Goal: Task Accomplishment & Management: Complete application form

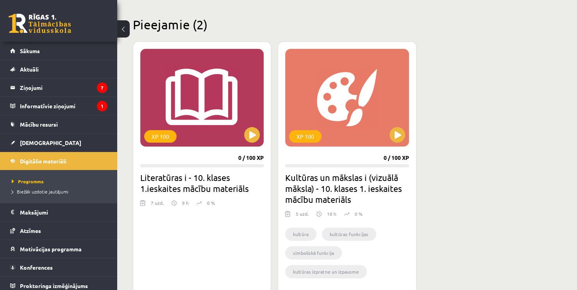
scroll to position [181, 0]
click at [258, 135] on button at bounding box center [252, 135] width 16 height 16
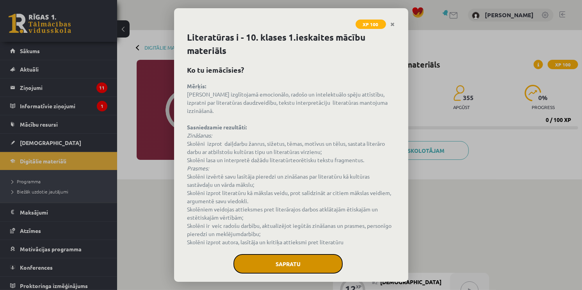
click at [305, 267] on button "Sapratu" at bounding box center [288, 264] width 109 height 20
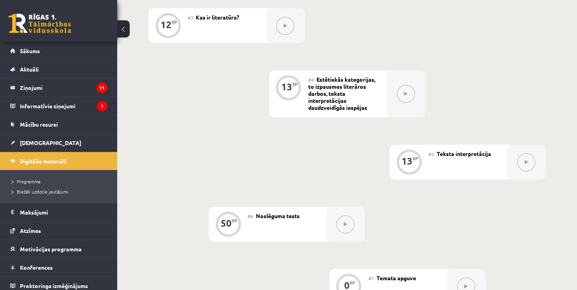
scroll to position [351, 0]
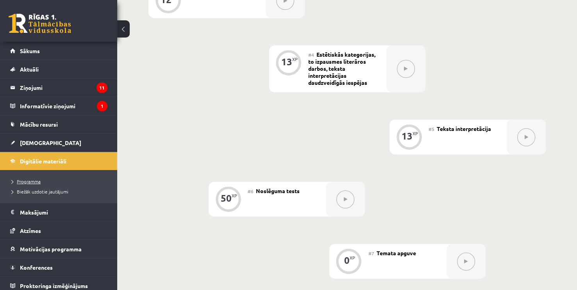
click at [42, 184] on link "Programma" at bounding box center [61, 181] width 98 height 7
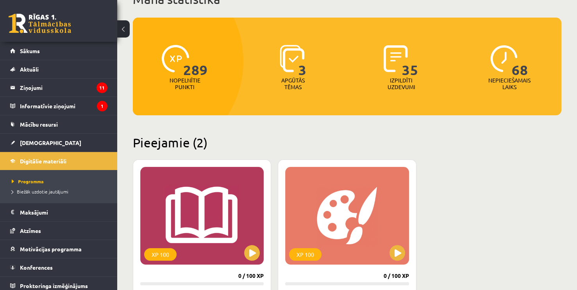
scroll to position [117, 0]
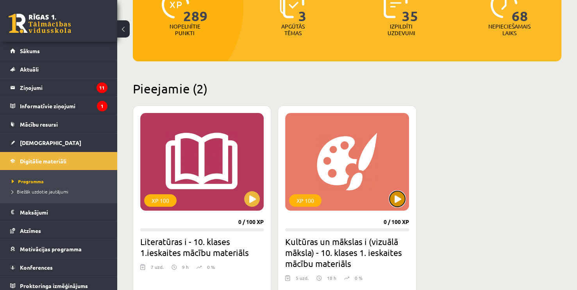
click at [398, 202] on button at bounding box center [397, 199] width 16 height 16
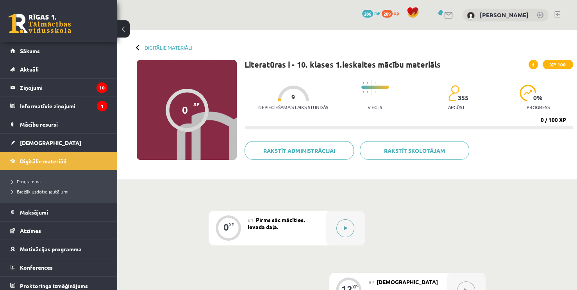
click at [356, 238] on div at bounding box center [345, 227] width 39 height 35
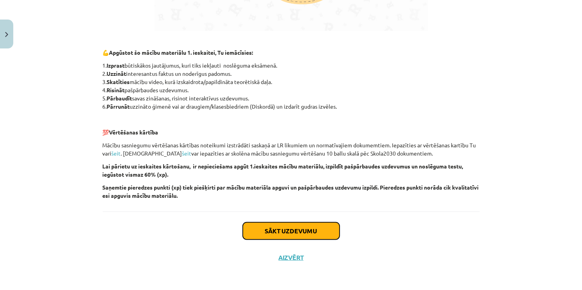
drag, startPoint x: 310, startPoint y: 228, endPoint x: 310, endPoint y: 234, distance: 5.9
click at [310, 234] on button "Sākt uzdevumu" at bounding box center [291, 230] width 97 height 17
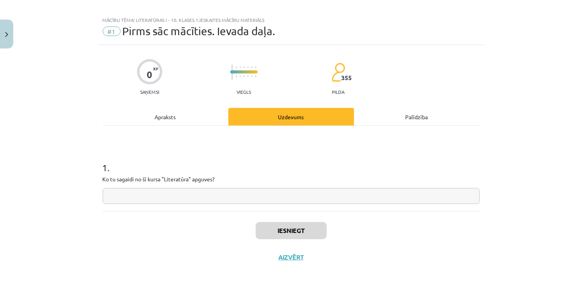
scroll to position [6, 0]
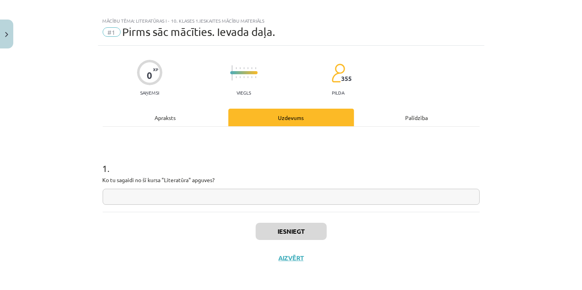
click at [176, 196] on input "text" at bounding box center [291, 197] width 377 height 16
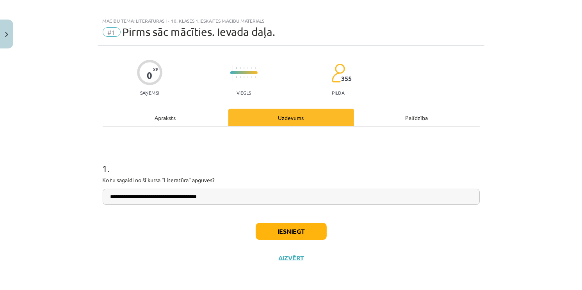
type input "**********"
click at [276, 231] on button "Iesniegt" at bounding box center [291, 231] width 71 height 17
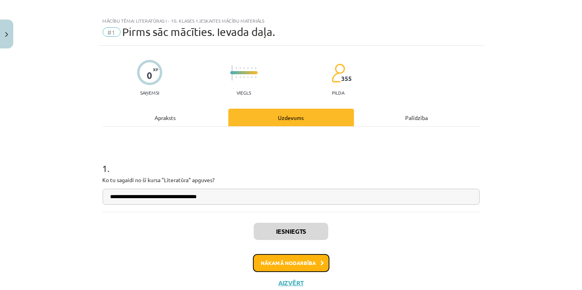
click at [280, 257] on button "Nākamā nodarbība" at bounding box center [291, 263] width 77 height 18
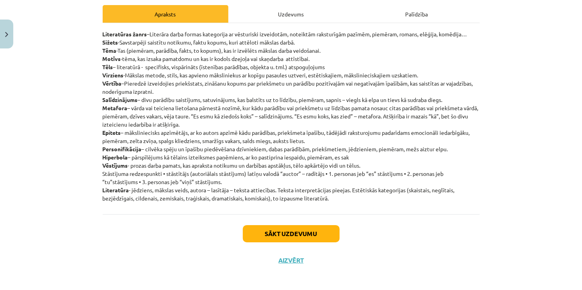
scroll to position [112, 0]
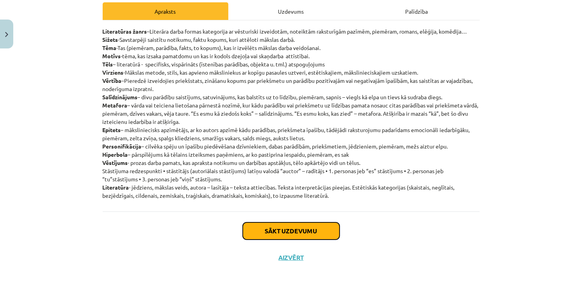
click at [277, 235] on button "Sākt uzdevumu" at bounding box center [291, 230] width 97 height 17
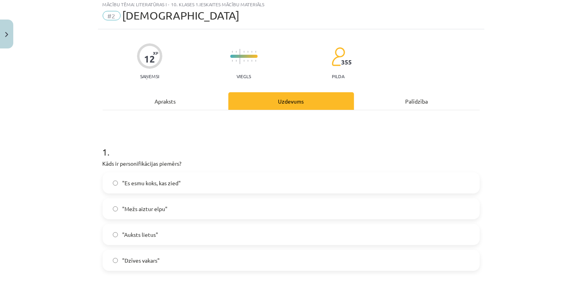
scroll to position [20, 0]
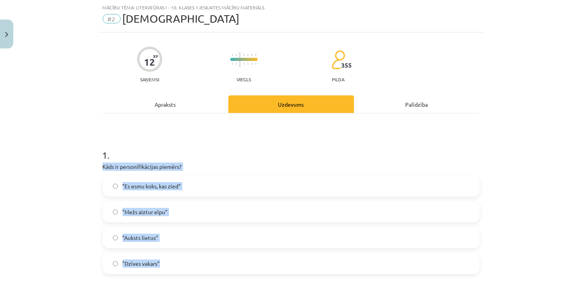
drag, startPoint x: 101, startPoint y: 166, endPoint x: 168, endPoint y: 259, distance: 113.6
click at [168, 259] on div "1 . Kāds ir personifikācijas piemērs? "Es esmu koks, kas zied" "Mežs aiztur elp…" at bounding box center [291, 205] width 377 height 138
copy div "Kāds ir personifikācijas piemērs? "Es esmu koks, kas zied" "Mežs aiztur elpu" "…"
click at [179, 210] on label ""Mežs aiztur elpu"" at bounding box center [291, 212] width 376 height 20
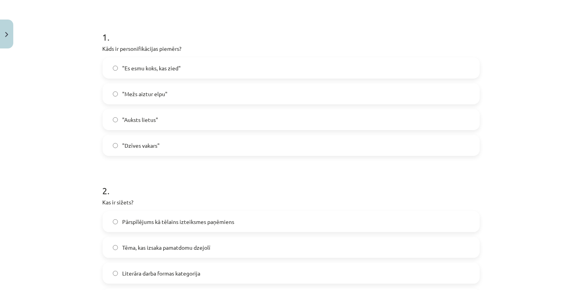
scroll to position [176, 0]
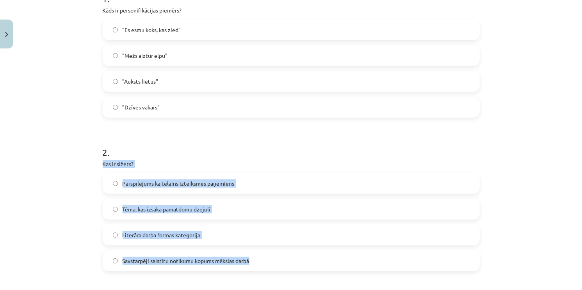
drag, startPoint x: 98, startPoint y: 157, endPoint x: 252, endPoint y: 266, distance: 189.1
copy div "Kas ir sižets? Pārspīlējums kā tēlains izteiksmes paņēmiens Tēma, kas izsaka pa…"
click at [175, 265] on label "Savstarpēji saistītu notikumu kopums mākslas darbā" at bounding box center [291, 261] width 376 height 20
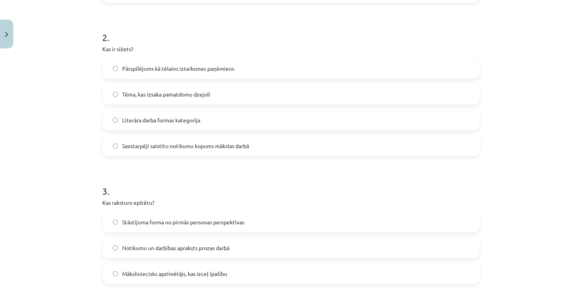
scroll to position [371, 0]
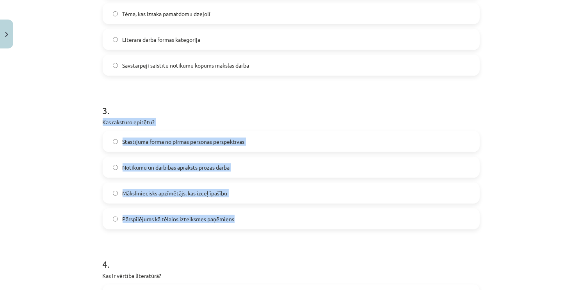
drag, startPoint x: 100, startPoint y: 123, endPoint x: 245, endPoint y: 212, distance: 170.5
click at [245, 212] on div "3 . Kas raksturo epitētu? Stāstījuma forma no pirmās personas perspektīvas Noti…" at bounding box center [291, 160] width 377 height 138
copy div "Kas raksturo epitētu? Stāstījuma forma no pirmās personas perspektīvas Notikumu…"
click at [249, 196] on label "Māksliniecisks apzīmētājs, kas izceļ īpašību" at bounding box center [291, 193] width 376 height 20
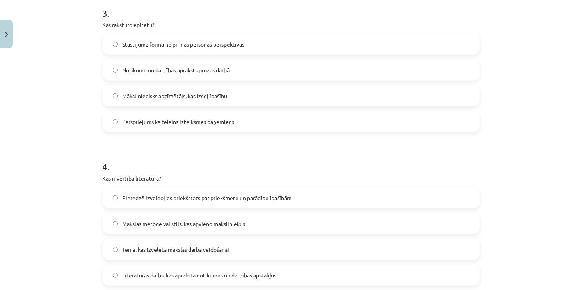
scroll to position [527, 0]
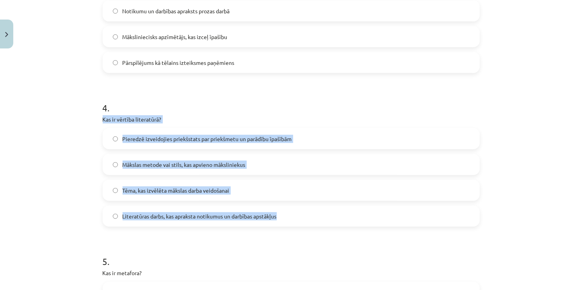
drag, startPoint x: 99, startPoint y: 114, endPoint x: 296, endPoint y: 209, distance: 219.0
copy div "Kas ir vērtība literatūrā? Pieredzē izveidojies priekšstats par priekšmetu un p…"
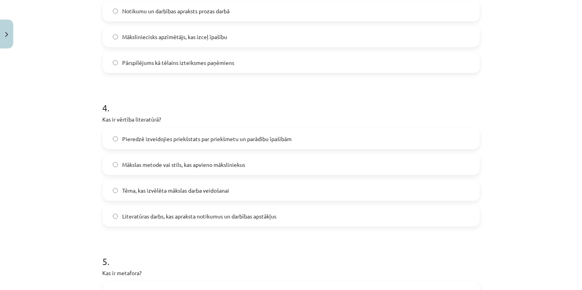
click at [198, 109] on h1 "4 ." at bounding box center [291, 101] width 377 height 24
click at [246, 141] on span "Pieredzē izveidojies priekšstats par priekšmetu un parādību īpašībām" at bounding box center [207, 139] width 169 height 8
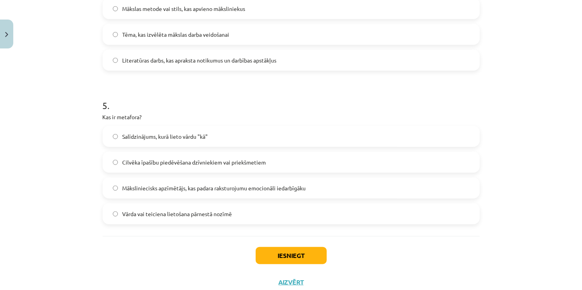
scroll to position [708, 0]
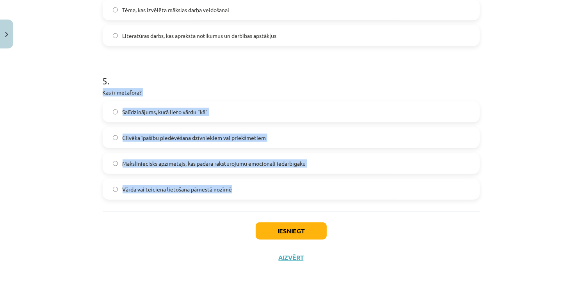
drag, startPoint x: 98, startPoint y: 89, endPoint x: 243, endPoint y: 183, distance: 172.7
copy div "Kas ir metafora? Salīdzinājums, kurā lieto vārdu "kā" Cilvēka īpašību piedēvēša…"
click at [195, 189] on span "Vārda vai teiciena lietošana pārnestā nozīmē" at bounding box center [178, 189] width 110 height 8
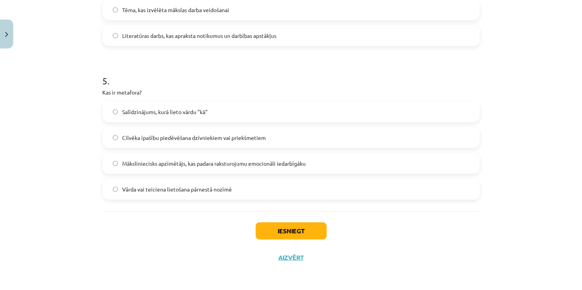
click at [275, 232] on button "Iesniegt" at bounding box center [291, 230] width 71 height 17
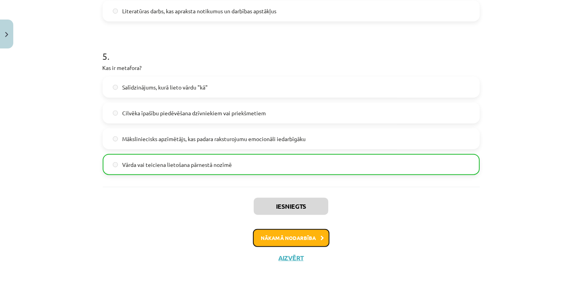
click at [292, 236] on button "Nākamā nodarbība" at bounding box center [291, 238] width 77 height 18
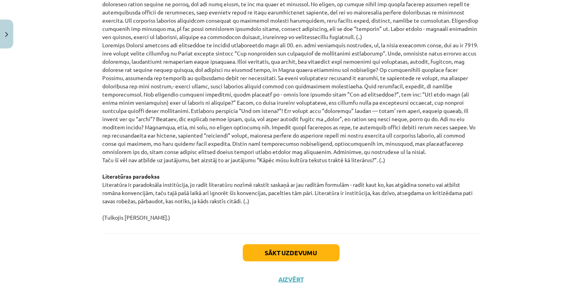
scroll to position [823, 0]
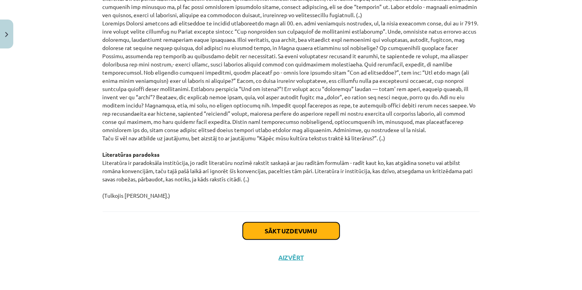
click at [283, 230] on button "Sākt uzdevumu" at bounding box center [291, 230] width 97 height 17
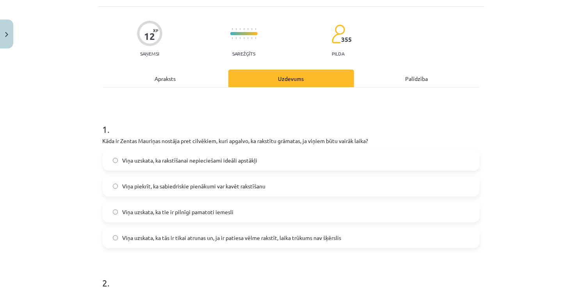
scroll to position [20, 0]
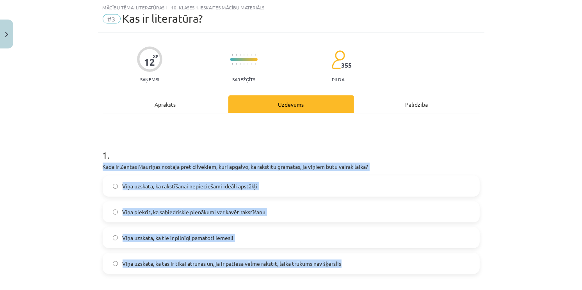
drag, startPoint x: 98, startPoint y: 166, endPoint x: 346, endPoint y: 257, distance: 264.0
copy div "Kāda ir Zentas Mauriņas nostāja pret cilvēkiem, kuri apgalvo, ka rakstītu grāma…"
click at [294, 265] on span "Viņa uzskata, ka tās ir tikai atrunas un, ja ir patiesa vēlme rakstīt, laika tr…" at bounding box center [232, 263] width 219 height 8
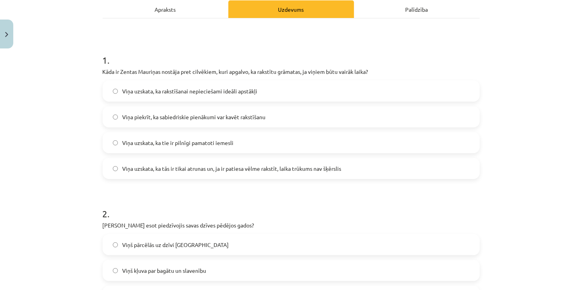
scroll to position [215, 0]
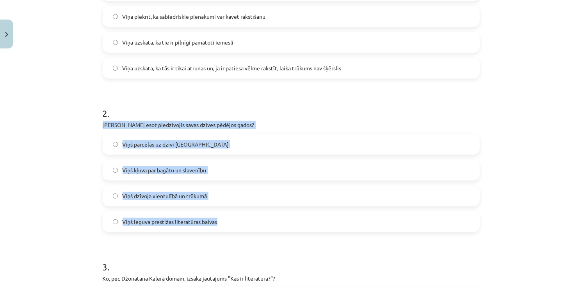
drag, startPoint x: 99, startPoint y: 121, endPoint x: 226, endPoint y: 221, distance: 161.1
copy div "Ko Rainers Marija Rilke esot piedzīvojis savas dzīves pēdējos gados? Viņš pārcē…"
click at [220, 194] on label "Viņš dzīvoja vientulībā un trūkumā" at bounding box center [291, 196] width 376 height 20
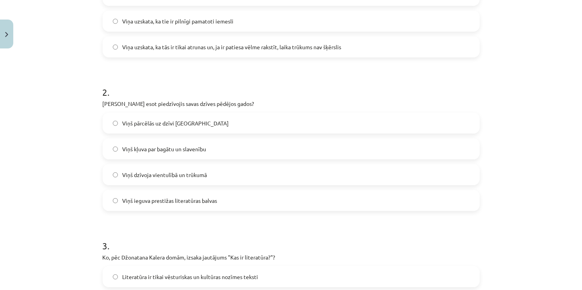
scroll to position [371, 0]
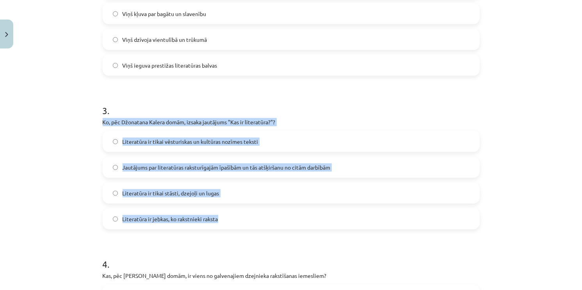
drag, startPoint x: 97, startPoint y: 123, endPoint x: 232, endPoint y: 218, distance: 165.3
click at [232, 218] on div "12 XP Saņemsi Sarežģīts 355 pilda Apraksts Uzdevums Palīdzība 1 . Kāda ir Zenta…" at bounding box center [291, 144] width 387 height 926
copy div "Ko, pēc Džonatana Kalera domām, izsaka jautājums "Kas ir literatūra?"? Literatū…"
click at [276, 172] on label "Jautājums par literatūras raksturīgajām īpašībām un tās atšķiršanu no citām dar…" at bounding box center [291, 167] width 376 height 20
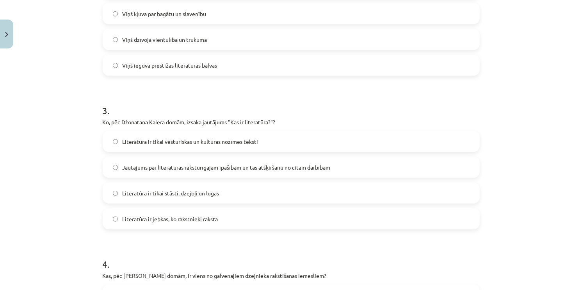
click at [303, 96] on h1 "3 ." at bounding box center [291, 103] width 377 height 24
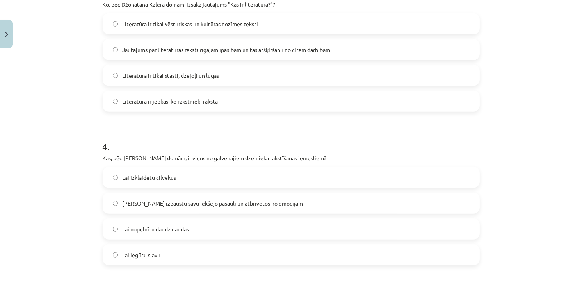
scroll to position [527, 0]
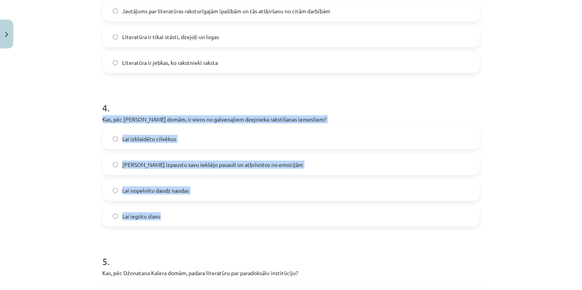
drag, startPoint x: 99, startPoint y: 118, endPoint x: 171, endPoint y: 218, distance: 123.4
copy div "Kas, pēc Zentas Mauriņas domām, ir viens no galvenajiem dzejnieka rakstīšanas i…"
click at [200, 168] on label "Lai izpaustu savu iekšējo pasauli un atbrīvotos no emocijām" at bounding box center [291, 165] width 376 height 20
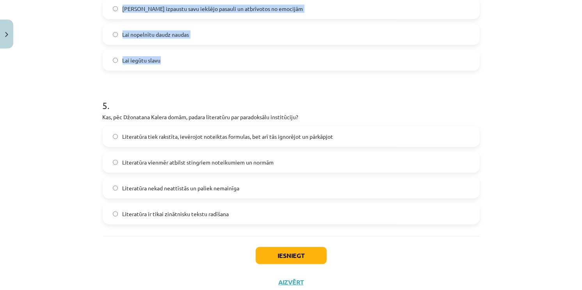
scroll to position [683, 0]
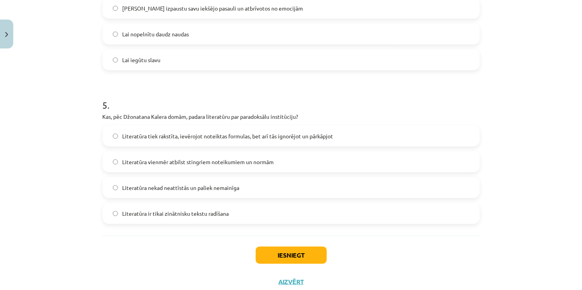
click at [208, 87] on h1 "5 ." at bounding box center [291, 98] width 377 height 24
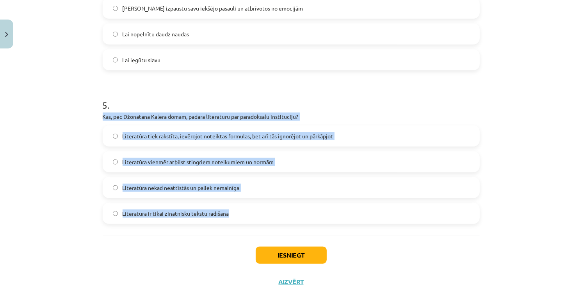
drag, startPoint x: 96, startPoint y: 115, endPoint x: 234, endPoint y: 211, distance: 168.7
copy div "Kas, pēc Džonatana Kalera domām, padara literatūru par paradoksālu institūciju?…"
click at [296, 140] on label "Literatūra tiek rakstīta, ievērojot noteiktas formulas, bet arī tās ignorējot u…" at bounding box center [291, 136] width 376 height 20
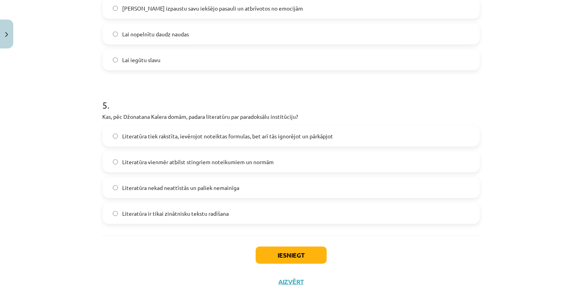
click at [280, 252] on button "Iesniegt" at bounding box center [291, 254] width 71 height 17
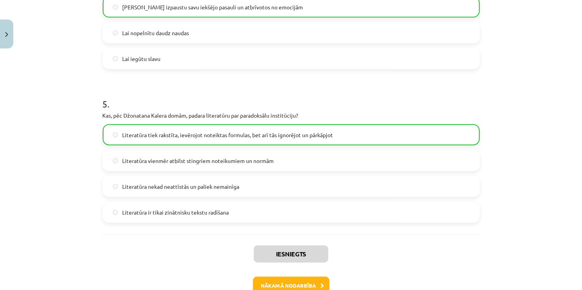
scroll to position [732, 0]
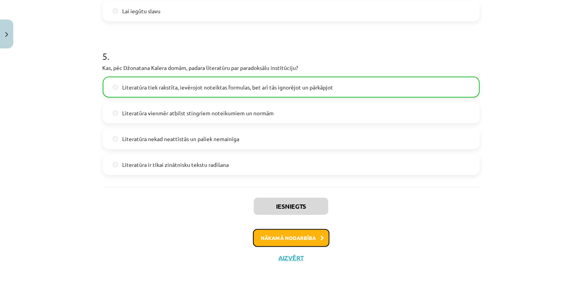
click at [257, 237] on button "Nākamā nodarbība" at bounding box center [291, 238] width 77 height 18
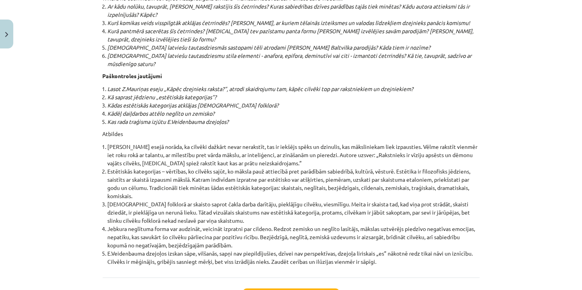
scroll to position [8360, 0]
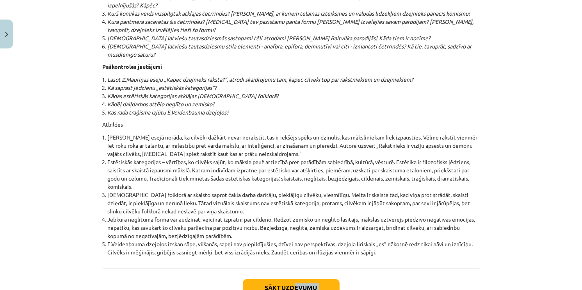
drag, startPoint x: 292, startPoint y: 240, endPoint x: 292, endPoint y: 235, distance: 4.7
click at [292, 268] on div "Sākt uzdevumu Aizvērt" at bounding box center [291, 295] width 377 height 55
click at [235, 268] on div "Sākt uzdevumu Aizvērt" at bounding box center [291, 295] width 377 height 55
click at [251, 279] on button "Sākt uzdevumu" at bounding box center [291, 287] width 97 height 17
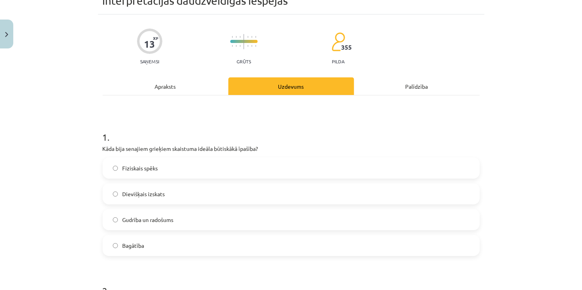
scroll to position [20, 0]
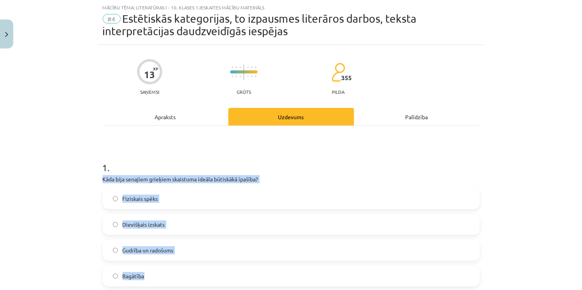
drag, startPoint x: 100, startPoint y: 180, endPoint x: 155, endPoint y: 264, distance: 100.6
click at [155, 264] on div "1 . Kāda bija senajiem grieķiem skaistuma ideāla būtiskākā īpašība? Fiziskais s…" at bounding box center [291, 217] width 377 height 138
click at [172, 223] on label "Dievišķais izskats" at bounding box center [291, 224] width 376 height 20
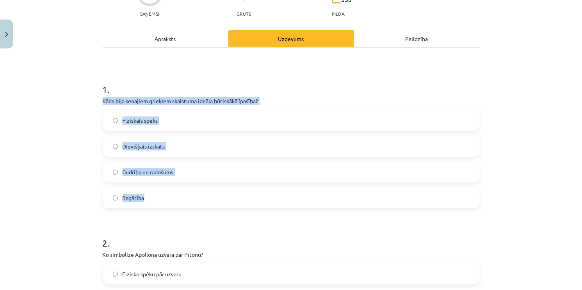
click at [75, 152] on div "Mācību tēma: Literatūras i - 10. klases 1.ieskaites mācību materiāls #4 Estētis…" at bounding box center [291, 145] width 582 height 290
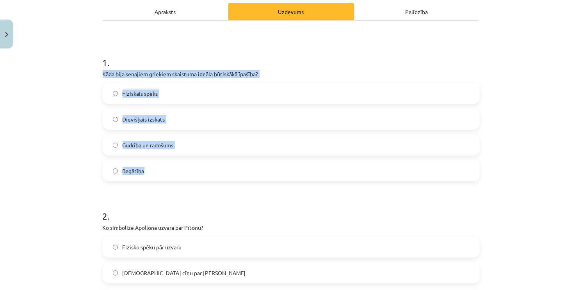
scroll to position [215, 0]
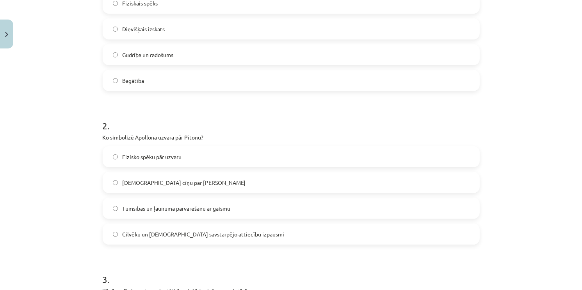
click at [88, 102] on div "Mācību tēma: Literatūras i - 10. klases 1.ieskaites mācību materiāls #4 Estētis…" at bounding box center [291, 145] width 582 height 290
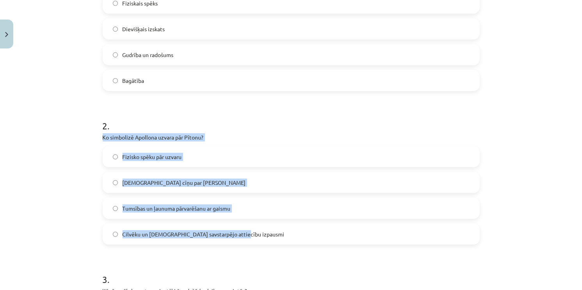
drag, startPoint x: 105, startPoint y: 141, endPoint x: 242, endPoint y: 234, distance: 165.0
click at [160, 214] on label "Tumsības un ļaunuma pārvarēšanu ar gaismu" at bounding box center [291, 208] width 376 height 20
click at [60, 185] on div "Mācību tēma: Literatūras i - 10. klases 1.ieskaites mācību materiāls #4 Estētis…" at bounding box center [291, 145] width 582 height 290
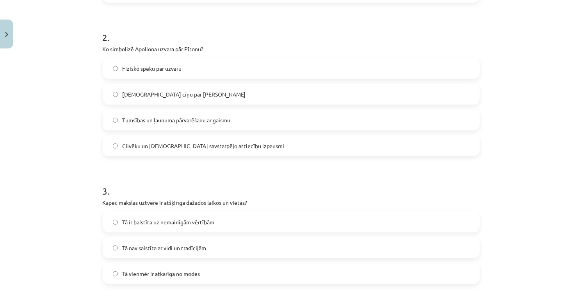
scroll to position [410, 0]
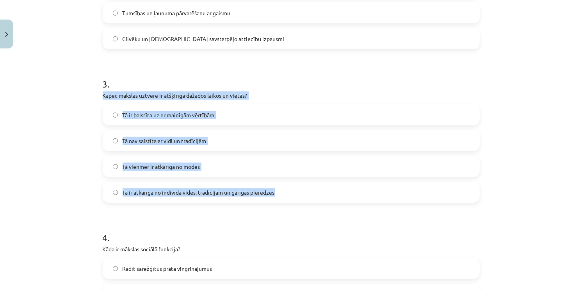
drag, startPoint x: 95, startPoint y: 94, endPoint x: 275, endPoint y: 194, distance: 205.4
click at [275, 194] on div "13 XP Saņemsi Grūts 355 pilda Apraksts Uzdevums Palīdzība 1 . Kāda bija senajie…" at bounding box center [291, 117] width 387 height 926
click at [182, 196] on label "Tā ir atkarīga no indivīda vides, tradīcijām un garīgās pieredzes" at bounding box center [291, 192] width 376 height 20
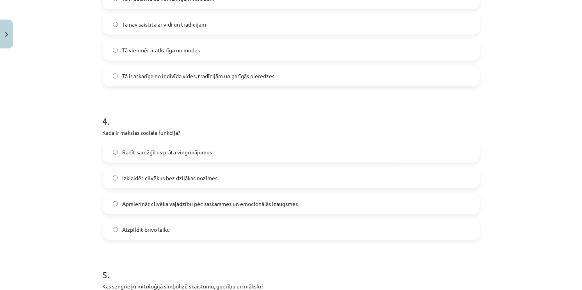
scroll to position [527, 0]
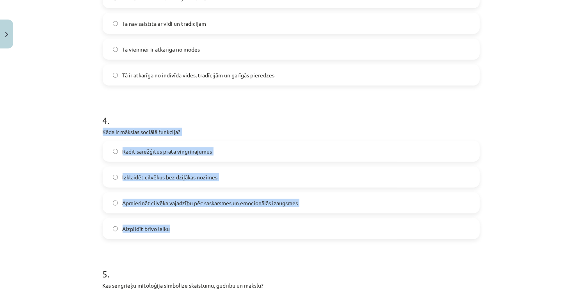
drag, startPoint x: 97, startPoint y: 128, endPoint x: 181, endPoint y: 226, distance: 129.1
click at [181, 226] on div "13 XP Saņemsi Grūts 355 pilda Apraksts Uzdevums Palīdzība 1 . Kāda bija senajie…" at bounding box center [291, 0] width 387 height 926
click at [178, 201] on span "Apmierināt cilvēka vajadzību pēc saskarsmes un emocionālās izaugsmes" at bounding box center [211, 203] width 176 height 8
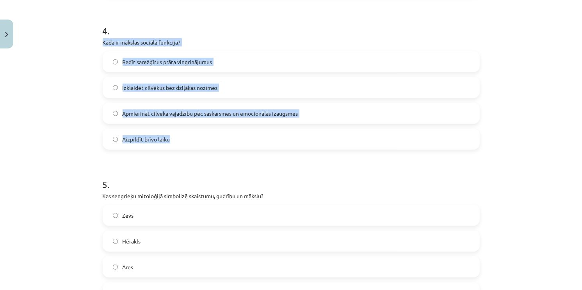
scroll to position [720, 0]
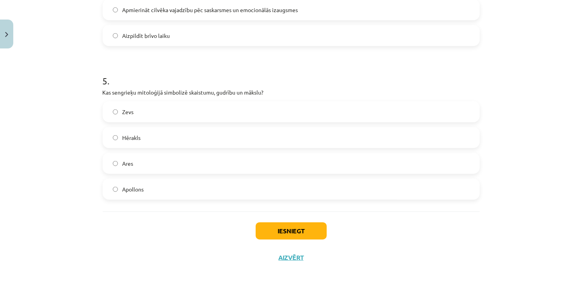
click at [61, 117] on div "Mācību tēma: Literatūras i - 10. klases 1.ieskaites mācību materiāls #4 Estētis…" at bounding box center [291, 145] width 582 height 290
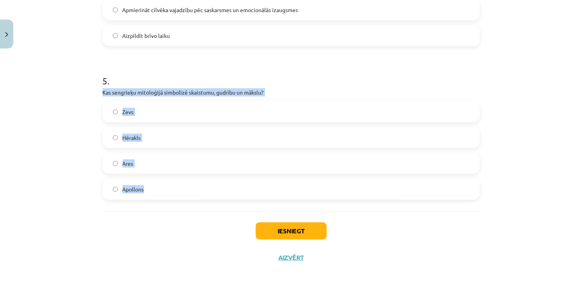
drag, startPoint x: 96, startPoint y: 90, endPoint x: 164, endPoint y: 185, distance: 116.8
click at [156, 189] on label "Apollons" at bounding box center [291, 189] width 376 height 20
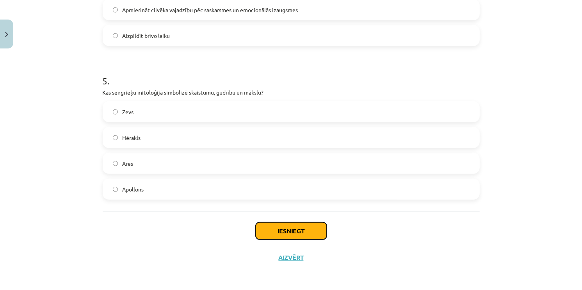
click at [261, 227] on button "Iesniegt" at bounding box center [291, 230] width 71 height 17
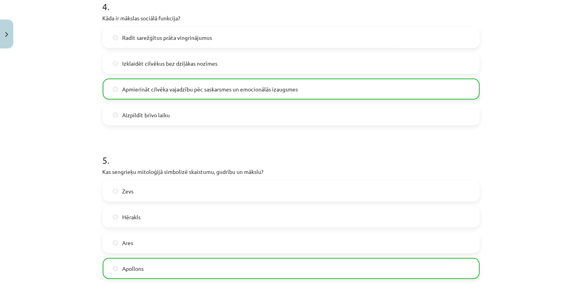
scroll to position [742, 0]
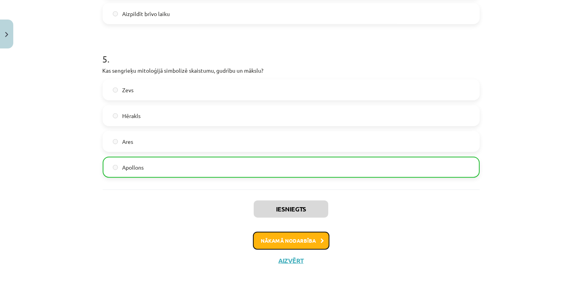
click at [298, 237] on button "Nākamā nodarbība" at bounding box center [291, 241] width 77 height 18
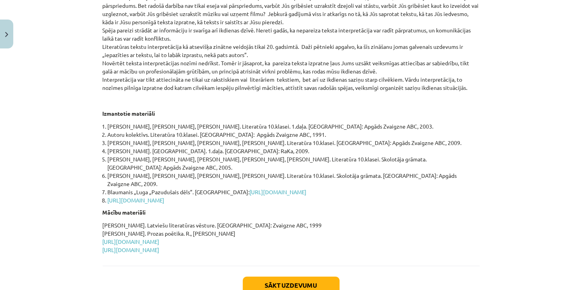
scroll to position [345, 0]
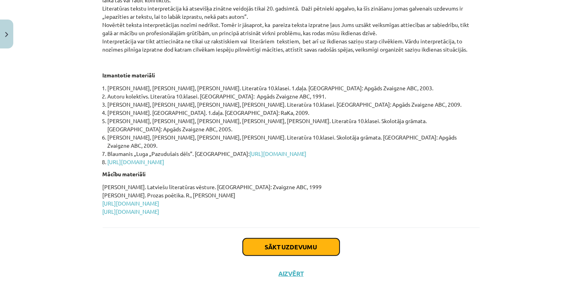
click at [273, 238] on button "Sākt uzdevumu" at bounding box center [291, 246] width 97 height 17
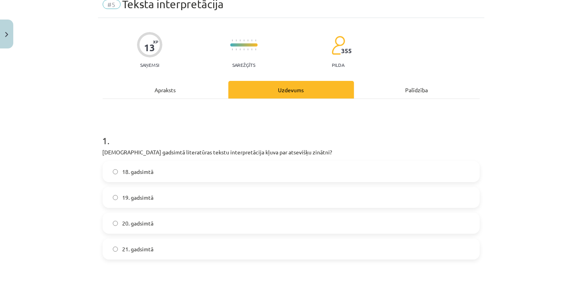
scroll to position [20, 0]
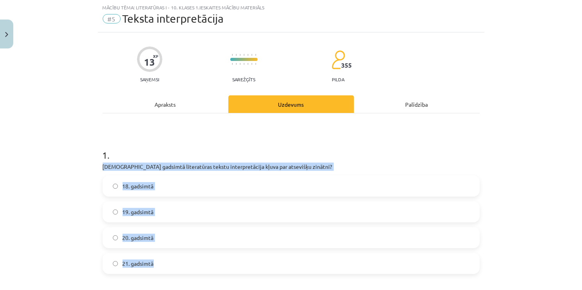
drag, startPoint x: 100, startPoint y: 168, endPoint x: 179, endPoint y: 253, distance: 116.3
click at [179, 253] on div "1 . Kurā gadsimtā literatūras tekstu interpretācija kļuva par atsevišķu zinātni…" at bounding box center [291, 205] width 377 height 138
click at [159, 209] on label "19. gadsimtā" at bounding box center [291, 212] width 376 height 20
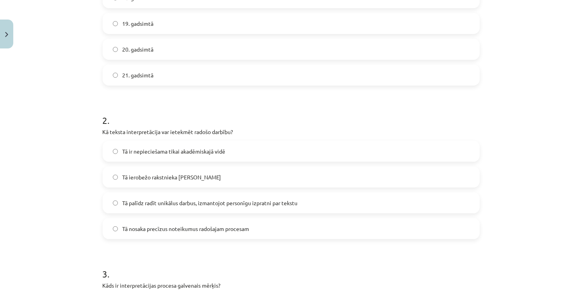
scroll to position [254, 0]
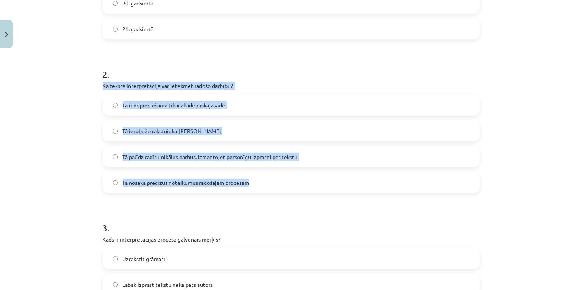
drag, startPoint x: 99, startPoint y: 87, endPoint x: 250, endPoint y: 187, distance: 181.6
click at [250, 187] on div "13 XP Saņemsi Sarežģīts 355 pilda Apraksts Uzdevums Palīdzība 1 . Kurā gadsimtā…" at bounding box center [291, 261] width 387 height 926
click at [293, 159] on span "Tā palīdz radīt unikālus darbus, izmantojot personīgu izpratni par tekstu" at bounding box center [210, 157] width 175 height 8
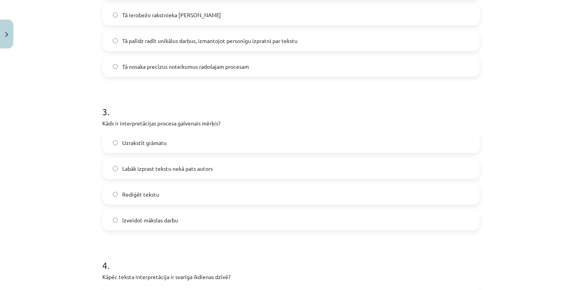
scroll to position [410, 0]
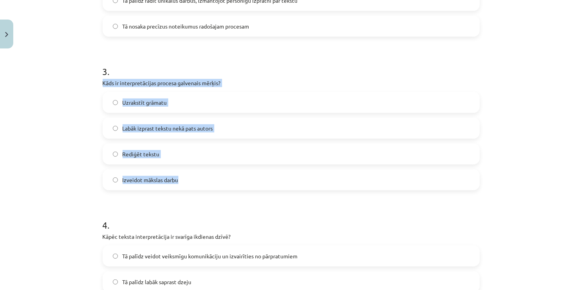
drag, startPoint x: 98, startPoint y: 86, endPoint x: 190, endPoint y: 175, distance: 128.4
click at [190, 175] on div "13 XP Saņemsi Sarežģīts 355 pilda Apraksts Uzdevums Palīdzība 1 . Kurā gadsimtā…" at bounding box center [291, 105] width 387 height 926
click at [201, 130] on span "Labāk izprast tekstu nekā pats autors" at bounding box center [168, 128] width 91 height 8
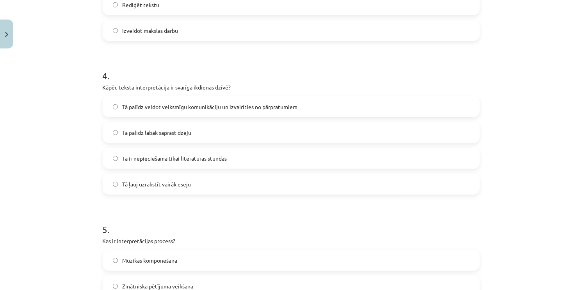
scroll to position [566, 0]
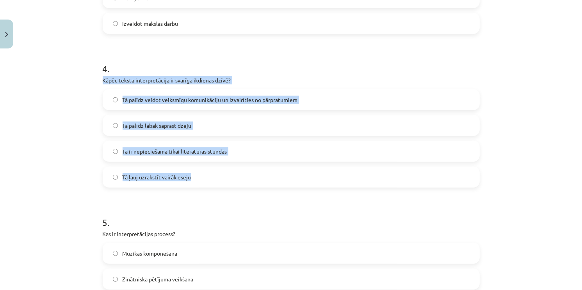
drag, startPoint x: 96, startPoint y: 79, endPoint x: 199, endPoint y: 181, distance: 144.7
click at [259, 101] on span "Tā palīdz veidot veiksmīgu komunikāciju un izvairīties no pārpratumiem" at bounding box center [210, 100] width 175 height 8
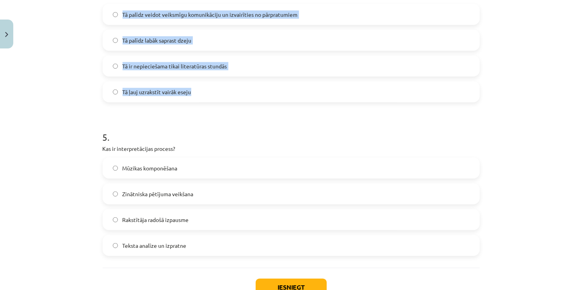
scroll to position [683, 0]
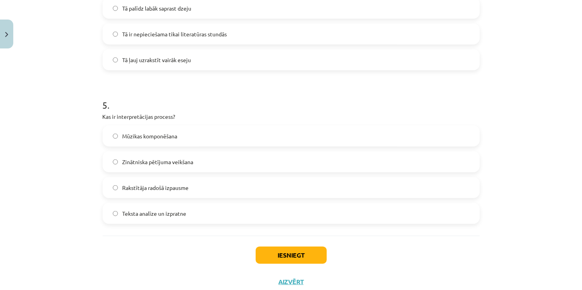
click at [79, 84] on div "Mācību tēma: Literatūras i - 10. klases 1.ieskaites mācību materiāls #5 Teksta …" at bounding box center [291, 145] width 582 height 290
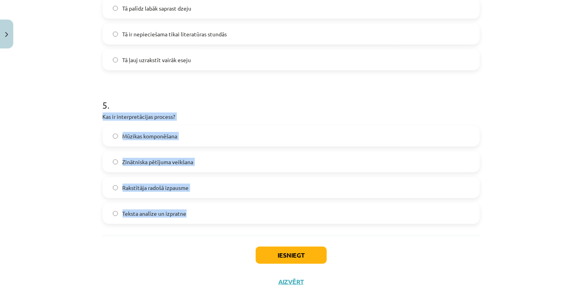
drag, startPoint x: 96, startPoint y: 116, endPoint x: 202, endPoint y: 205, distance: 137.7
click at [206, 210] on label "Teksta analīze un izpratne" at bounding box center [291, 213] width 376 height 20
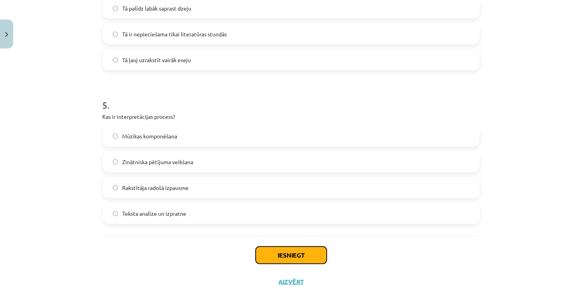
click at [268, 259] on button "Iesniegt" at bounding box center [291, 254] width 71 height 17
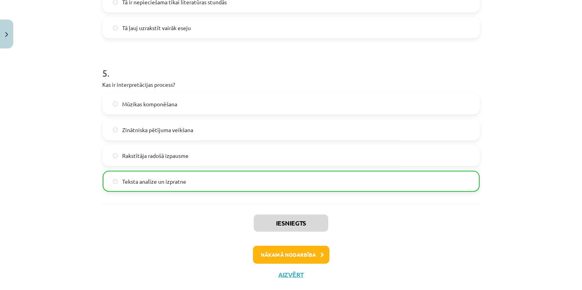
scroll to position [732, 0]
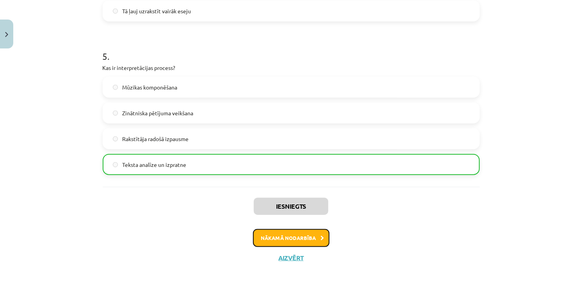
click at [276, 241] on button "Nākamā nodarbība" at bounding box center [291, 238] width 77 height 18
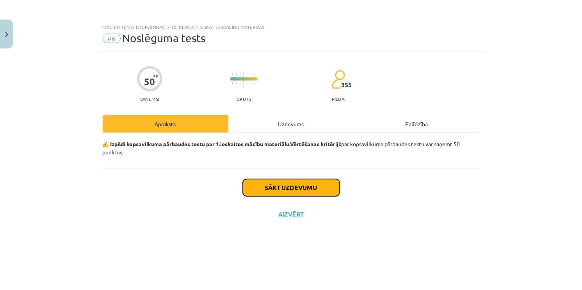
click at [301, 187] on button "Sākt uzdevumu" at bounding box center [291, 187] width 97 height 17
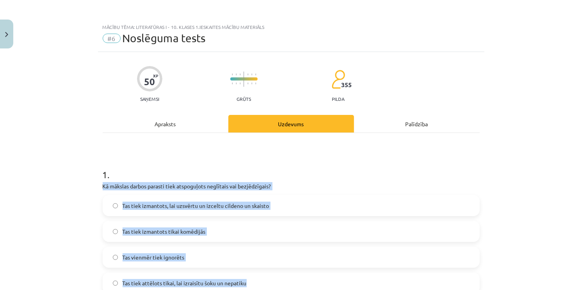
drag, startPoint x: 98, startPoint y: 187, endPoint x: 260, endPoint y: 278, distance: 186.6
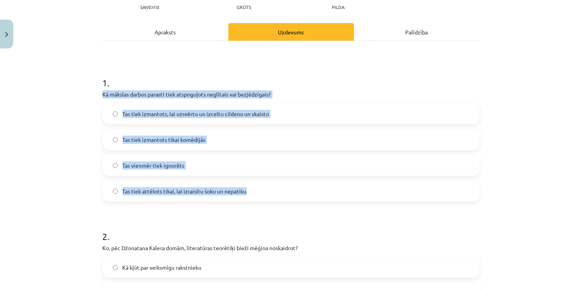
scroll to position [156, 0]
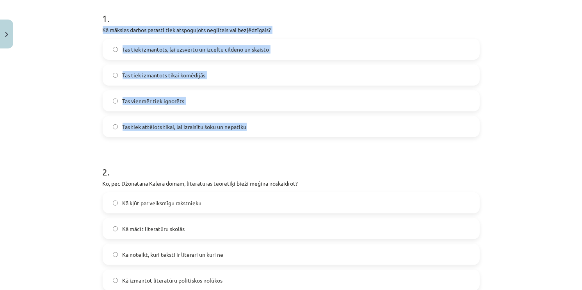
drag, startPoint x: 64, startPoint y: 75, endPoint x: 100, endPoint y: 62, distance: 38.7
click at [64, 74] on div "Mācību tēma: Literatūras i - 10. klases 1.ieskaites mācību materiāls #6 Noslēgu…" at bounding box center [291, 145] width 582 height 290
click at [285, 45] on label "Tas tiek izmantots, lai uzsvērtu un izceltu cildeno un skaisto" at bounding box center [291, 49] width 376 height 20
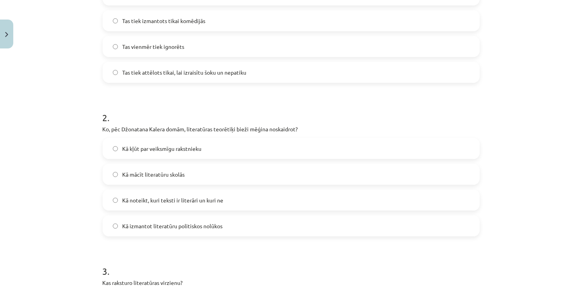
scroll to position [234, 0]
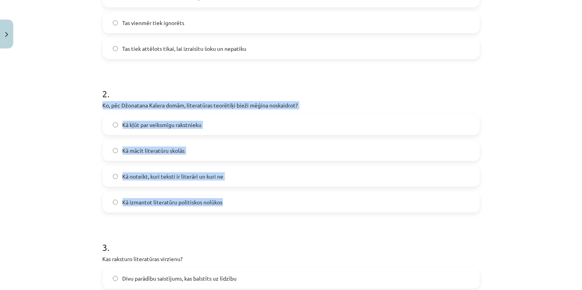
drag, startPoint x: 100, startPoint y: 104, endPoint x: 237, endPoint y: 205, distance: 171.0
click at [237, 205] on div "2 . Ko, pēc Džonatana Kalera domām, literatūras teorētiķi bieži mēģina noskaidr…" at bounding box center [291, 144] width 377 height 138
click at [271, 174] on label "Kā noteikt, kuri teksti ir literāri un kuri ne" at bounding box center [291, 176] width 376 height 20
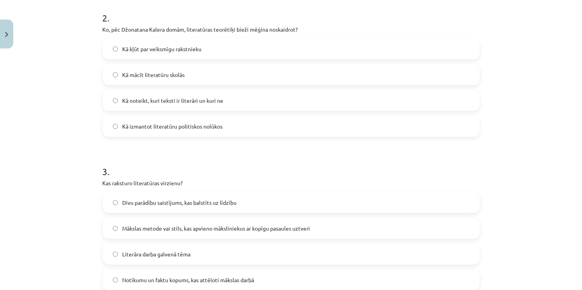
scroll to position [390, 0]
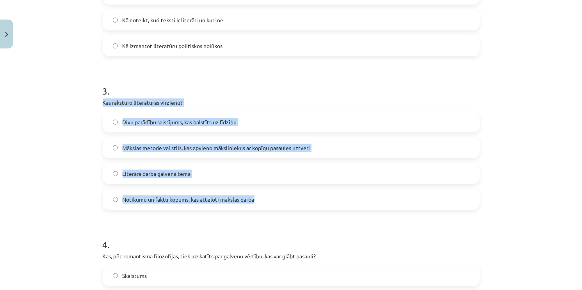
drag, startPoint x: 99, startPoint y: 104, endPoint x: 289, endPoint y: 201, distance: 212.7
click at [228, 146] on span "Mākslas metode vai stils, kas apvieno māksliniekus ar kopīgu pasaules uztveri" at bounding box center [217, 148] width 188 height 8
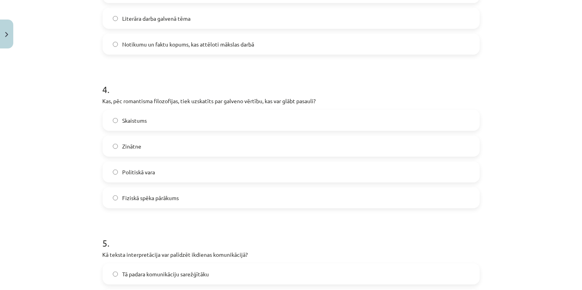
scroll to position [547, 0]
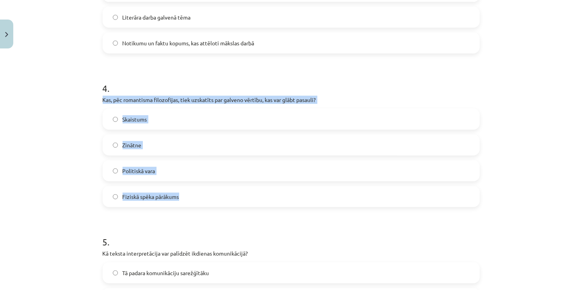
drag, startPoint x: 98, startPoint y: 100, endPoint x: 187, endPoint y: 191, distance: 126.8
click at [180, 110] on label "Skaistums" at bounding box center [291, 119] width 376 height 20
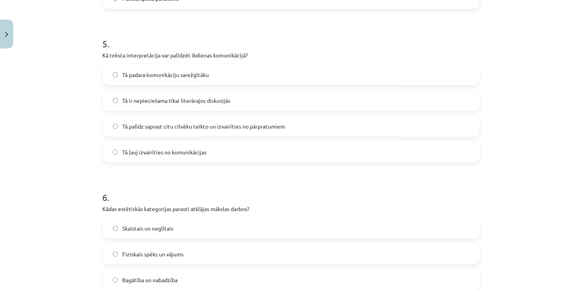
scroll to position [742, 0]
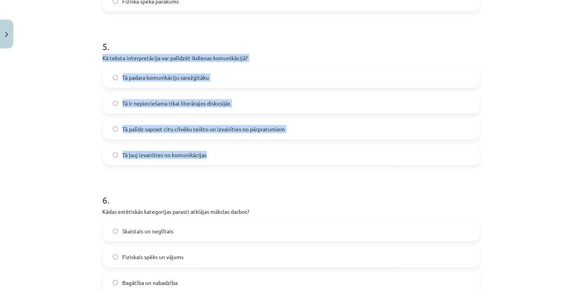
drag, startPoint x: 100, startPoint y: 58, endPoint x: 204, endPoint y: 154, distance: 141.7
click at [204, 154] on div "5 . Kā teksta interpretācija var palīdzēt ikdienas komunikācijā? Tā padara komu…" at bounding box center [291, 96] width 377 height 138
click at [232, 128] on span "Tā palīdz saprast citu cilvēku teikto un izvairīties no pārpratumiem" at bounding box center [204, 129] width 163 height 8
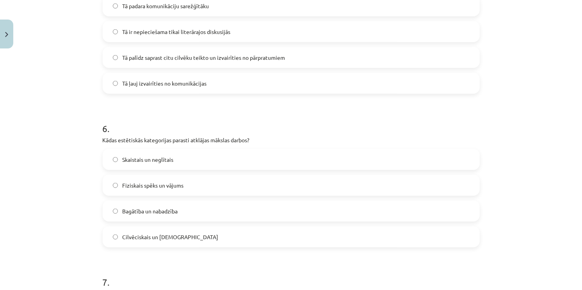
scroll to position [859, 0]
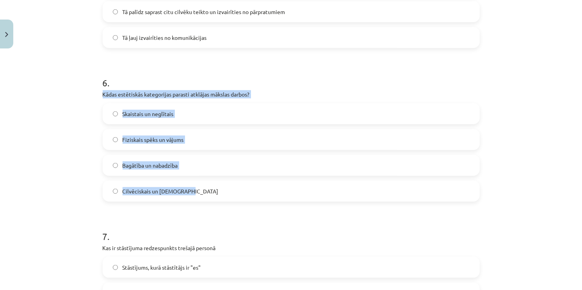
drag, startPoint x: 98, startPoint y: 93, endPoint x: 204, endPoint y: 183, distance: 139.1
click at [204, 183] on div "50 XP Saņemsi Grūts 355 pilda Apraksts Uzdevums Palīdzība 1 . Kā mākslas darbos…" at bounding box center [291, 40] width 387 height 1694
click at [168, 110] on span "Skaistais un neglītais" at bounding box center [148, 114] width 51 height 8
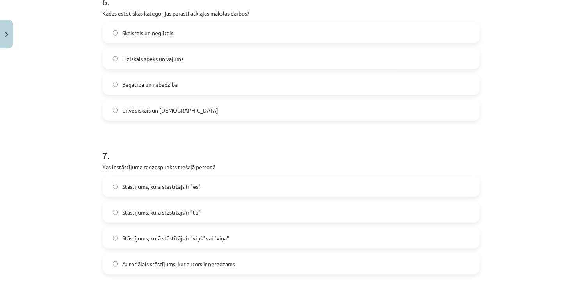
scroll to position [976, 0]
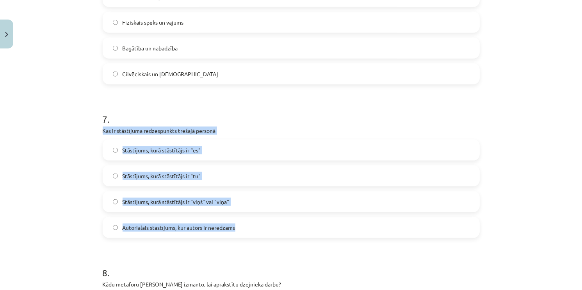
drag, startPoint x: 99, startPoint y: 128, endPoint x: 245, endPoint y: 223, distance: 174.3
click at [234, 202] on label "Stāstījums, kurā stāstītājs ir "viņš" vai "viņa"" at bounding box center [291, 202] width 376 height 20
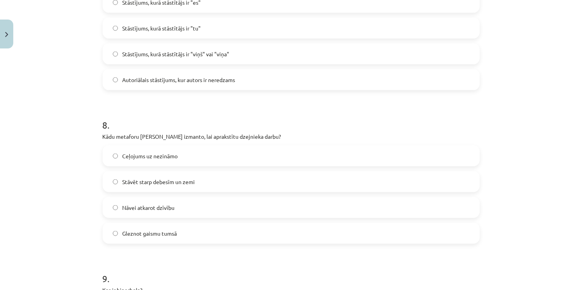
scroll to position [1132, 0]
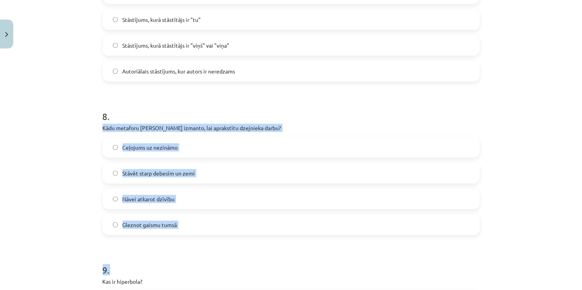
drag, startPoint x: 98, startPoint y: 128, endPoint x: 197, endPoint y: 239, distance: 148.5
click at [90, 121] on div "Mācību tēma: Literatūras i - 10. klases 1.ieskaites mācību materiāls #6 Noslēgu…" at bounding box center [291, 145] width 582 height 290
drag, startPoint x: 101, startPoint y: 127, endPoint x: 190, endPoint y: 221, distance: 129.3
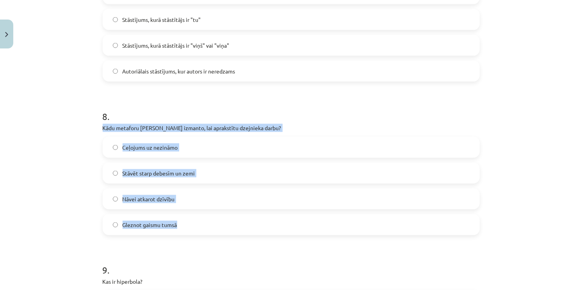
click at [190, 221] on div "8 . Kādu metaforu Zenta Mauriņa izmanto, lai aprakstītu dzejnieka darbu? Ceļoju…" at bounding box center [291, 166] width 377 height 138
drag, startPoint x: 254, startPoint y: 171, endPoint x: 184, endPoint y: 191, distance: 73.1
click at [254, 172] on label "Stāvēt starp debesīm un zemi" at bounding box center [291, 173] width 376 height 20
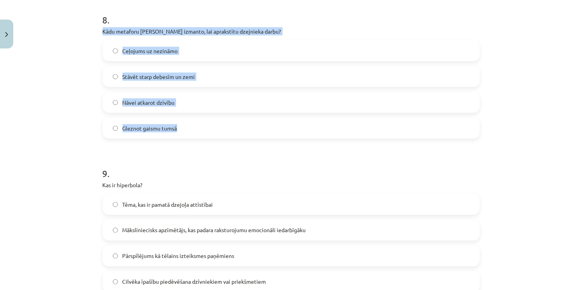
scroll to position [1289, 0]
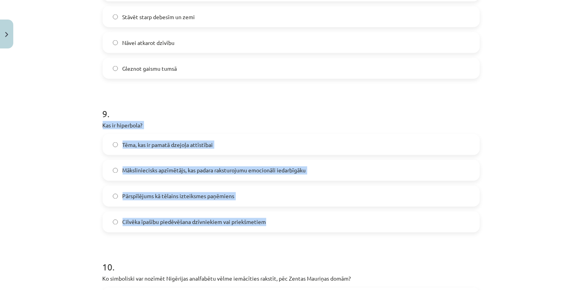
drag, startPoint x: 100, startPoint y: 125, endPoint x: 286, endPoint y: 227, distance: 212.9
click at [286, 227] on div "9 . Kas ir hiperbola? Tēma, kas ir pamatā dzejoļa attīstībai Māksliniecisks apz…" at bounding box center [291, 164] width 377 height 138
click at [263, 199] on label "Pārspīlējums kā tēlains izteiksmes paņēmiens" at bounding box center [291, 196] width 376 height 20
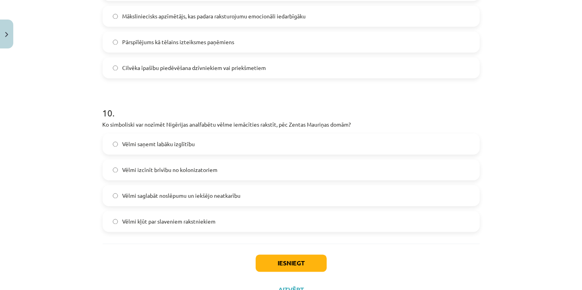
scroll to position [1445, 0]
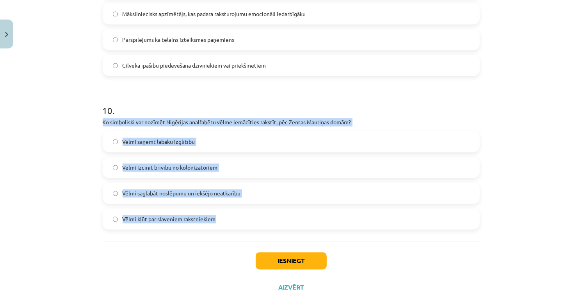
drag, startPoint x: 101, startPoint y: 121, endPoint x: 230, endPoint y: 213, distance: 158.8
click at [230, 213] on div "10 . Ko simboliski var nozīmēt Nigērijas analfabētu vēlme iemācīties rakstīt, p…" at bounding box center [291, 161] width 377 height 138
click at [239, 196] on label "Vēlmi saglabāt noslēpumu un iekšējo neatkarību" at bounding box center [291, 194] width 376 height 20
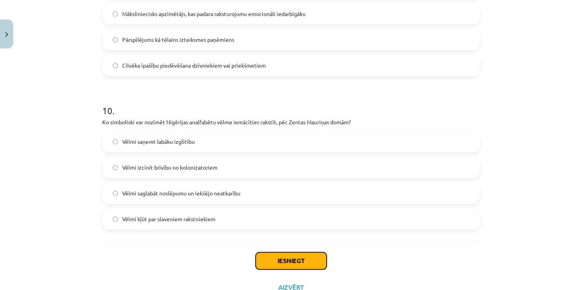
click at [280, 255] on button "Iesniegt" at bounding box center [291, 260] width 71 height 17
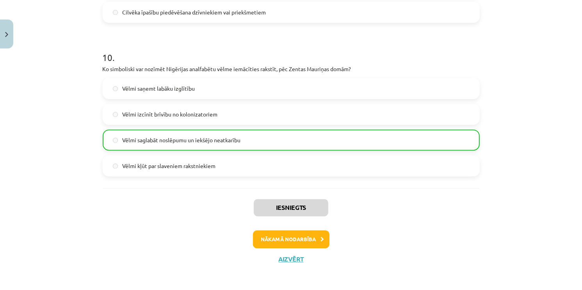
scroll to position [1500, 0]
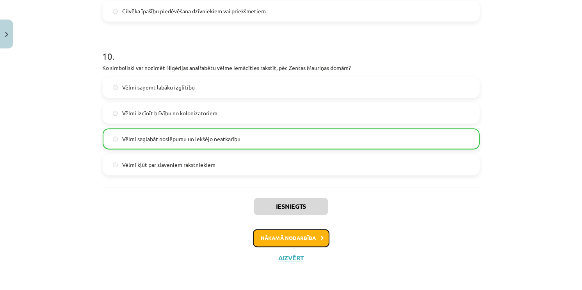
click at [321, 239] on button "Nākamā nodarbība" at bounding box center [291, 238] width 77 height 18
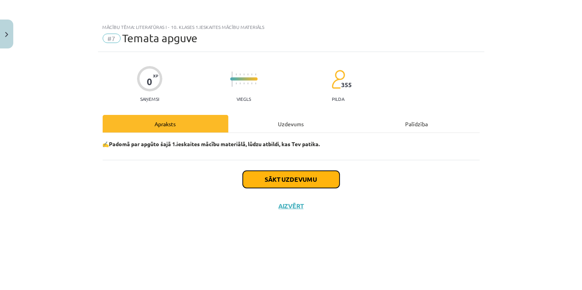
click at [315, 182] on button "Sākt uzdevumu" at bounding box center [291, 179] width 97 height 17
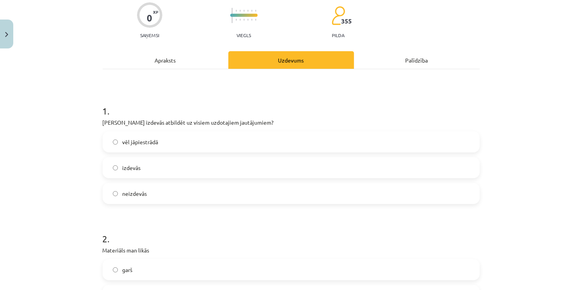
scroll to position [117, 0]
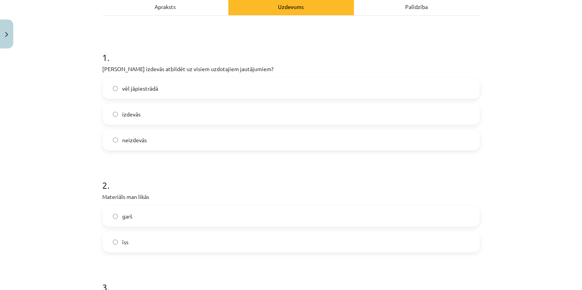
click at [180, 95] on label "vēl jāpiestrādā" at bounding box center [291, 88] width 376 height 20
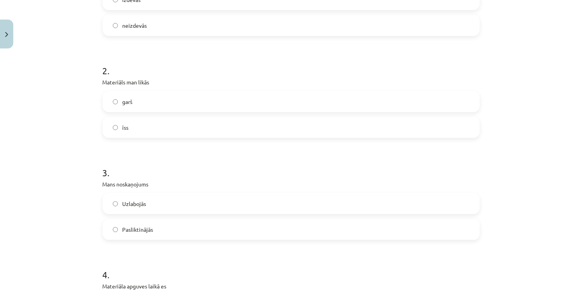
scroll to position [234, 0]
click at [183, 121] on label "īss" at bounding box center [291, 125] width 376 height 20
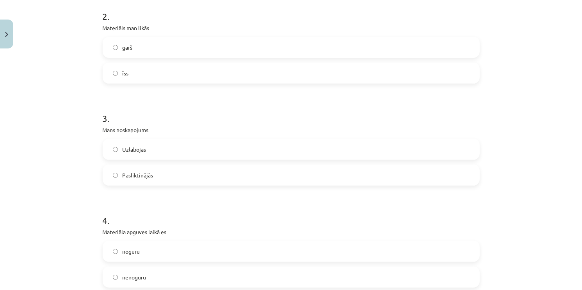
scroll to position [390, 0]
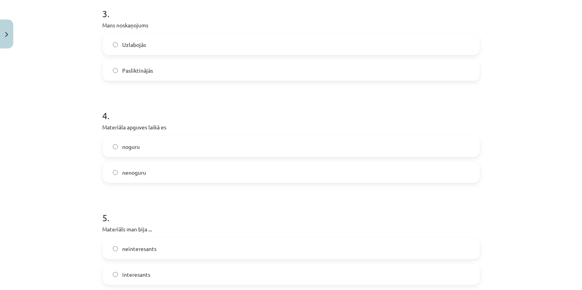
drag, startPoint x: 162, startPoint y: 50, endPoint x: 162, endPoint y: 54, distance: 4.7
click at [162, 50] on label "Uzlabojās" at bounding box center [291, 45] width 376 height 20
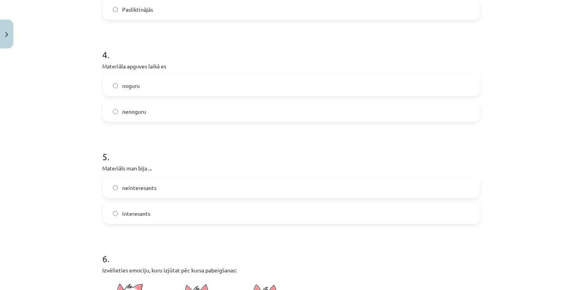
scroll to position [469, 0]
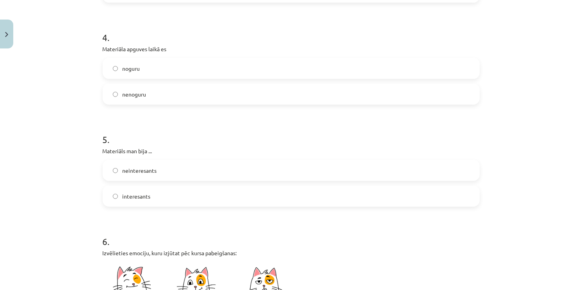
click at [153, 96] on label "nenoguru" at bounding box center [291, 94] width 376 height 20
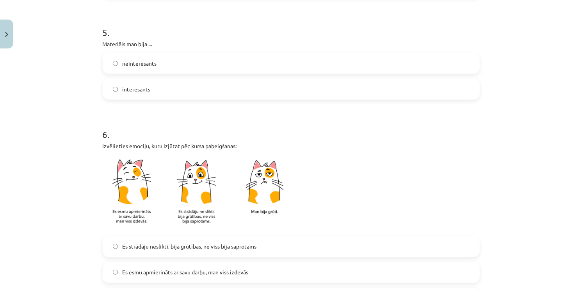
scroll to position [586, 0]
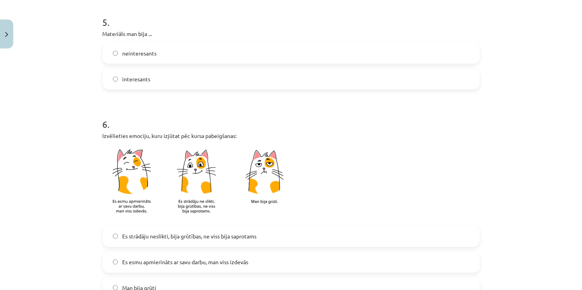
click at [167, 77] on label "interesants" at bounding box center [291, 79] width 376 height 20
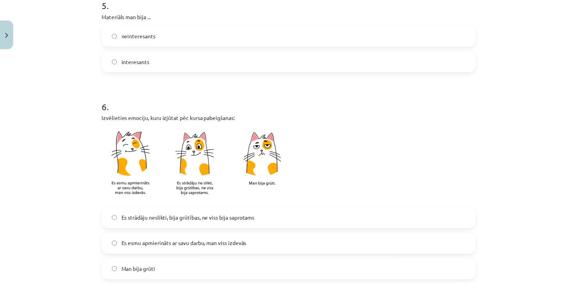
scroll to position [684, 0]
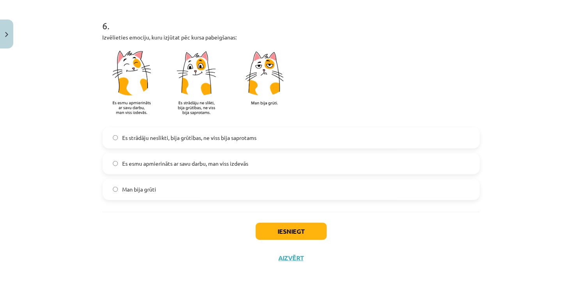
click at [254, 166] on label "Es esmu apmierināts ar savu darbu, man viss izdevās" at bounding box center [291, 164] width 376 height 20
click at [303, 229] on button "Iesniegt" at bounding box center [291, 231] width 71 height 17
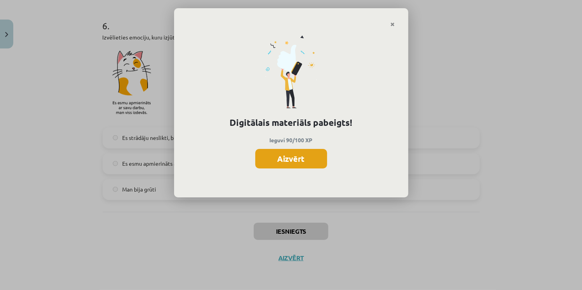
click at [284, 160] on button "Aizvērt" at bounding box center [291, 159] width 72 height 20
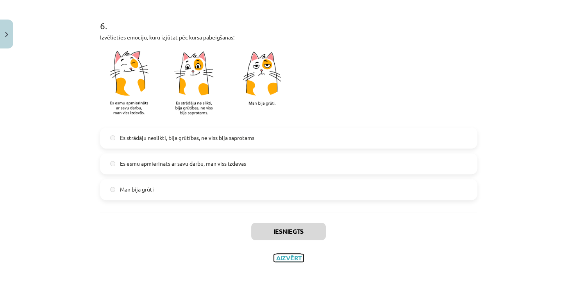
click at [292, 259] on button "Aizvērt" at bounding box center [289, 258] width 30 height 8
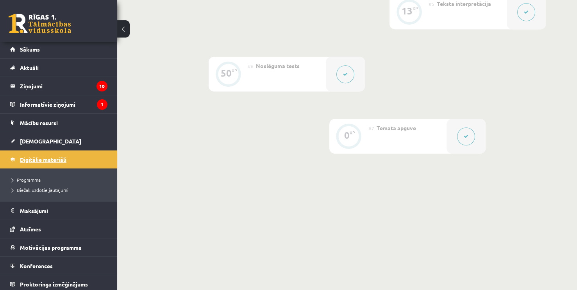
scroll to position [4, 0]
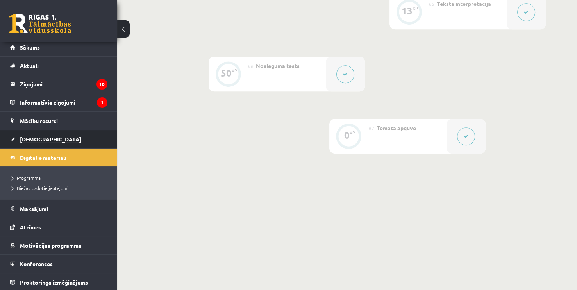
click at [37, 143] on link "[DEMOGRAPHIC_DATA]" at bounding box center [58, 139] width 97 height 18
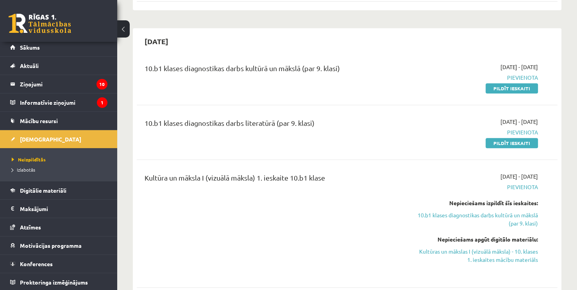
scroll to position [351, 0]
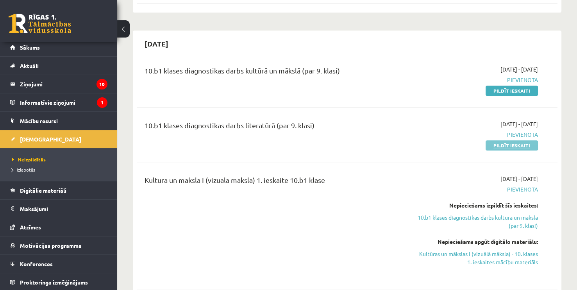
click at [512, 140] on link "Pildīt ieskaiti" at bounding box center [511, 145] width 52 height 10
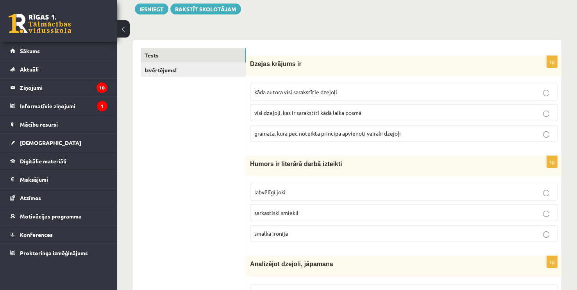
scroll to position [78, 0]
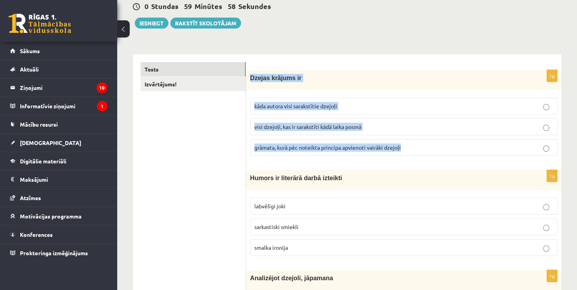
drag, startPoint x: 251, startPoint y: 75, endPoint x: 407, endPoint y: 145, distance: 171.1
click at [407, 145] on div "1p Dzejas krājums ir kāda autora visi sarakstītie dzejoļi visi dzejoļi, kas ir …" at bounding box center [403, 116] width 315 height 92
copy div "Dzejas krājums ir kāda autora visi sarakstītie dzejoļi visi dzejoļi, kas ir sar…"
drag, startPoint x: 332, startPoint y: 48, endPoint x: 321, endPoint y: 54, distance: 12.6
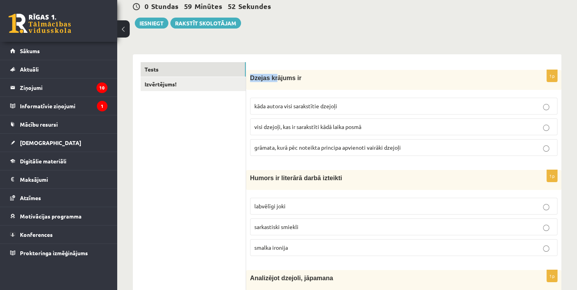
click at [284, 28] on div "0 Stundas 59 Minūtes 51 Sekundes Iesniegt Rakstīt skolotājam" at bounding box center [347, 10] width 428 height 35
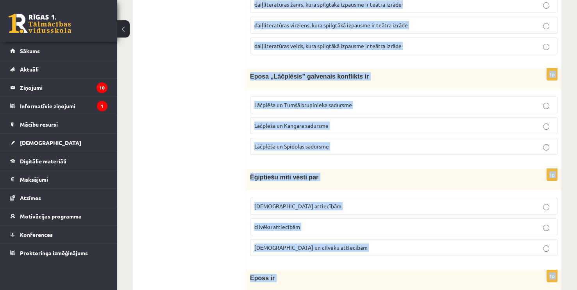
scroll to position [3070, 0]
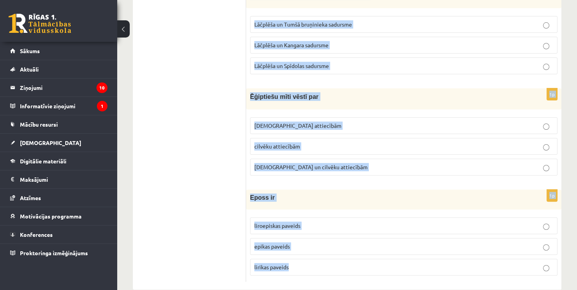
drag, startPoint x: 253, startPoint y: 84, endPoint x: 349, endPoint y: 250, distance: 192.5
copy form "Dzejas krājums ir kāda autora visi sarakstītie dzejoļi visi dzejoļi, kas ir sar…"
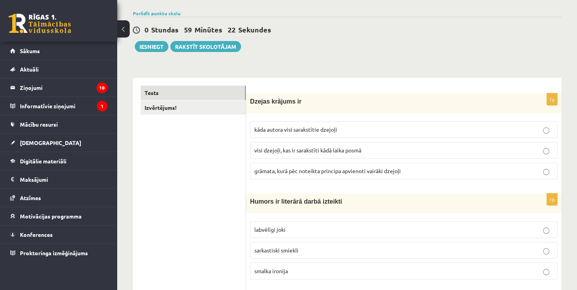
scroll to position [78, 0]
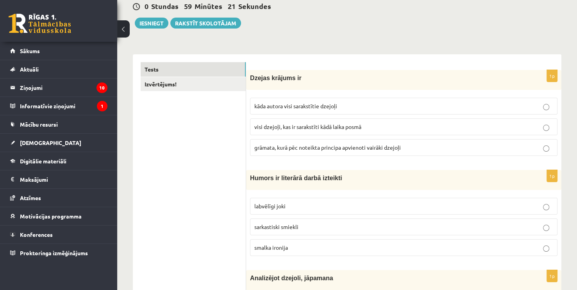
click at [410, 145] on p "grāmata, kurā pēc noteikta principa apvienoti vairāki dzejoļi" at bounding box center [403, 147] width 299 height 8
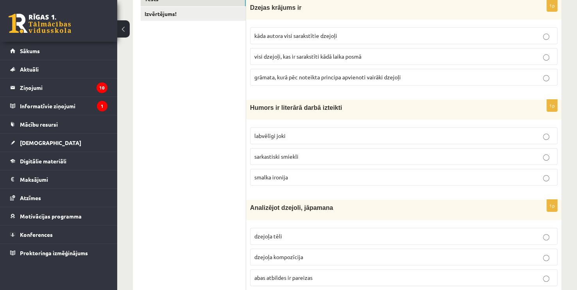
scroll to position [156, 0]
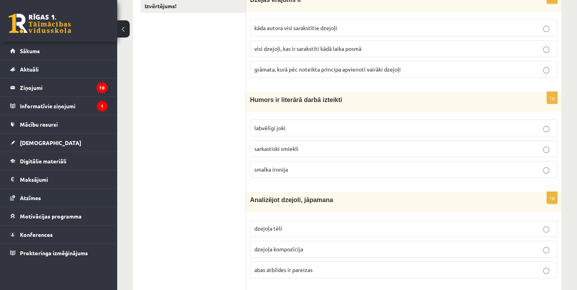
click at [307, 166] on p "smalka ironija" at bounding box center [403, 169] width 299 height 8
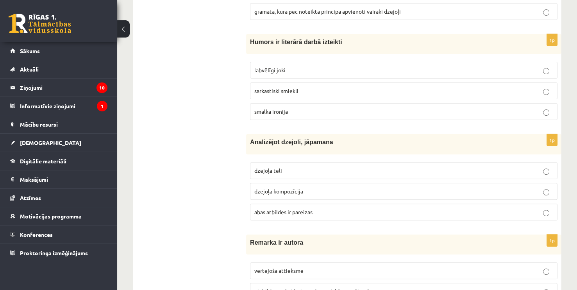
scroll to position [234, 0]
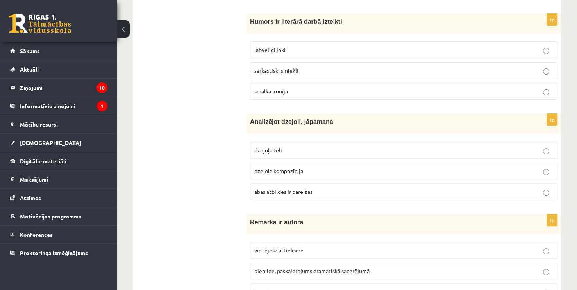
click at [307, 193] on p "abas atbildes ir pareizas" at bounding box center [403, 191] width 299 height 8
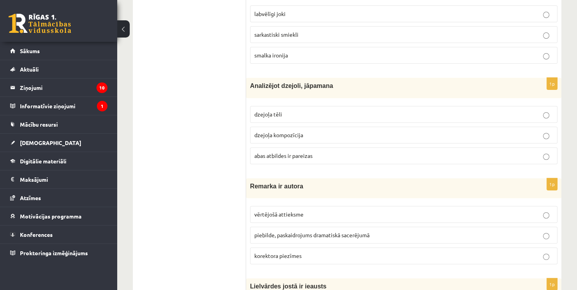
scroll to position [273, 0]
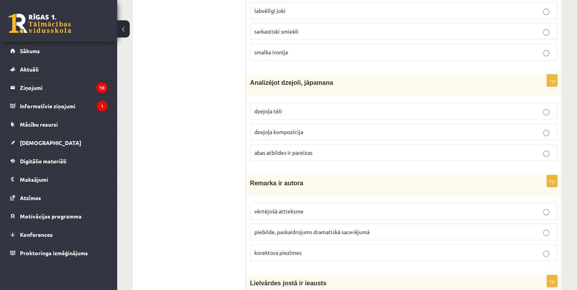
click at [317, 230] on span "piebilde, paskaidrojums dramatiskā sacerējumā" at bounding box center [311, 231] width 115 height 7
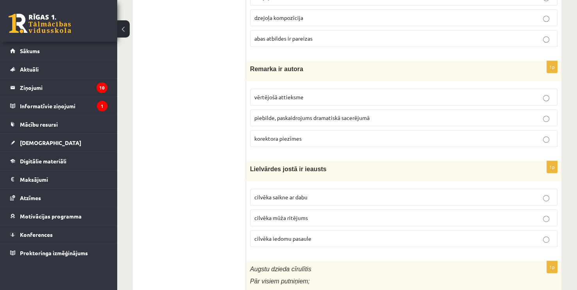
scroll to position [390, 0]
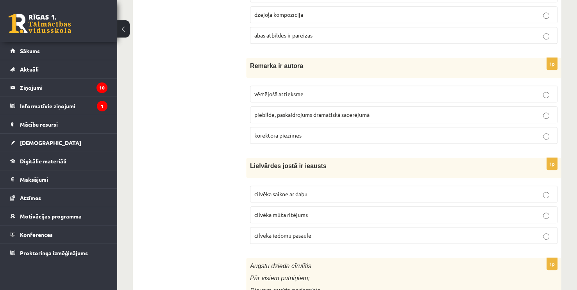
click at [322, 209] on label "cilvēka mūža ritējums" at bounding box center [403, 214] width 307 height 17
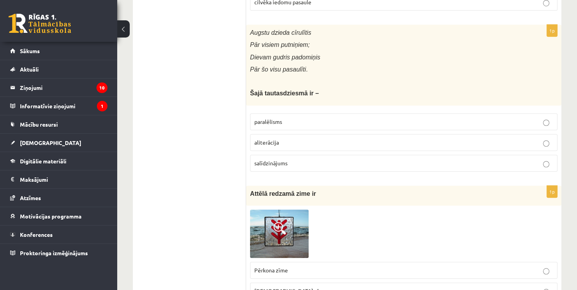
scroll to position [625, 0]
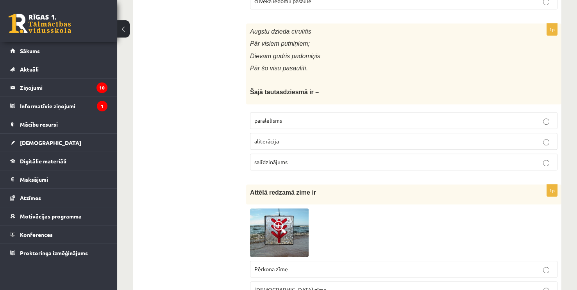
click at [355, 119] on p "paralēlisms" at bounding box center [403, 120] width 299 height 8
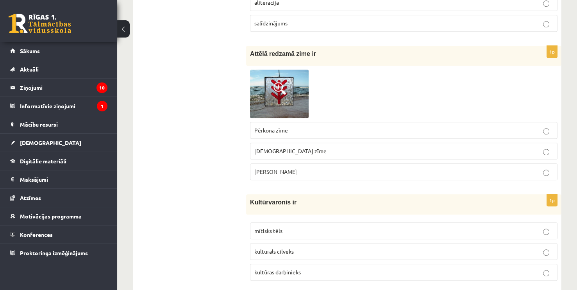
scroll to position [781, 0]
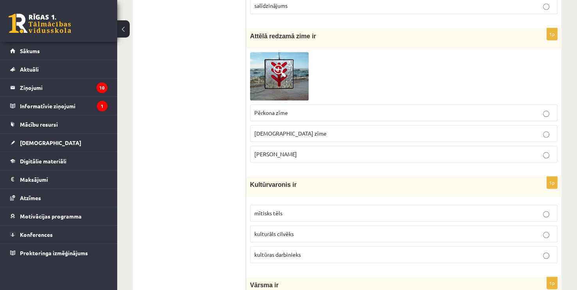
click at [288, 158] on label "Laimas slotiņa" at bounding box center [403, 154] width 307 height 17
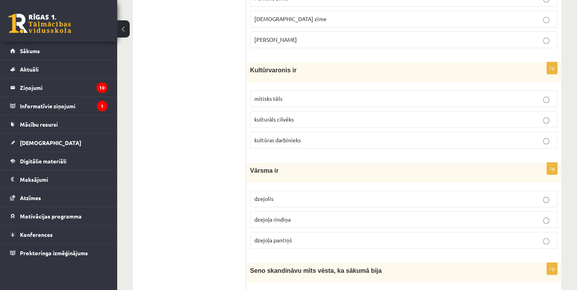
scroll to position [898, 0]
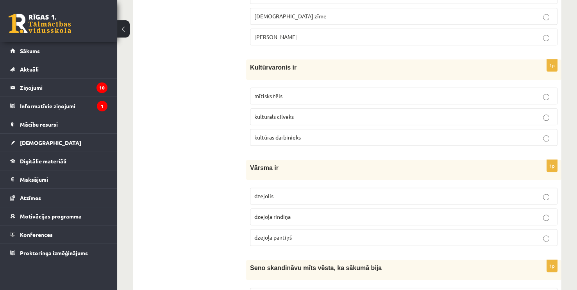
click at [311, 129] on label "kultūras darbinieks" at bounding box center [403, 137] width 307 height 17
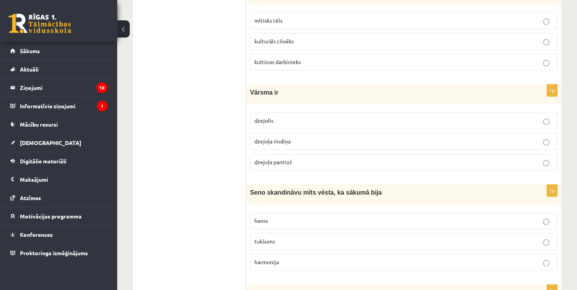
scroll to position [976, 0]
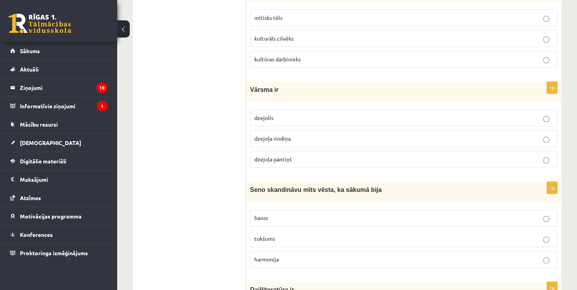
click at [314, 155] on p "dzejoļa pantiņš" at bounding box center [403, 159] width 299 height 8
click at [321, 134] on p "dzejoļa rindiņa" at bounding box center [403, 138] width 299 height 8
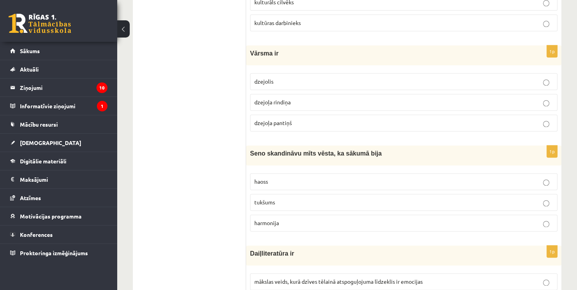
scroll to position [1015, 0]
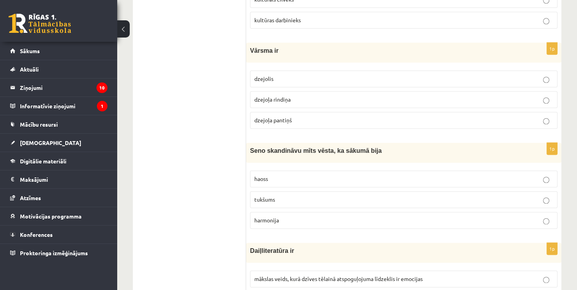
click at [289, 175] on p "haoss" at bounding box center [403, 179] width 299 height 8
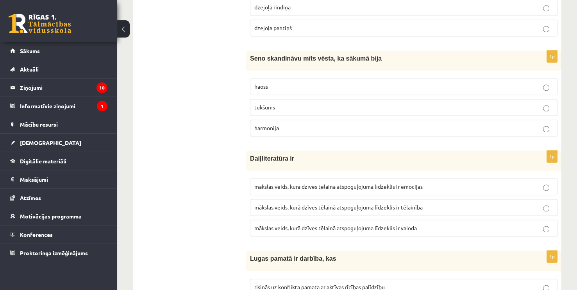
scroll to position [1132, 0]
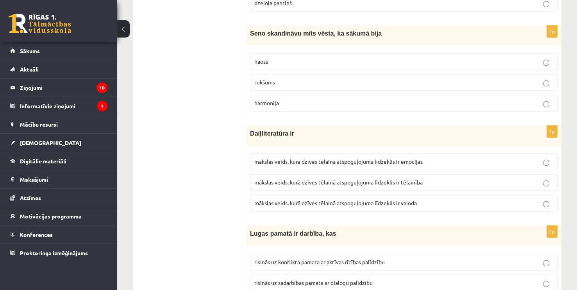
click at [392, 199] on span "mākslas veids, kurā dzīves tēlainā atspoguļojuma līdzeklis ir valoda" at bounding box center [335, 202] width 162 height 7
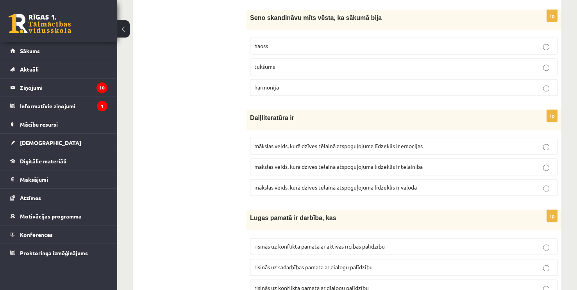
scroll to position [1211, 0]
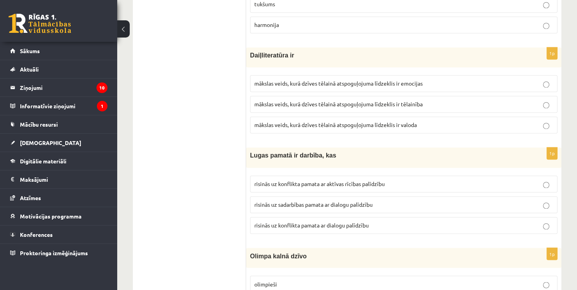
click at [375, 180] on span "risinās uz konflikta pamata ar aktīvas rīcības palīdzību" at bounding box center [319, 183] width 130 height 7
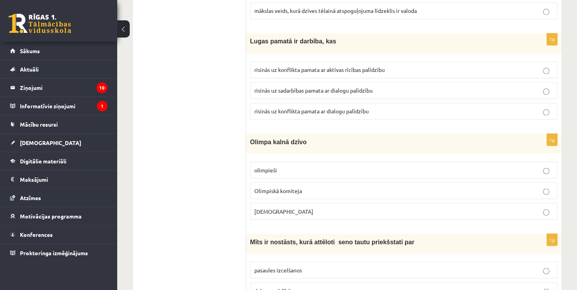
scroll to position [1328, 0]
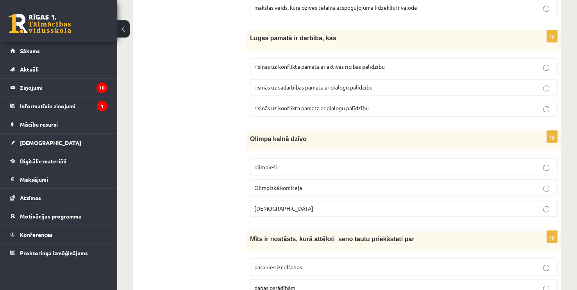
click at [330, 162] on p "olimpieši" at bounding box center [403, 166] width 299 height 8
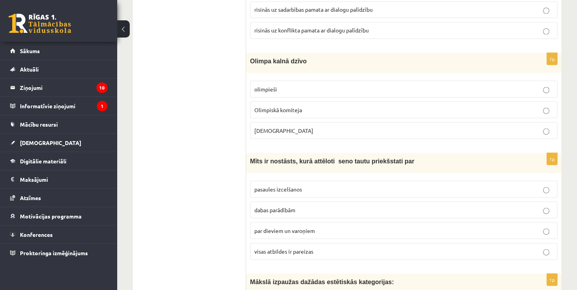
scroll to position [1406, 0]
click at [296, 246] on p "visas atbildes ir pareizas" at bounding box center [403, 250] width 299 height 8
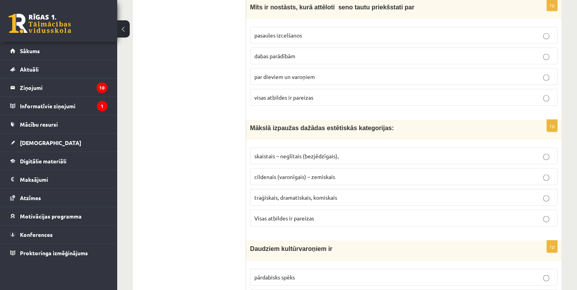
scroll to position [1562, 0]
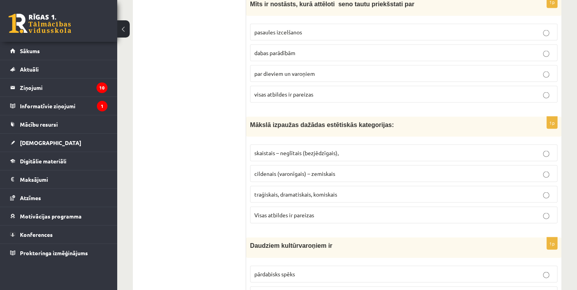
click at [288, 211] on span "Visas atbildes ir pareizas" at bounding box center [284, 214] width 60 height 7
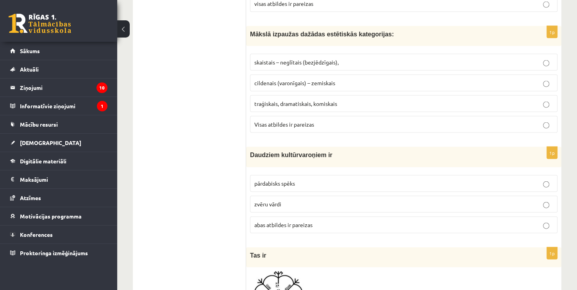
scroll to position [1679, 0]
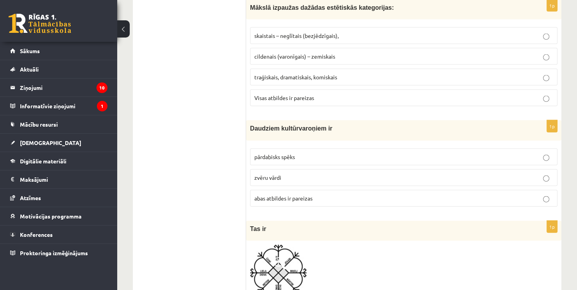
click at [308, 194] on span "abas atbildes ir pareizas" at bounding box center [283, 197] width 58 height 7
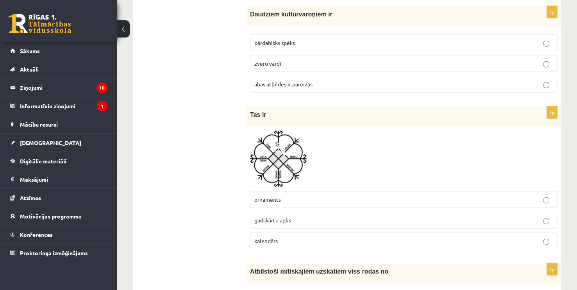
scroll to position [1796, 0]
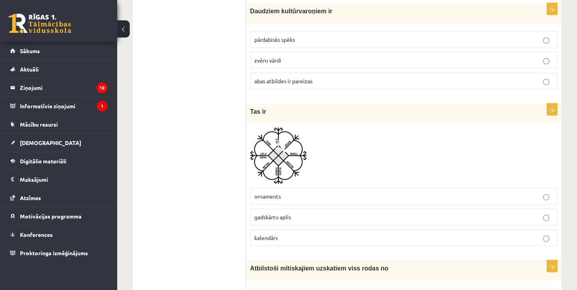
click at [325, 209] on label "gadskārtu aplis" at bounding box center [403, 217] width 307 height 17
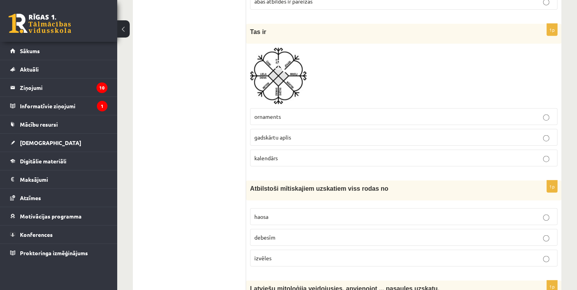
scroll to position [1913, 0]
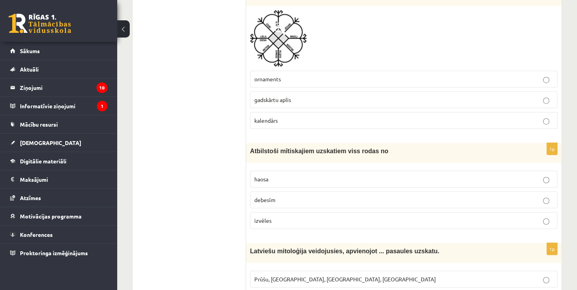
click at [352, 175] on p "haosa" at bounding box center [403, 179] width 299 height 8
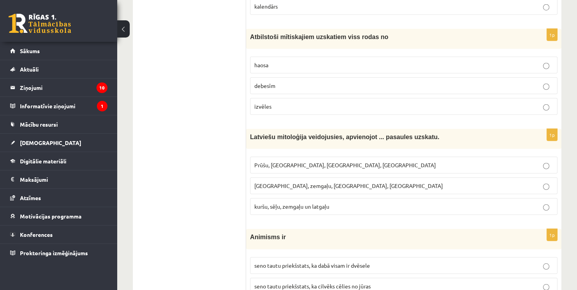
scroll to position [2031, 0]
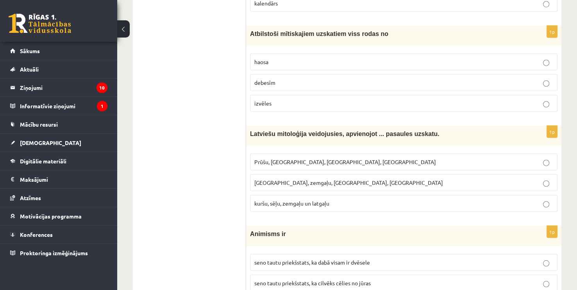
click at [339, 199] on p "kuršu, sēļu, zemgaļu un latgaļu" at bounding box center [403, 203] width 299 height 8
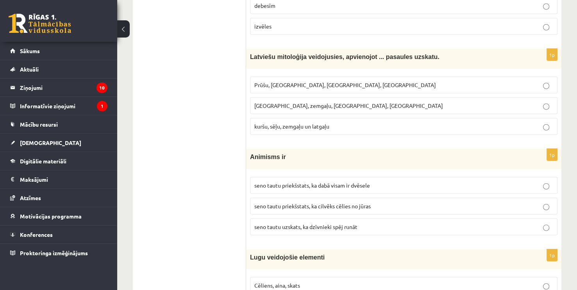
scroll to position [2109, 0]
click at [362, 180] on span "seno tautu priekšstats, ka dabā visam ir dvēsele" at bounding box center [312, 183] width 116 height 7
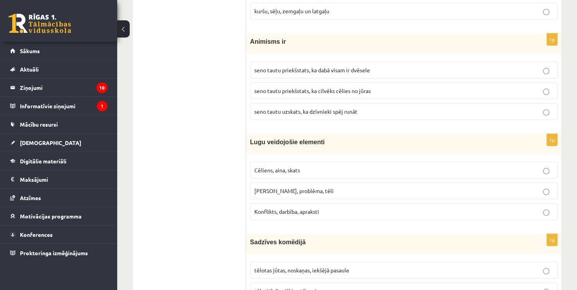
scroll to position [2226, 0]
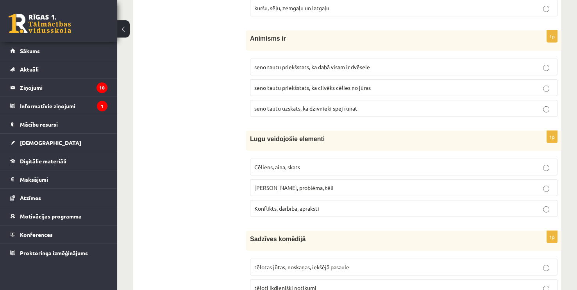
click at [348, 159] on label "Cēliens, aina, skats" at bounding box center [403, 167] width 307 height 17
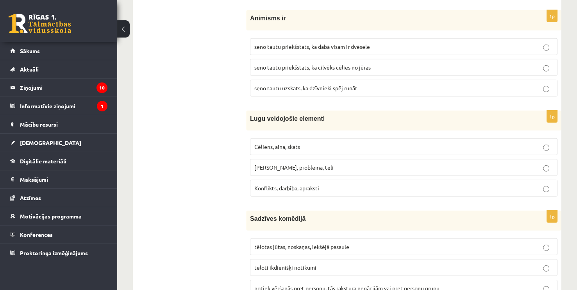
scroll to position [2304, 0]
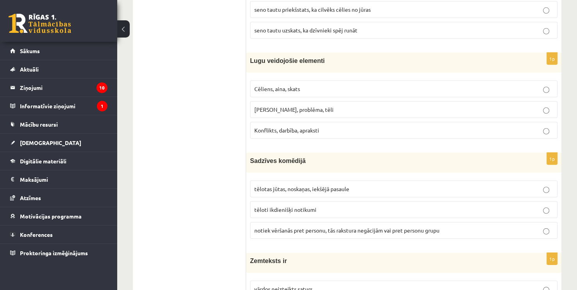
click at [362, 205] on p "tēloti ikdienišķi notikumi" at bounding box center [403, 209] width 299 height 8
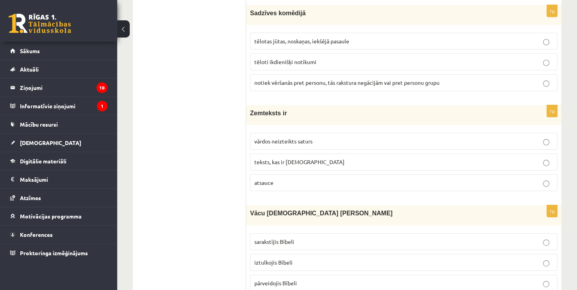
scroll to position [2460, 0]
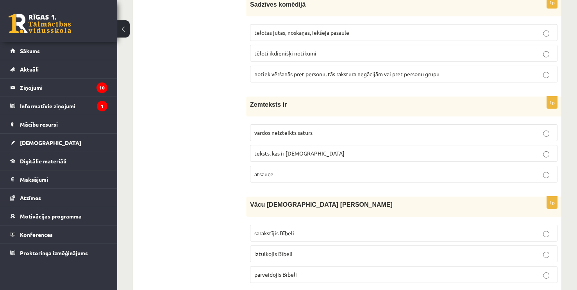
click at [323, 128] on p "vārdos neizteikts saturs" at bounding box center [403, 132] width 299 height 8
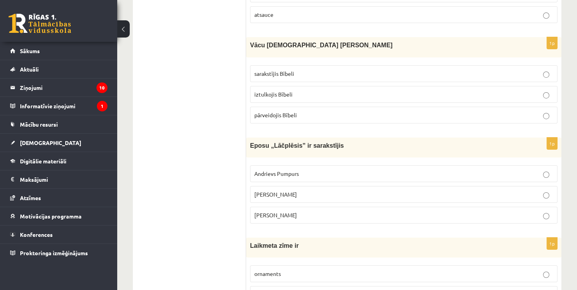
scroll to position [2616, 0]
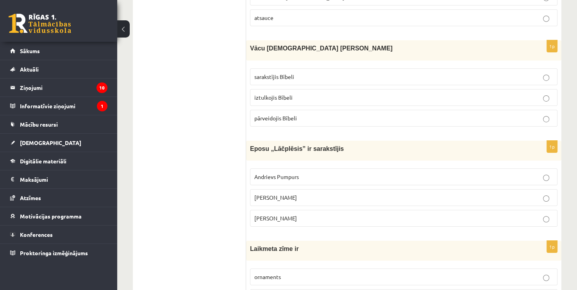
click at [297, 93] on p "iztulkojis Bībeli" at bounding box center [403, 97] width 299 height 8
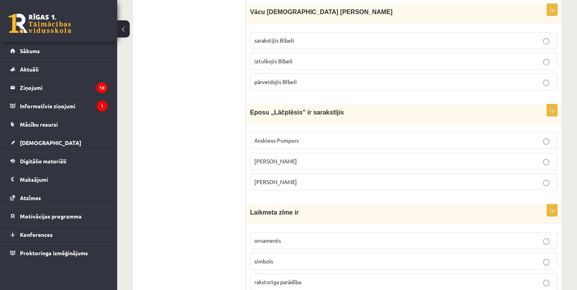
scroll to position [2655, 0]
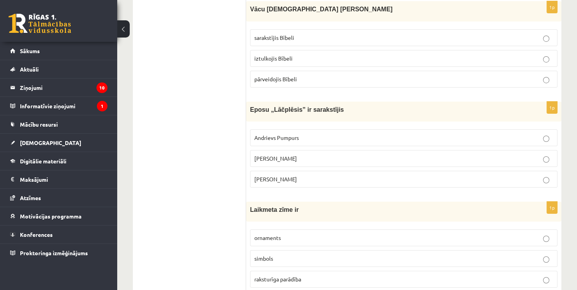
click at [303, 154] on p "Andrejs Pumpurs" at bounding box center [403, 158] width 299 height 8
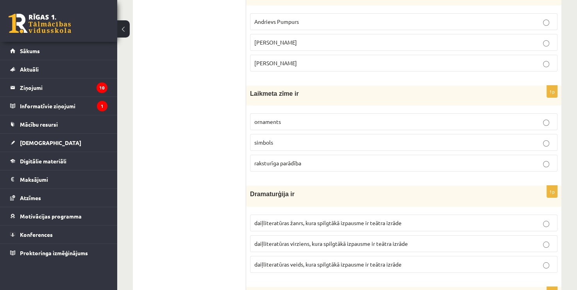
scroll to position [2773, 0]
click at [327, 140] on fieldset "ornaments simbols raksturīga parādība" at bounding box center [403, 140] width 307 height 64
click at [328, 153] on label "raksturīga parādība" at bounding box center [403, 161] width 307 height 17
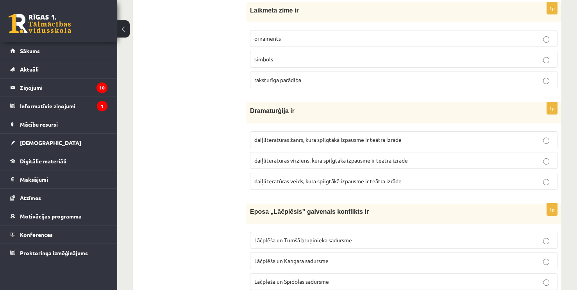
scroll to position [2890, 0]
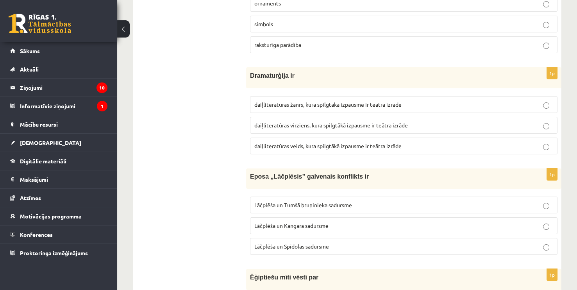
click at [300, 142] on span "daiļliteratūras veids, kura spilgtākā izpausme ir teātra izrāde" at bounding box center [327, 145] width 147 height 7
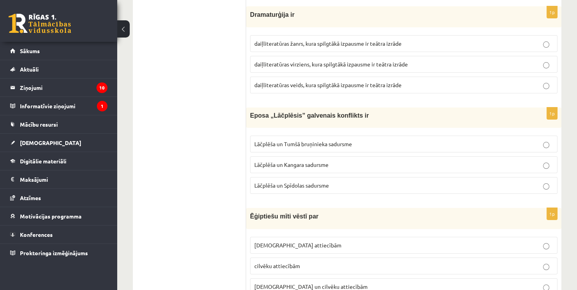
scroll to position [2968, 0]
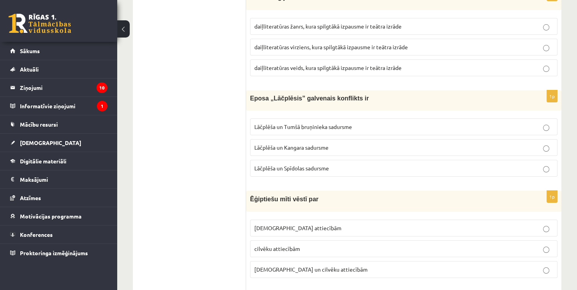
click at [348, 143] on p "Lāčplēša un Kangara sadursme" at bounding box center [403, 147] width 299 height 8
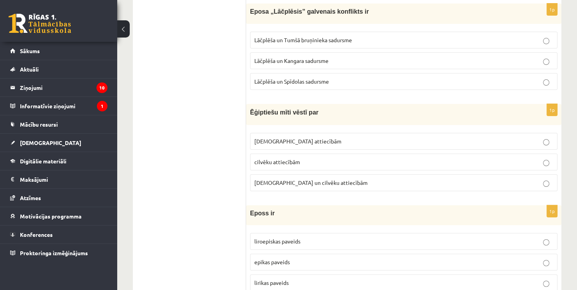
scroll to position [3070, 0]
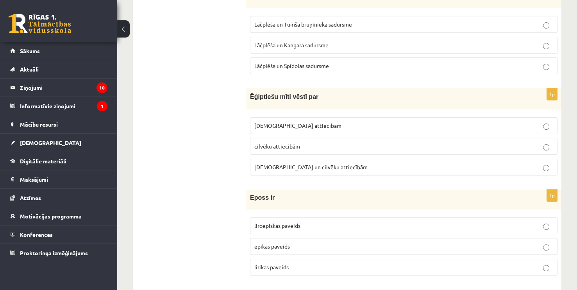
click at [335, 159] on label "Dievu un cilvēku attiecībām" at bounding box center [403, 167] width 307 height 17
click at [312, 242] on p "epikas paveids" at bounding box center [403, 246] width 299 height 8
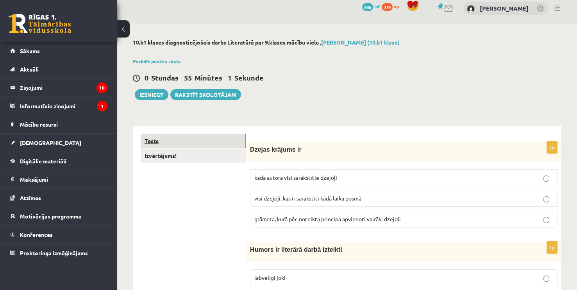
scroll to position [0, 0]
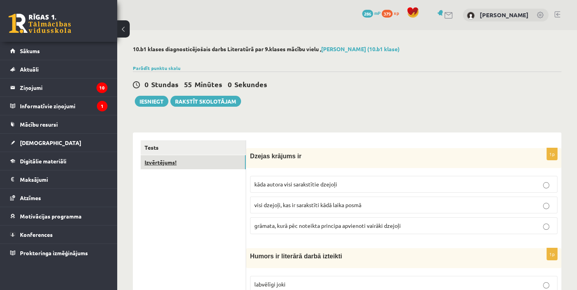
click at [216, 157] on link "Izvērtējums!" at bounding box center [193, 162] width 105 height 14
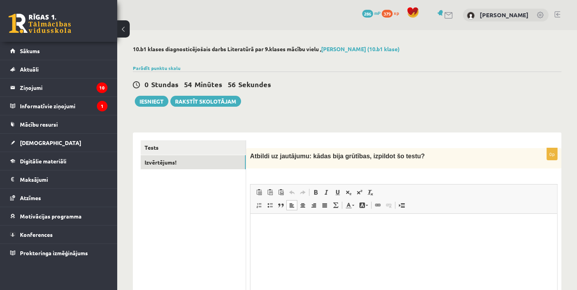
click at [328, 237] on html at bounding box center [403, 226] width 307 height 24
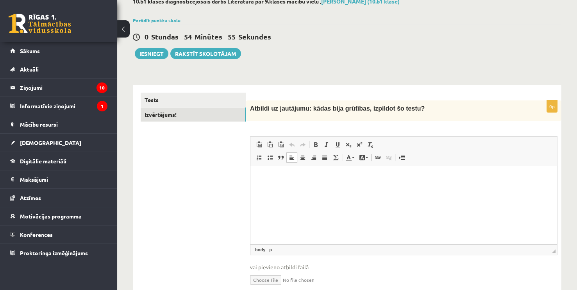
scroll to position [78, 0]
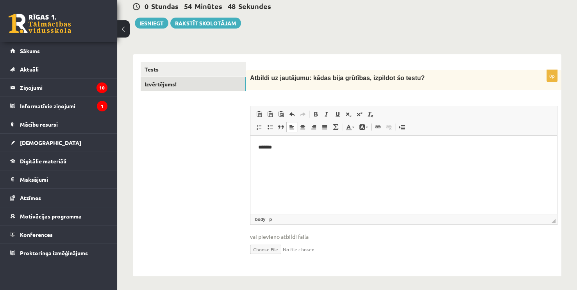
click at [260, 147] on p "*******" at bounding box center [403, 147] width 291 height 8
click at [304, 139] on html "*******" at bounding box center [403, 148] width 307 height 24
click at [159, 20] on button "Iesniegt" at bounding box center [152, 23] width 34 height 11
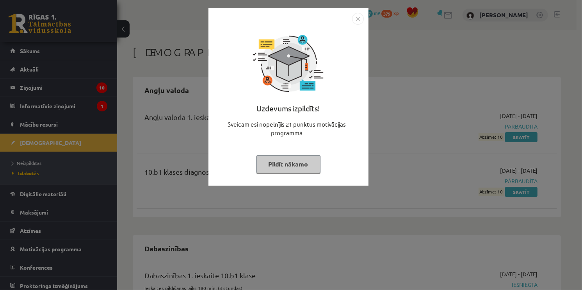
click at [355, 20] on img "Close" at bounding box center [358, 19] width 12 height 12
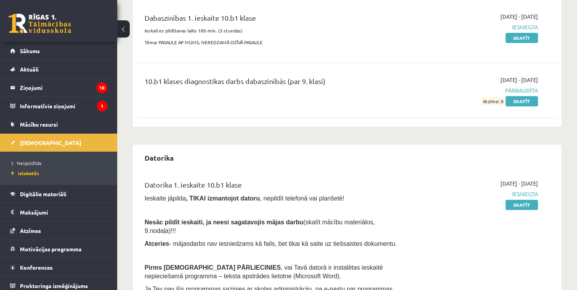
scroll to position [257, 0]
click at [45, 159] on link "Neizpildītās" at bounding box center [61, 162] width 98 height 7
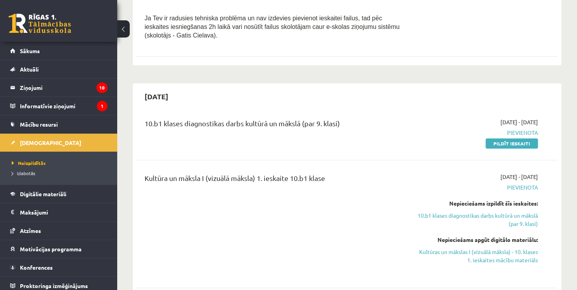
scroll to position [296, 0]
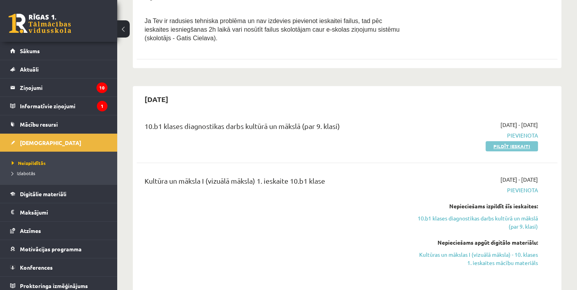
drag, startPoint x: 507, startPoint y: 130, endPoint x: 317, endPoint y: 34, distance: 213.4
click at [507, 141] on link "Pildīt ieskaiti" at bounding box center [511, 146] width 52 height 10
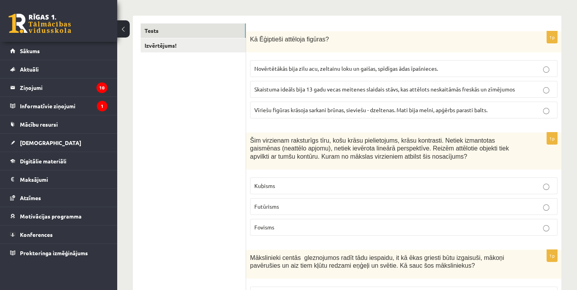
scroll to position [117, 0]
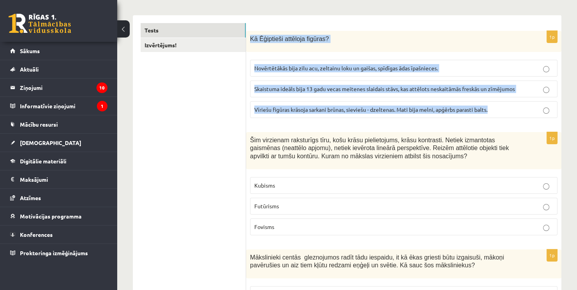
drag, startPoint x: 249, startPoint y: 36, endPoint x: 503, endPoint y: 98, distance: 260.7
click at [503, 98] on div "1p Kā Ēģiptieši attēloja figūras? Novērtētākās bija zilu acu, zeltainu loku un …" at bounding box center [403, 77] width 315 height 93
copy div "Kā Ēģiptieši attēloja figūras? Novērtētākās bija zilu acu, zeltainu loku un gai…"
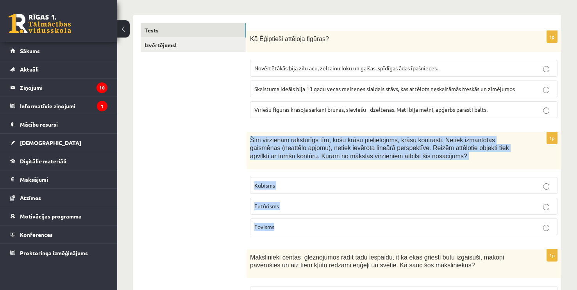
drag, startPoint x: 250, startPoint y: 138, endPoint x: 296, endPoint y: 232, distance: 104.3
click at [296, 232] on div "1p Šim virzienam raksturīgs tīru, košu krāsu pielietojums, krāsu kontrasti. Net…" at bounding box center [403, 186] width 315 height 109
copy div "Šim virzienam raksturīgs tīru, košu krāsu pielietojums, krāsu kontrasti. Netiek…"
click at [291, 229] on p "Fovisms" at bounding box center [403, 227] width 299 height 8
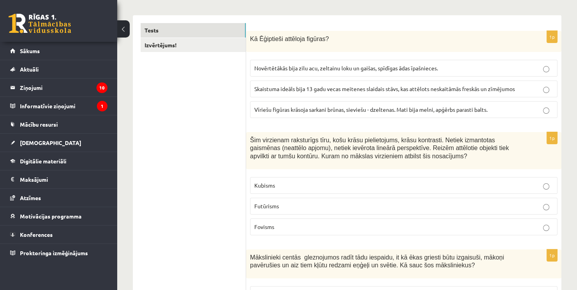
drag, startPoint x: 413, startPoint y: 84, endPoint x: 412, endPoint y: 96, distance: 12.9
click at [413, 84] on label "Skaistuma ideāls bija 13 gadu vecas meitenes slaidais stāvs, kas attēlots neska…" at bounding box center [403, 88] width 307 height 17
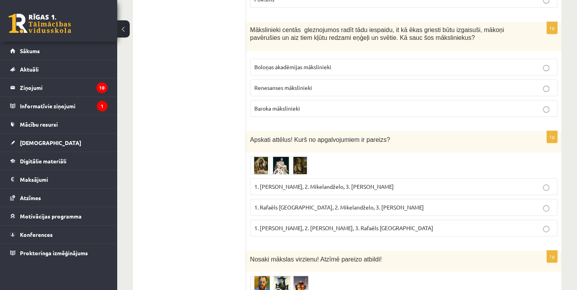
scroll to position [312, 0]
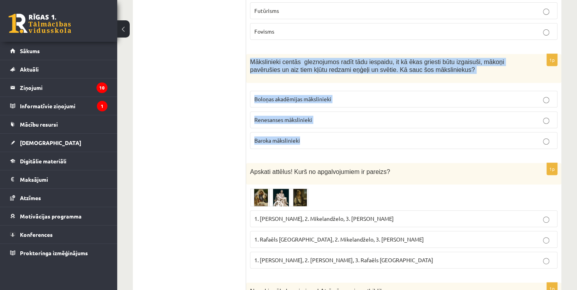
drag, startPoint x: 249, startPoint y: 59, endPoint x: 317, endPoint y: 137, distance: 103.5
click at [317, 137] on div "1p Mākslinieki centās gleznojumos radīt tādu iespaidu, it kā ēkas griesti būtu …" at bounding box center [403, 105] width 315 height 102
copy div "Mākslinieki centās gleznojumos radīt tādu iespaidu, it kā ēkas griesti būtu izg…"
click at [327, 137] on p "Baroka mākslinieki" at bounding box center [403, 140] width 299 height 8
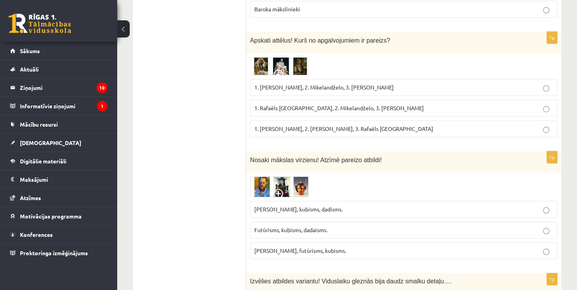
scroll to position [469, 0]
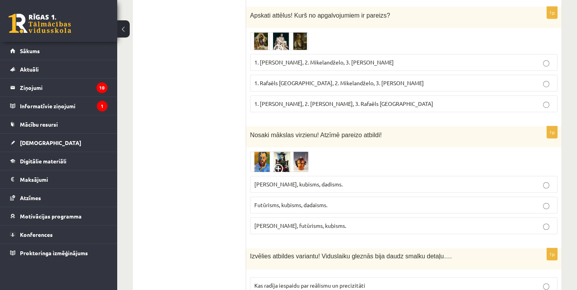
drag, startPoint x: 249, startPoint y: 13, endPoint x: 439, endPoint y: 103, distance: 210.8
click at [439, 103] on div "1p Apskati attēlus! Kurš no apgalvojumiem ir pareizs? 1. Leonardo da Vinči, 2. …" at bounding box center [403, 62] width 315 height 111
copy div "Apskati attēlus! Kurš no apgalvojumiem ir pareizs? 1. Leonardo da Vinči, 2. Mik…"
click at [275, 38] on img at bounding box center [279, 41] width 59 height 18
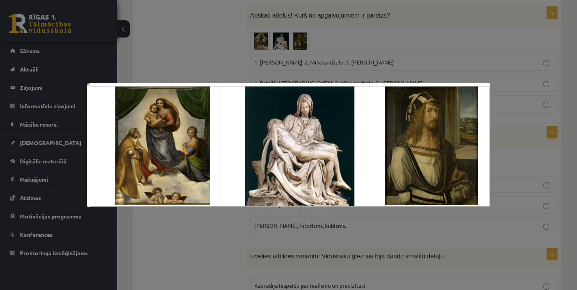
click at [428, 40] on div at bounding box center [288, 145] width 577 height 290
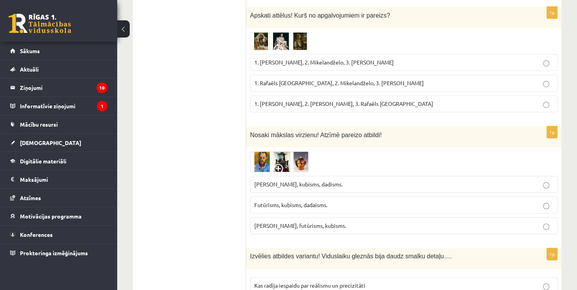
click at [290, 37] on img at bounding box center [279, 41] width 59 height 18
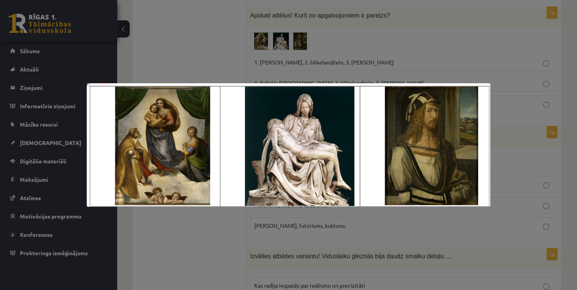
click at [438, 44] on div at bounding box center [288, 145] width 577 height 290
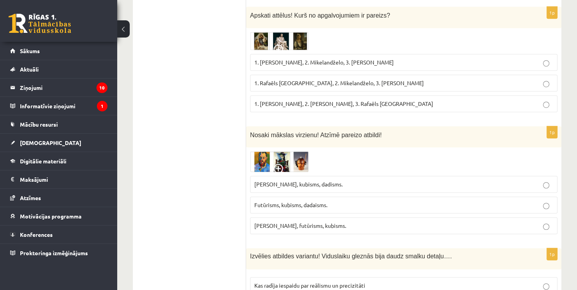
click at [409, 64] on p "1. Leonardo da Vinči, 2. Mikelandželo, 3. Albrehts Dīrers" at bounding box center [403, 62] width 299 height 8
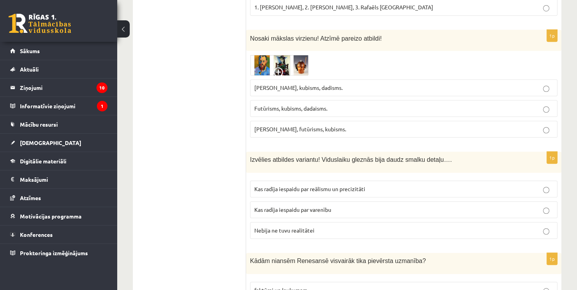
scroll to position [586, 0]
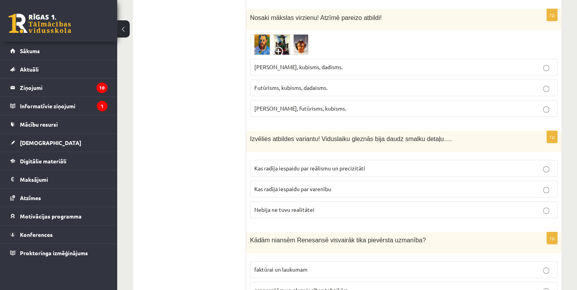
click at [332, 107] on p "Fovisms, futūrisms, kubisms." at bounding box center [403, 108] width 299 height 8
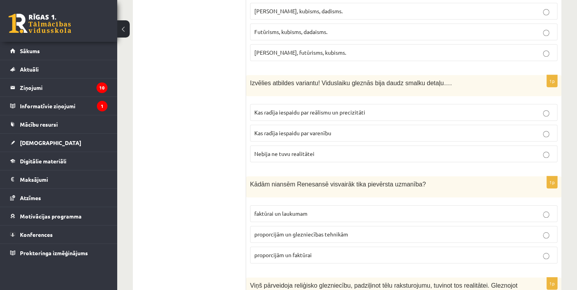
scroll to position [664, 0]
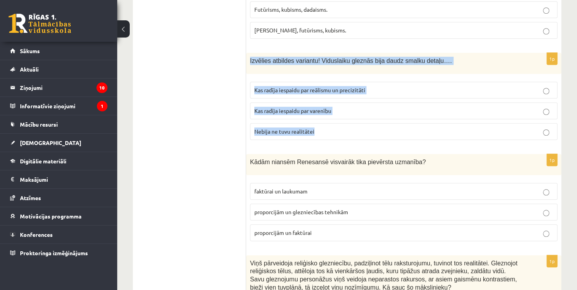
drag, startPoint x: 250, startPoint y: 59, endPoint x: 333, endPoint y: 125, distance: 106.7
click at [333, 125] on div "1p Izvēlies atbildes variantu! Viduslaiku gleznās bija daudz smalku detaļu…. Ka…" at bounding box center [403, 99] width 315 height 93
copy div "Izvēlies atbildes variantu! Viduslaiku gleznās bija daudz smalku detaļu…. Kas r…"
click at [375, 86] on p "Kas radīja iespaidu par reālismu un precizitāti" at bounding box center [403, 90] width 299 height 8
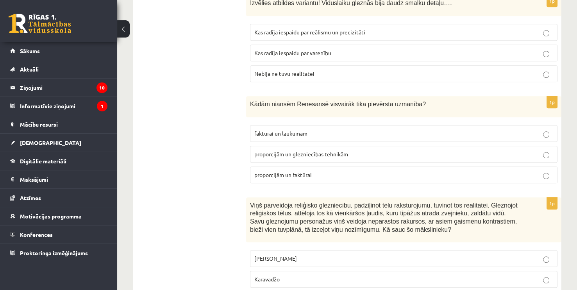
scroll to position [742, 0]
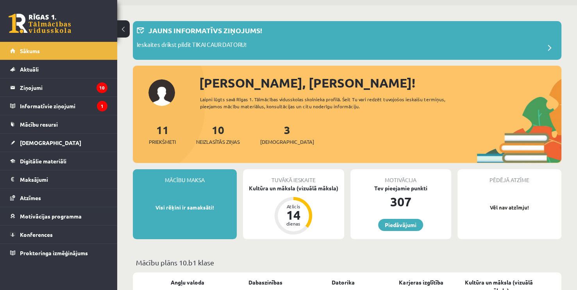
scroll to position [117, 0]
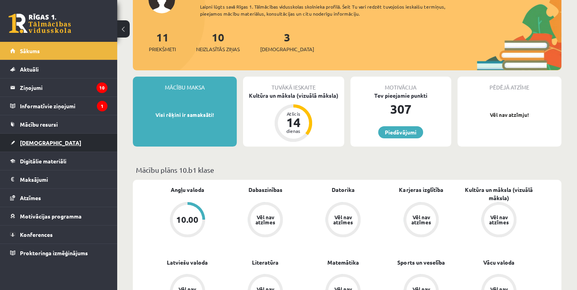
click at [65, 141] on link "[DEMOGRAPHIC_DATA]" at bounding box center [58, 143] width 97 height 18
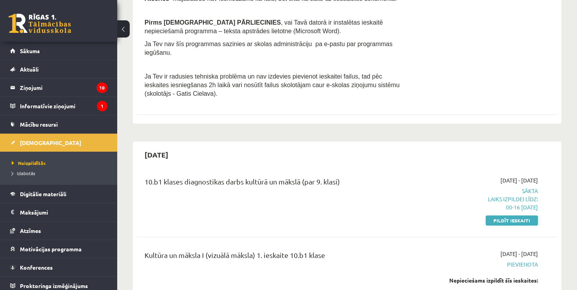
scroll to position [351, 0]
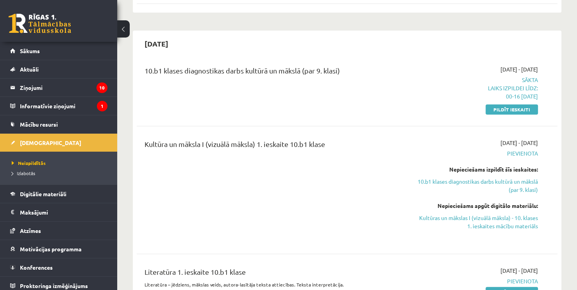
click at [514, 96] on div "10.b1 klases diagnostikas darbs kultūrā un mākslā (par 9. klasi) [DATE] - [DATE…" at bounding box center [347, 89] width 421 height 64
click at [517, 104] on link "Pildīt ieskaiti" at bounding box center [511, 109] width 52 height 10
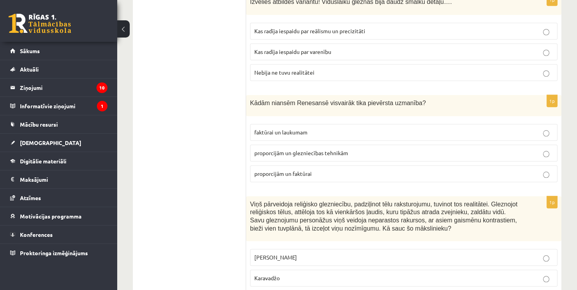
scroll to position [664, 0]
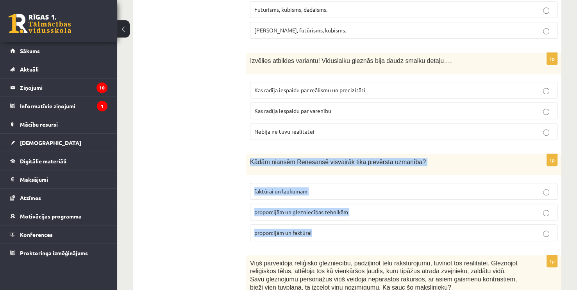
drag, startPoint x: 249, startPoint y: 155, endPoint x: 320, endPoint y: 230, distance: 103.6
click at [320, 230] on div "1p Kādām niansēm Renesansē visvairāk tika pievērsta uzmanība? faktūrai un lauku…" at bounding box center [403, 200] width 315 height 93
copy div "Kādām niansēm Renesansē visvairāk tika pievērsta uzmanība? faktūrai un laukumam…"
click at [411, 208] on p "proporcijām un glezniecības tehnikām" at bounding box center [403, 212] width 299 height 8
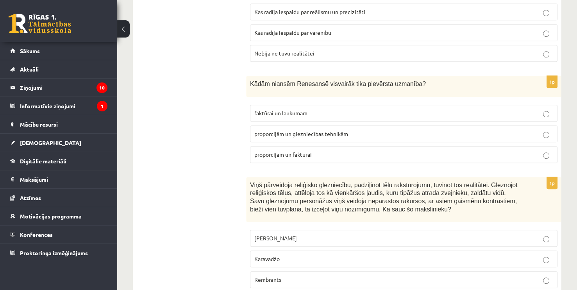
scroll to position [820, 0]
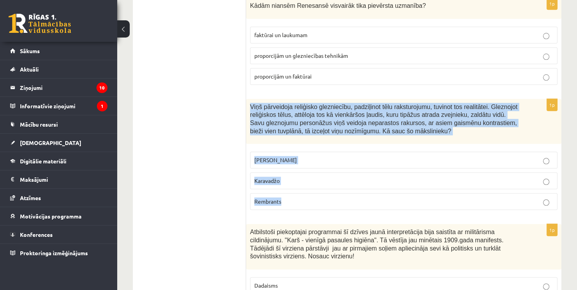
drag, startPoint x: 250, startPoint y: 101, endPoint x: 298, endPoint y: 189, distance: 100.1
click at [298, 189] on div "1p Viņš pārveidoja reliģisko glezniecību, padziļinot tēlu raksturojumu, tuvinot…" at bounding box center [403, 158] width 315 height 118
copy div "Viņš pārveidoja reliģisko glezniecību, padziļinot tēlu raksturojumu, tuvinot to…"
click at [345, 177] on p "Karavadžo" at bounding box center [403, 181] width 299 height 8
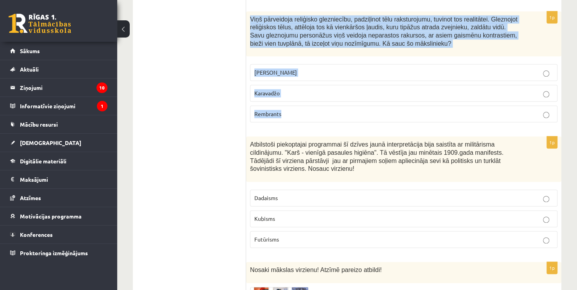
scroll to position [937, 0]
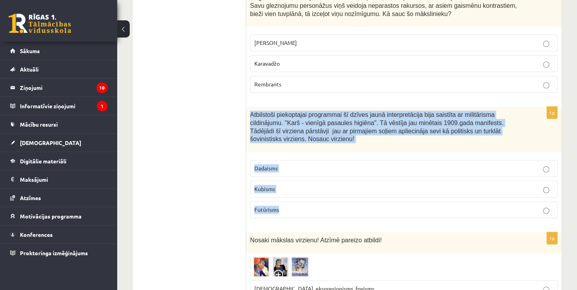
drag, startPoint x: 249, startPoint y: 111, endPoint x: 296, endPoint y: 200, distance: 100.6
click at [296, 200] on div "1p Atbilstoši piekoptajai programmai šī dzīves jaunā interpretācija bija saistī…" at bounding box center [403, 166] width 315 height 118
copy div "Atbilstoši piekoptajai programmai šī dzīves jaunā interpretācija bija saistīta …"
click at [321, 210] on label "Futūrisms" at bounding box center [403, 209] width 307 height 17
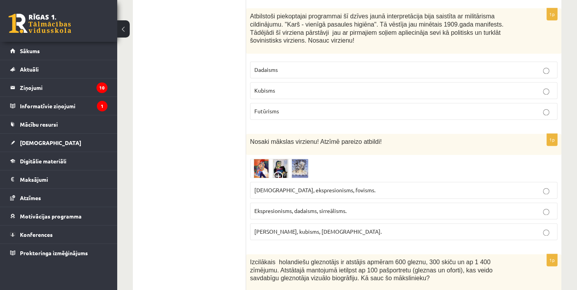
scroll to position [1054, 0]
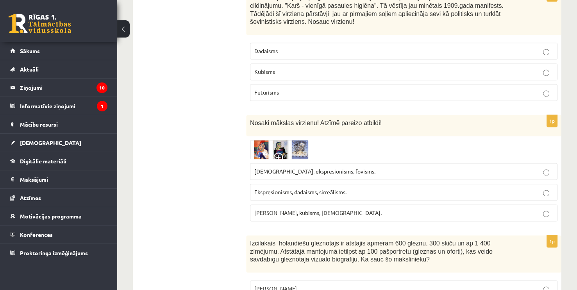
click at [293, 149] on img at bounding box center [279, 149] width 59 height 19
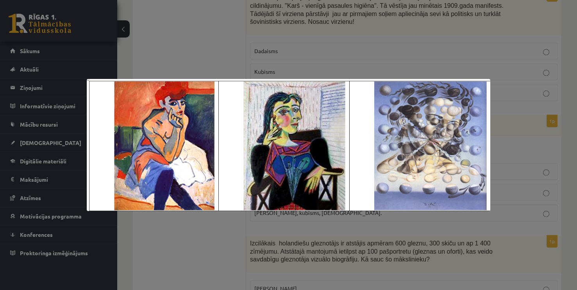
click at [499, 90] on div at bounding box center [288, 145] width 577 height 290
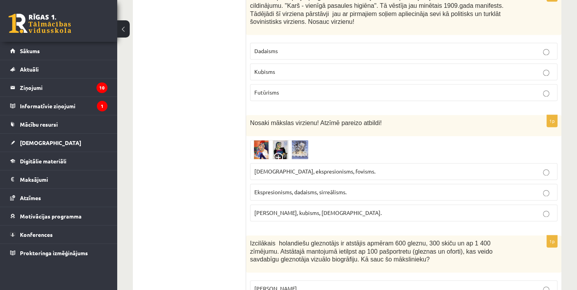
click at [358, 184] on label "Ekspresionisms, dadaisms, sirreālisms." at bounding box center [403, 192] width 307 height 17
click at [302, 149] on img at bounding box center [279, 149] width 59 height 19
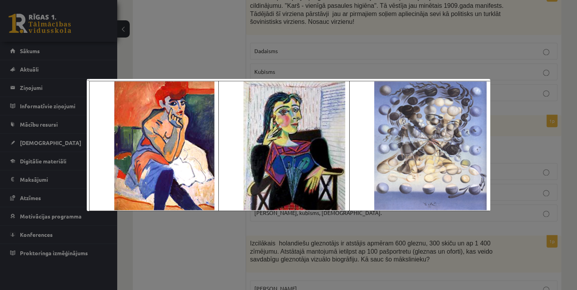
click at [492, 106] on div at bounding box center [288, 145] width 577 height 290
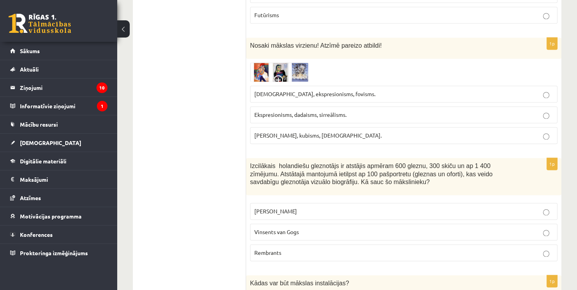
scroll to position [1171, 0]
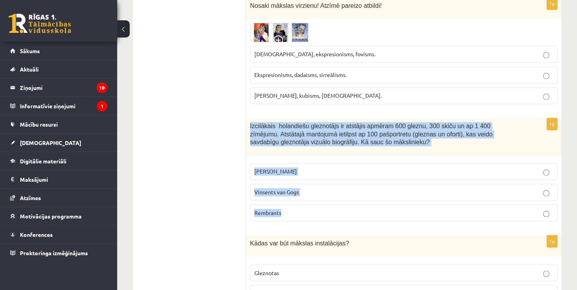
drag, startPoint x: 250, startPoint y: 123, endPoint x: 314, endPoint y: 210, distance: 108.4
click at [314, 210] on div "1p Izcilākais holandiešu gleznotājs ir atstājis apmēram 600 gleznu, 300 skiču u…" at bounding box center [403, 172] width 315 height 109
copy div "Izcilākais holandiešu gleznotājs ir atstājis apmēram 600 gleznu, 300 skiču un a…"
click at [317, 209] on p "Rembrants" at bounding box center [403, 213] width 299 height 8
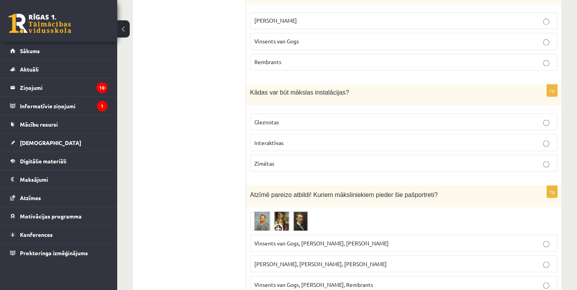
scroll to position [1328, 0]
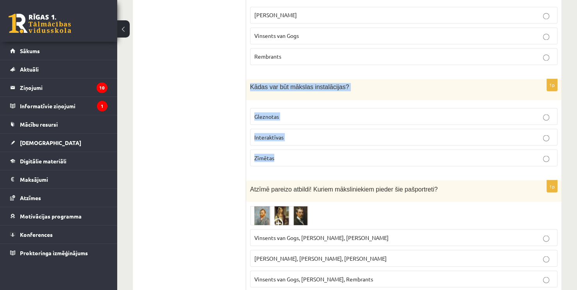
drag, startPoint x: 250, startPoint y: 82, endPoint x: 287, endPoint y: 153, distance: 79.8
click at [287, 153] on div "1p Kādas var būt mākslas instalācijas? Gleznotas Interaktīvas Zīmētas" at bounding box center [403, 125] width 315 height 93
copy div "Kādas var būt mākslas instalācijas? Gleznotas Interaktīvas Zīmētas"
click at [314, 133] on p "Interaktīvas" at bounding box center [403, 137] width 299 height 8
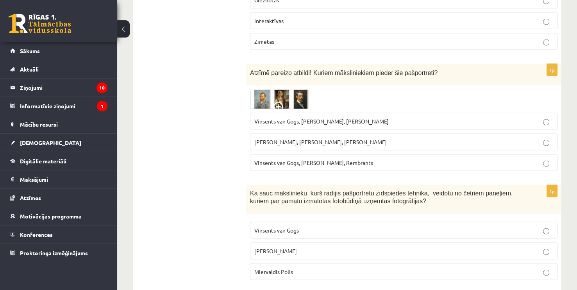
scroll to position [1445, 0]
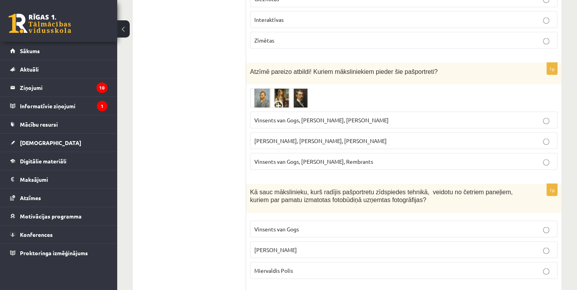
click at [310, 89] on div at bounding box center [403, 98] width 307 height 20
click at [296, 96] on img at bounding box center [279, 98] width 59 height 20
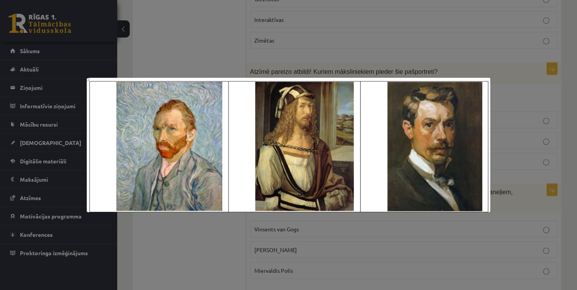
click at [450, 52] on div at bounding box center [288, 145] width 577 height 290
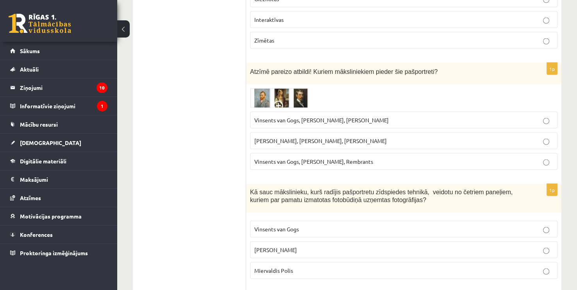
click at [308, 95] on img at bounding box center [279, 98] width 59 height 20
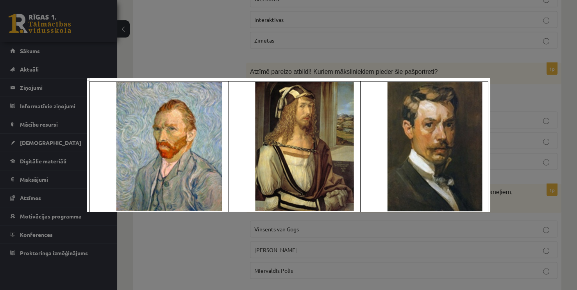
drag, startPoint x: 409, startPoint y: 41, endPoint x: 409, endPoint y: 70, distance: 28.9
click at [409, 41] on div at bounding box center [288, 145] width 577 height 290
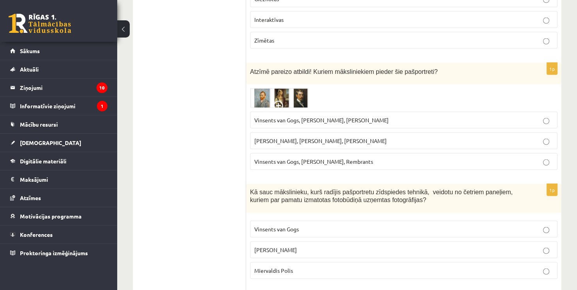
click at [342, 116] on span "Vinsents van Gogs, Albrehts Dīrers, Janis Rozentāls" at bounding box center [321, 119] width 134 height 7
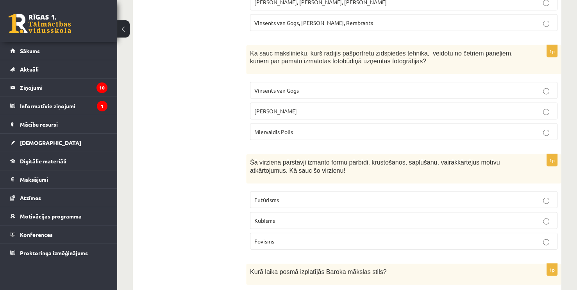
scroll to position [1601, 0]
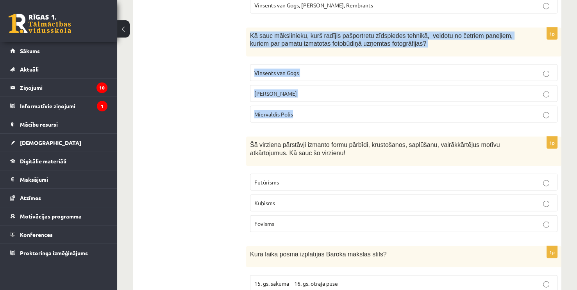
drag, startPoint x: 250, startPoint y: 28, endPoint x: 296, endPoint y: 118, distance: 101.1
click at [296, 118] on div "1p Kā sauc mākslinieku, kurš radījis pašportretu zīdspiedes tehnikā, veidotu no…" at bounding box center [403, 79] width 315 height 102
copy div "Kā sauc mākslinieku, kurš radījis pašportretu zīdspiedes tehnikā, veidotu no če…"
click at [338, 110] on p "Miervaldis Polis" at bounding box center [403, 114] width 299 height 8
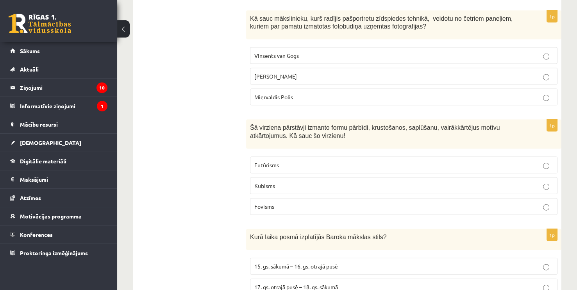
scroll to position [1679, 0]
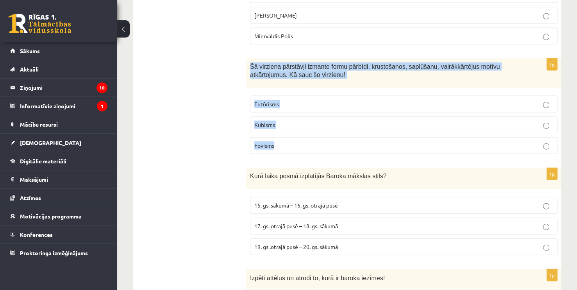
drag, startPoint x: 248, startPoint y: 57, endPoint x: 295, endPoint y: 132, distance: 88.4
click at [295, 132] on div "1p Šā virziena pārstāvji izmanto formu pārbīdi, krustošanos, saplūšanu, vairākk…" at bounding box center [403, 110] width 315 height 102
copy div "Šā virziena pārstāvji izmanto formu pārbīdi, krustošanos, saplūšanu, vairākkārt…"
click at [324, 121] on p "Kubisms" at bounding box center [403, 125] width 299 height 8
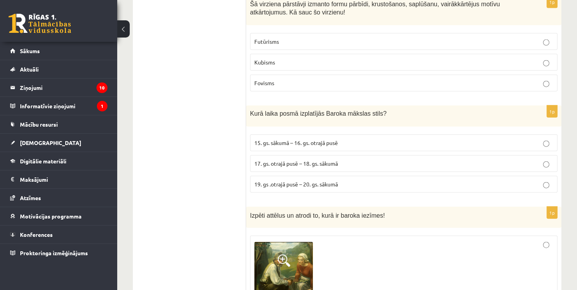
scroll to position [1796, 0]
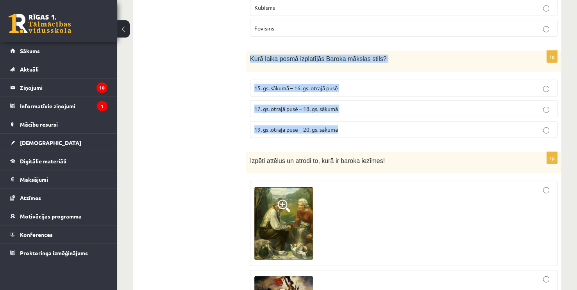
drag, startPoint x: 250, startPoint y: 49, endPoint x: 351, endPoint y: 115, distance: 121.2
click at [351, 115] on div "1p Kurā laika posmā izplatījās Baroka mākslas stils? 15. gs. sākumā – 16. gs. o…" at bounding box center [403, 97] width 315 height 93
copy div "Kurā laika posmā izplatījās Baroka mākslas stils? 15. gs. sākumā – 16. gs. otra…"
click at [396, 105] on p "17. gs. otrajā pusē – 18. gs. sākumā" at bounding box center [403, 109] width 299 height 8
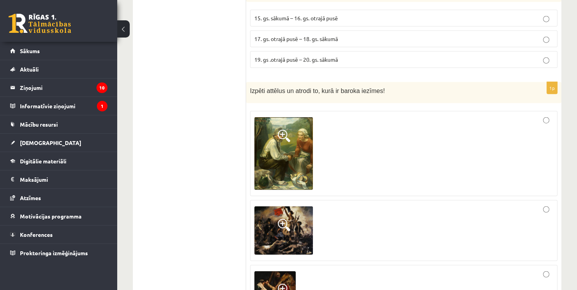
scroll to position [1913, 0]
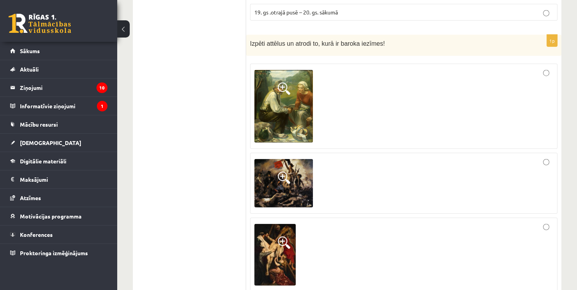
click at [371, 177] on div at bounding box center [403, 183] width 299 height 52
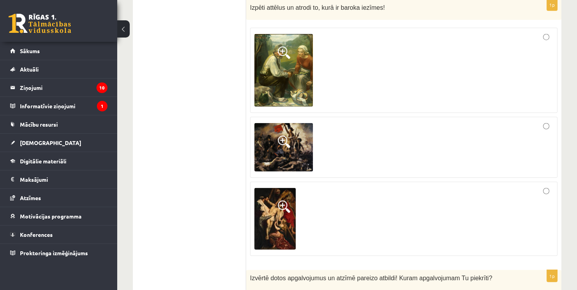
scroll to position [1952, 0]
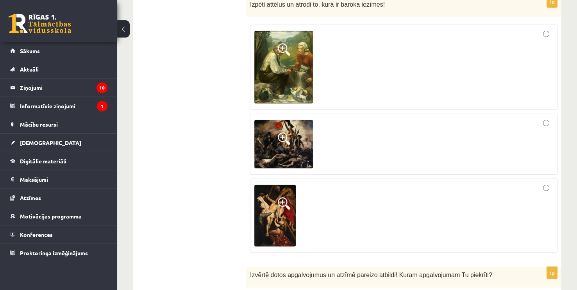
click at [276, 130] on img at bounding box center [283, 144] width 59 height 48
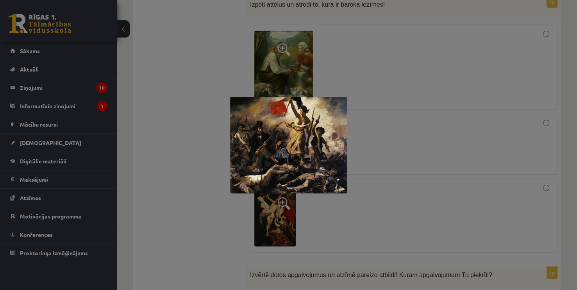
click at [384, 109] on div at bounding box center [288, 145] width 577 height 290
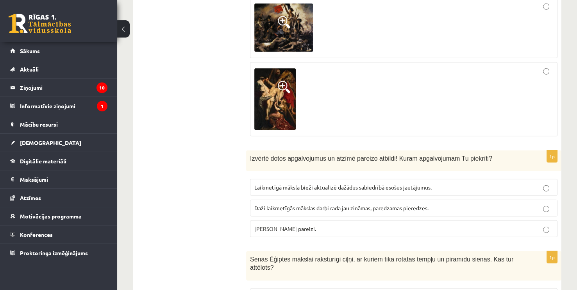
scroll to position [2109, 0]
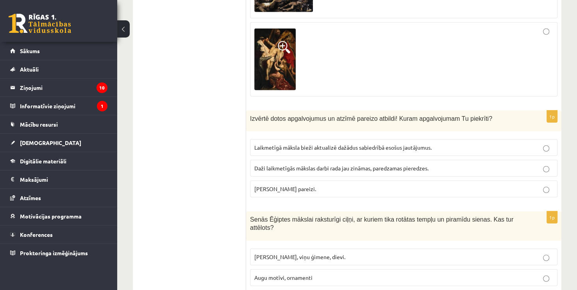
drag, startPoint x: 250, startPoint y: 109, endPoint x: 339, endPoint y: 181, distance: 113.8
click at [339, 181] on div "1p Izvērtē dotos apgalvojumus un atzīmē pareizo atbildi! Kuram apgalvojumam Tu …" at bounding box center [403, 157] width 315 height 93
copy div "Izvērtē dotos apgalvojumus un atzīmē pareizo atbildi! Kuram apgalvojumam Tu pie…"
click at [341, 185] on label "Abi apgalvojumi pareizi." at bounding box center [403, 188] width 307 height 17
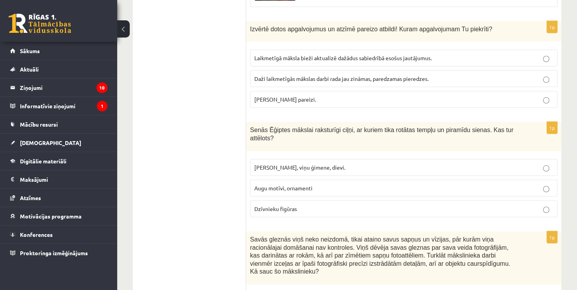
scroll to position [2226, 0]
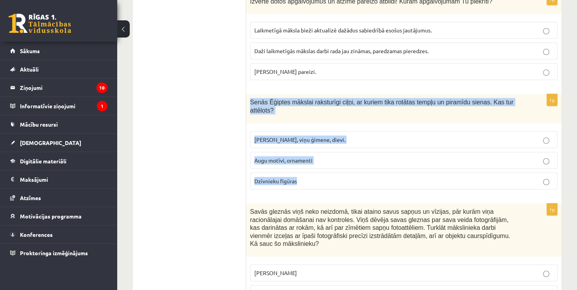
drag, startPoint x: 248, startPoint y: 91, endPoint x: 316, endPoint y: 158, distance: 95.5
click at [316, 158] on div "1p Senās Ēģiptes mākslai raksturīgi ciļņi, ar kuriem tika rotātas tempļu un pir…" at bounding box center [403, 145] width 315 height 102
copy div "Senās Ēģiptes mākslai raksturīgi ciļņi, ar kuriem tika rotātas tempļu un piramī…"
click at [382, 136] on p "Faraoni, viņu ģimene, dievi." at bounding box center [403, 140] width 299 height 8
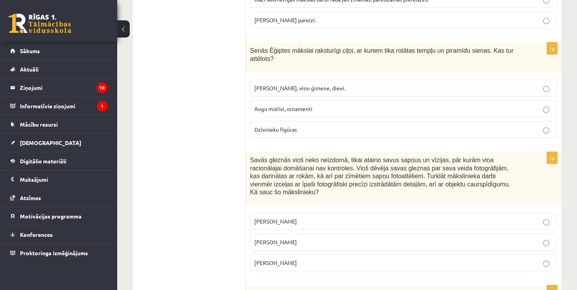
scroll to position [2304, 0]
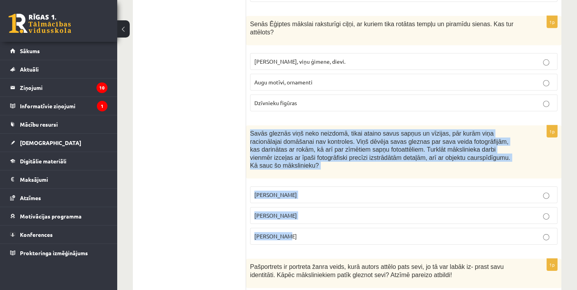
drag, startPoint x: 251, startPoint y: 116, endPoint x: 310, endPoint y: 217, distance: 117.3
click at [310, 217] on div "1p Savās gleznās viņš neko neizdomā, tikai ataino savus sapņus un vīzijas, pār …" at bounding box center [403, 187] width 315 height 125
click at [351, 211] on p "Salvadors Dalī" at bounding box center [403, 215] width 299 height 8
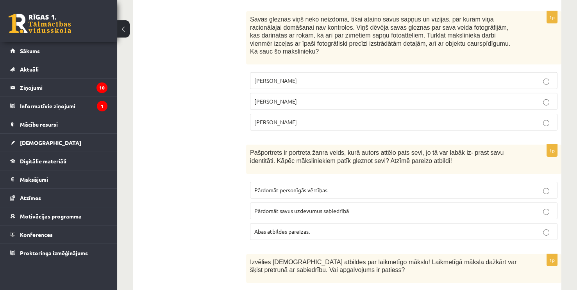
scroll to position [2421, 0]
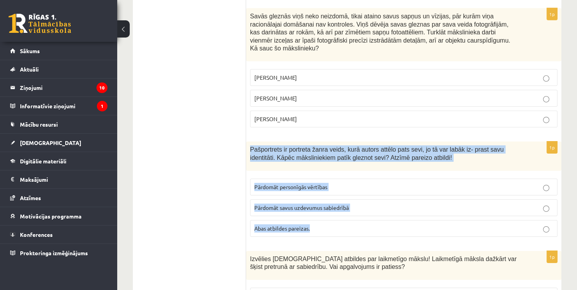
drag, startPoint x: 251, startPoint y: 123, endPoint x: 323, endPoint y: 200, distance: 105.2
click at [323, 200] on div "1p Pašportrets ir portreta žanra veids, kurā autors attēlo pats sevi, jo tā var…" at bounding box center [403, 192] width 315 height 102
click at [378, 224] on p "Abas atbildes pareizas." at bounding box center [403, 228] width 299 height 8
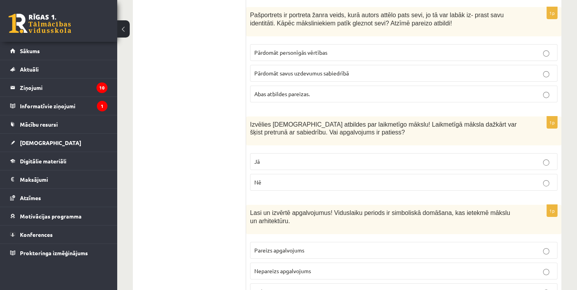
scroll to position [2577, 0]
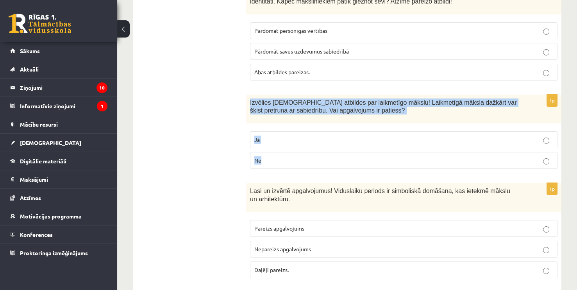
drag, startPoint x: 253, startPoint y: 73, endPoint x: 292, endPoint y: 137, distance: 75.5
click at [292, 137] on div "1p Izvēlies pareizās atbildes par laikmetīgo mākslu! Laikmetīgā māksla dažkārt …" at bounding box center [403, 135] width 315 height 81
click at [297, 136] on p "Jā" at bounding box center [403, 140] width 299 height 8
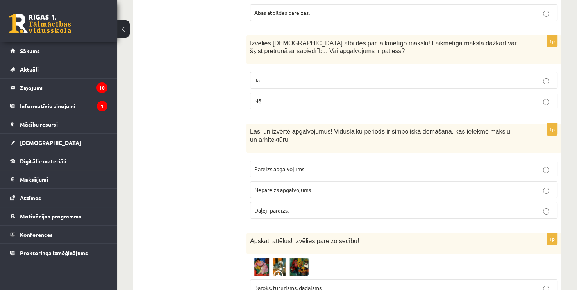
scroll to position [2655, 0]
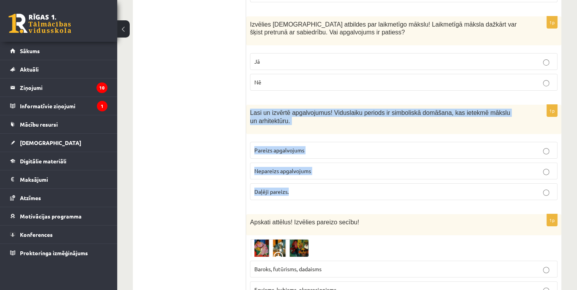
drag, startPoint x: 248, startPoint y: 84, endPoint x: 315, endPoint y: 157, distance: 98.4
click at [315, 157] on div "1p Lasi un izvērtē apgalvojumus! Viduslaiku periods ir simboliskā domāšana, kas…" at bounding box center [403, 156] width 315 height 102
click at [346, 146] on p "Pareizs apgalvojums" at bounding box center [403, 150] width 299 height 8
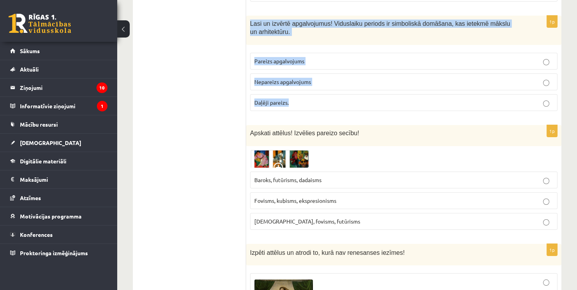
scroll to position [2773, 0]
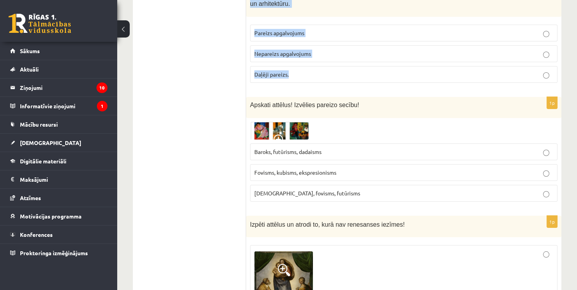
click at [264, 122] on img at bounding box center [279, 131] width 59 height 18
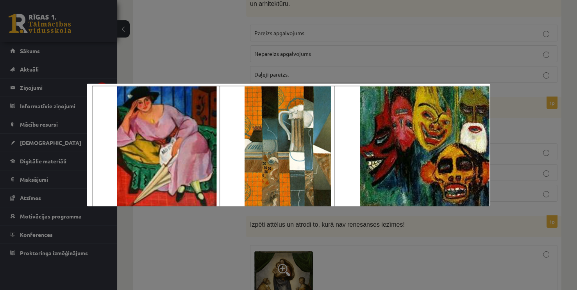
click at [408, 17] on div at bounding box center [288, 145] width 577 height 290
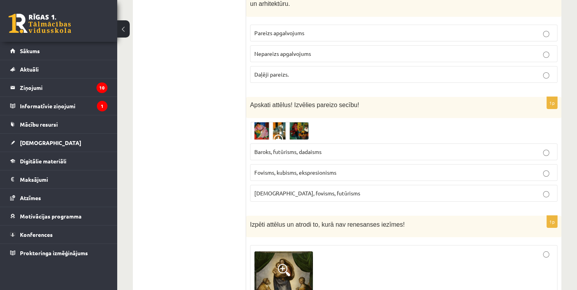
click at [293, 97] on div "1p Apskati attēlus! Izvēlies pareizo secību! Baroks, futūrisms, dadaisms Fovism…" at bounding box center [403, 152] width 315 height 111
click at [291, 122] on img at bounding box center [279, 131] width 59 height 18
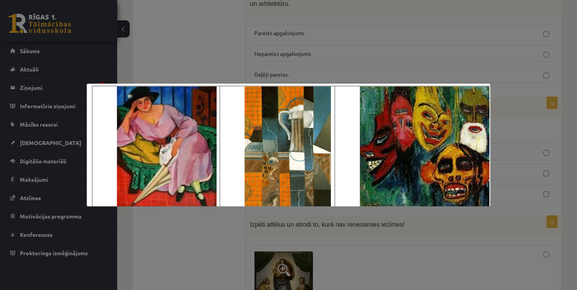
click at [337, 70] on div at bounding box center [288, 145] width 577 height 290
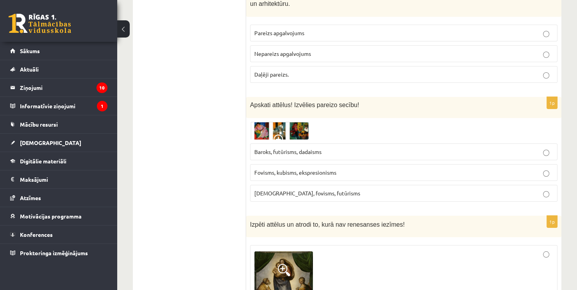
click at [302, 122] on img at bounding box center [279, 131] width 59 height 18
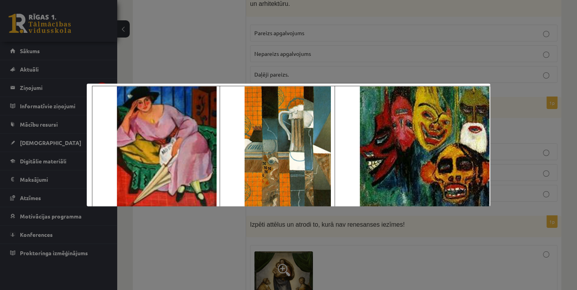
click at [403, 64] on div at bounding box center [288, 145] width 577 height 290
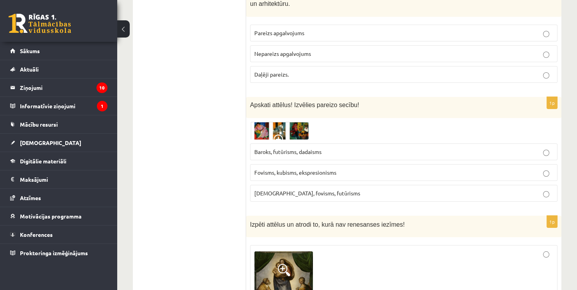
click at [302, 122] on img at bounding box center [279, 131] width 59 height 18
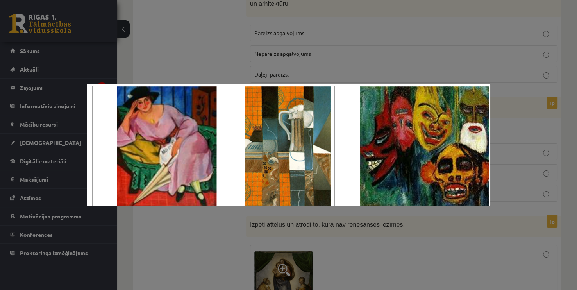
click at [314, 62] on div at bounding box center [288, 145] width 577 height 290
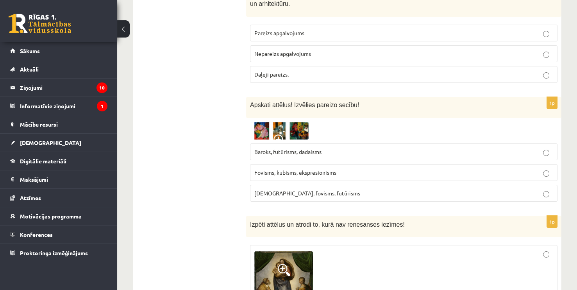
click at [319, 148] on p "Baroks, futūrisms, dadaisms" at bounding box center [403, 152] width 299 height 8
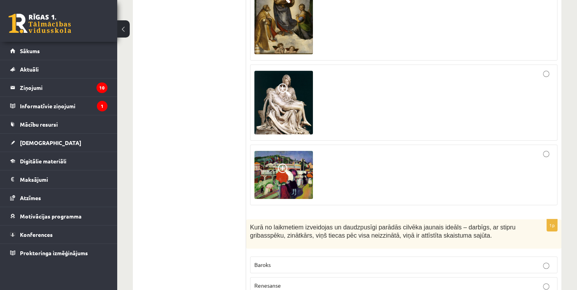
scroll to position [3046, 0]
click at [364, 148] on div at bounding box center [403, 174] width 299 height 52
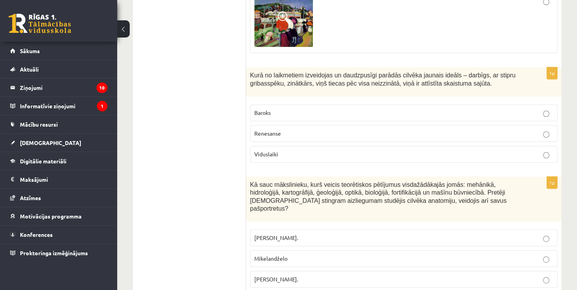
scroll to position [3163, 0]
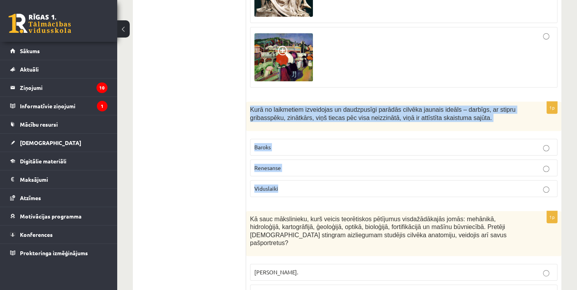
drag, startPoint x: 250, startPoint y: 78, endPoint x: 294, endPoint y: 160, distance: 92.8
click at [294, 160] on div "1p Kurā no laikmetiem izveidojas un daudzpusīgi parādās cilvēka jaunais ideāls …" at bounding box center [403, 153] width 315 height 102
click at [315, 164] on p "Renesanse" at bounding box center [403, 168] width 299 height 8
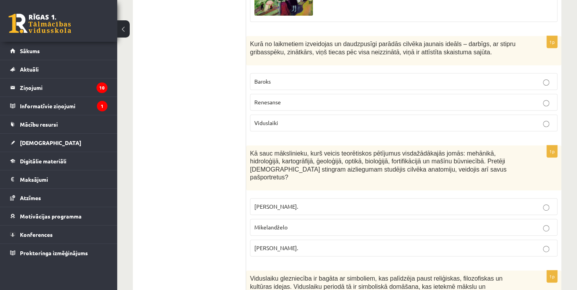
scroll to position [3241, 0]
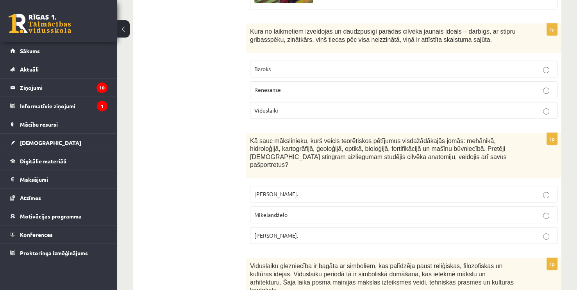
drag, startPoint x: 251, startPoint y: 112, endPoint x: 312, endPoint y: 193, distance: 101.6
click at [312, 193] on div "1p Kā sauc mākslinieku, kurš veicis teorētiskos pētījumus visdažādākajās jomās:…" at bounding box center [403, 192] width 315 height 118
click at [342, 227] on label "Leonardo da Vinči." at bounding box center [403, 235] width 307 height 17
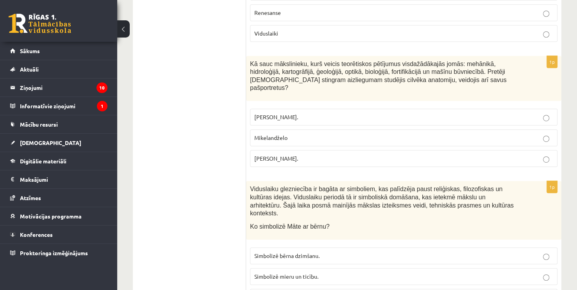
scroll to position [3319, 0]
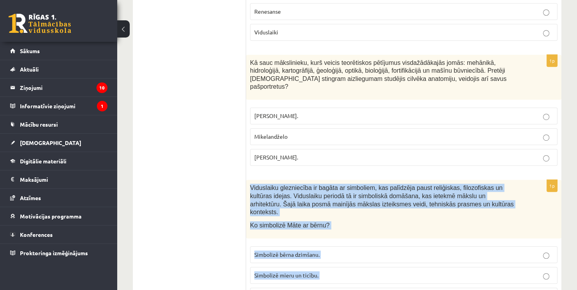
drag, startPoint x: 250, startPoint y: 148, endPoint x: 400, endPoint y: 245, distance: 179.0
click at [400, 245] on div "1p Viduslaiku glezniecība ir bagāta ar simboliem, kas palīdzēja paust reliģiska…" at bounding box center [403, 245] width 315 height 131
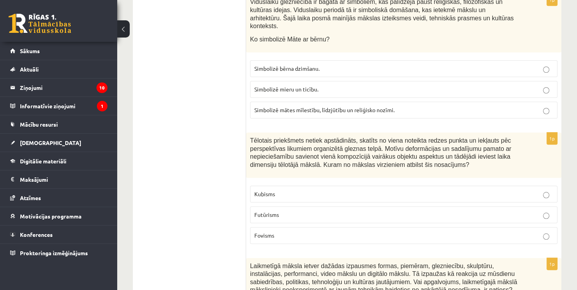
scroll to position [3514, 0]
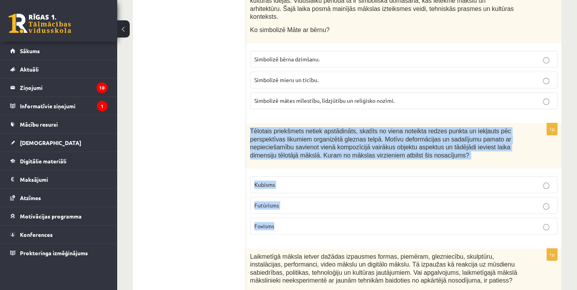
drag, startPoint x: 250, startPoint y: 85, endPoint x: 290, endPoint y: 180, distance: 103.1
click at [290, 180] on div "1p Tēlotais priekšmets netiek apstādināts, skatīts no viena noteikta redzes pun…" at bounding box center [403, 182] width 315 height 118
click at [315, 180] on p "Kubisms" at bounding box center [403, 184] width 299 height 8
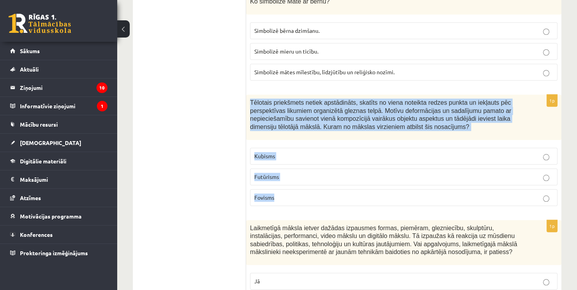
scroll to position [3545, 0]
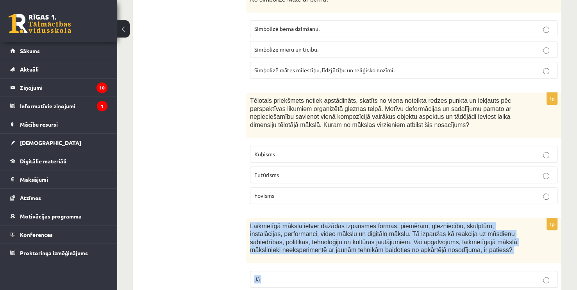
drag, startPoint x: 248, startPoint y: 176, endPoint x: 284, endPoint y: 252, distance: 84.0
click at [284, 252] on div "1p Laikmetīgā māksla ietver dažādas izpausmes formas, piemēram, glezniecību, sk…" at bounding box center [403, 266] width 315 height 97
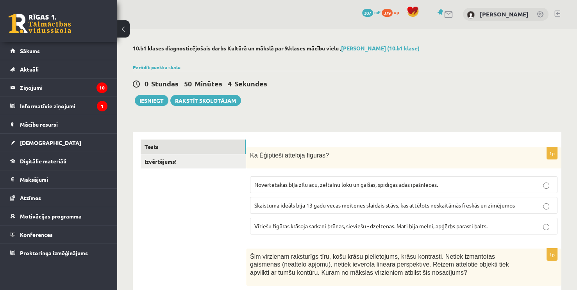
scroll to position [0, 0]
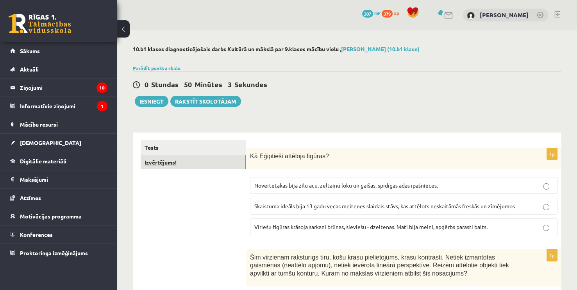
click at [203, 159] on link "Izvērtējums!" at bounding box center [193, 162] width 105 height 14
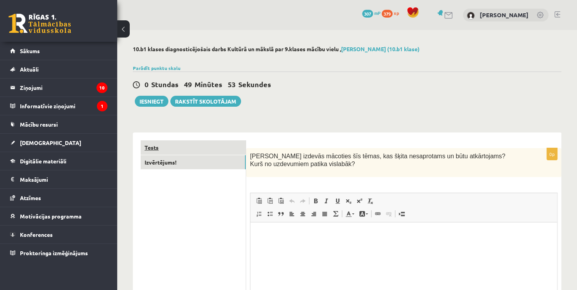
click at [205, 144] on link "Tests" at bounding box center [193, 147] width 105 height 14
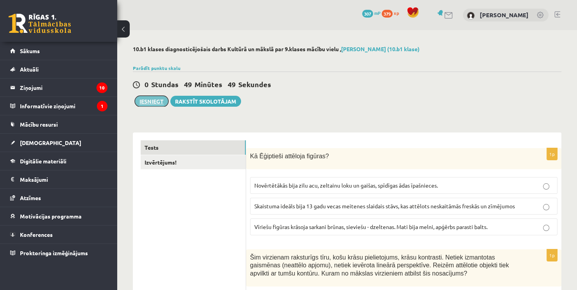
click at [158, 100] on button "Iesniegt" at bounding box center [152, 101] width 34 height 11
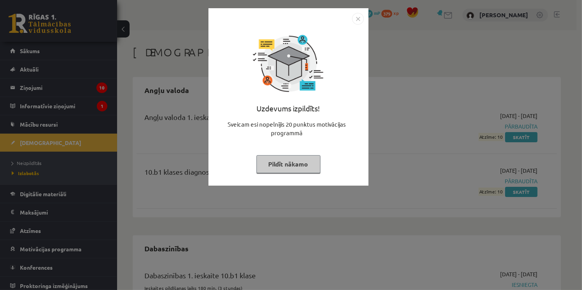
click at [359, 18] on img "Close" at bounding box center [358, 19] width 12 height 12
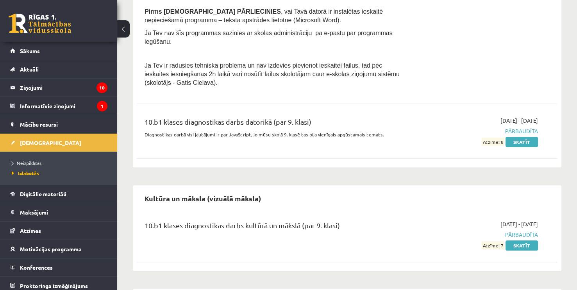
scroll to position [399, 0]
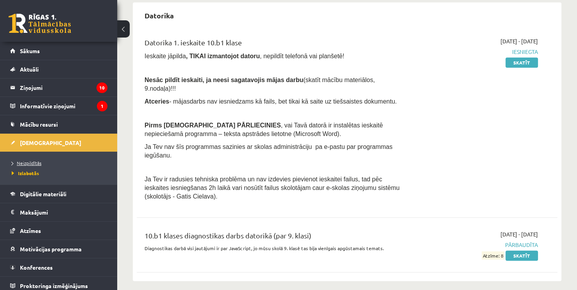
click at [34, 161] on span "Neizpildītās" at bounding box center [27, 163] width 30 height 6
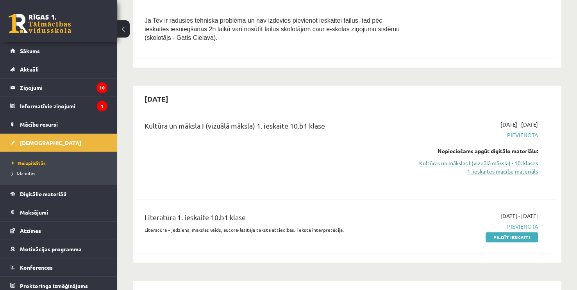
scroll to position [321, 0]
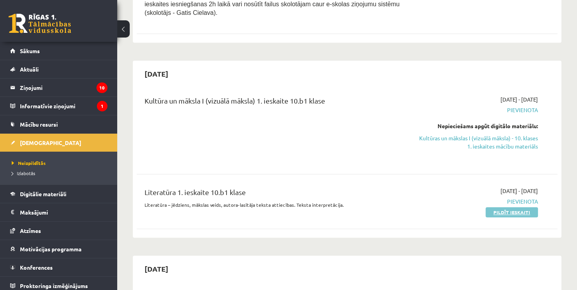
click at [505, 207] on link "Pildīt ieskaiti" at bounding box center [511, 212] width 52 height 10
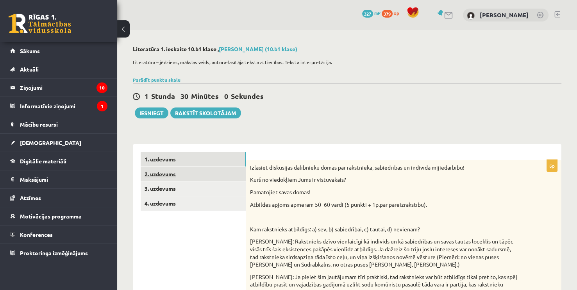
click at [198, 176] on link "2. uzdevums" at bounding box center [193, 174] width 105 height 14
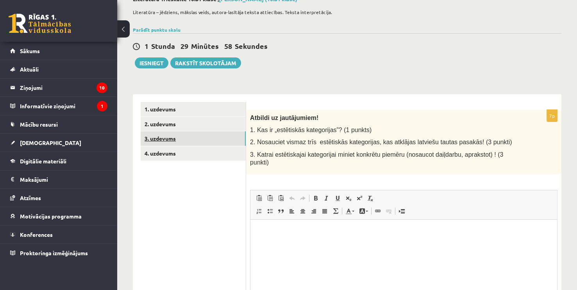
click at [198, 138] on link "3. uzdevums" at bounding box center [193, 138] width 105 height 14
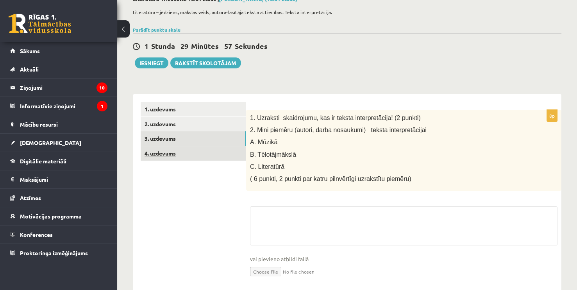
click at [199, 157] on link "4. uzdevums" at bounding box center [193, 153] width 105 height 14
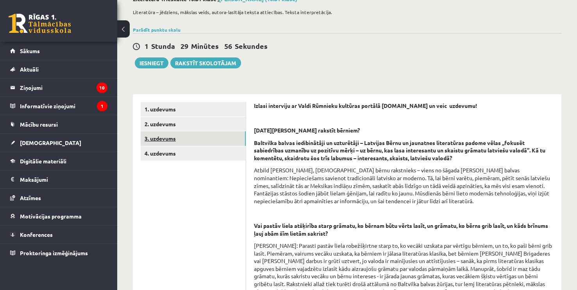
click at [201, 143] on link "3. uzdevums" at bounding box center [193, 138] width 105 height 14
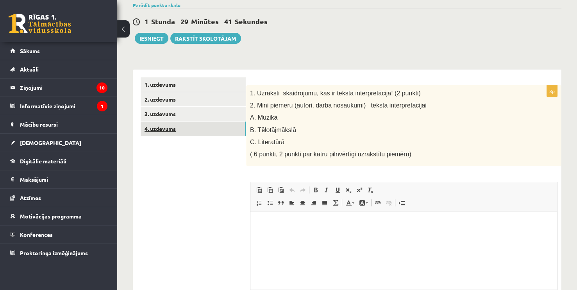
click at [224, 126] on link "4. uzdevums" at bounding box center [193, 128] width 105 height 14
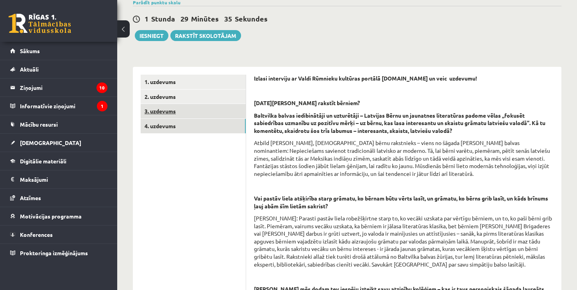
scroll to position [75, 0]
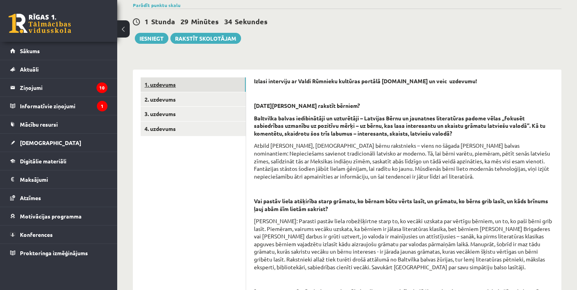
click at [226, 90] on link "1. uzdevums" at bounding box center [193, 84] width 105 height 14
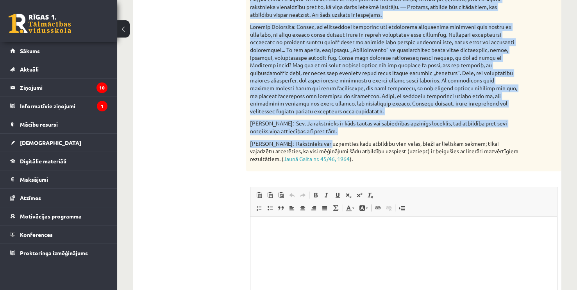
scroll to position [348, 0]
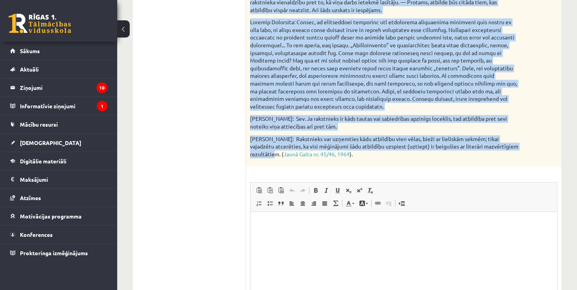
drag, startPoint x: 250, startPoint y: 95, endPoint x: 280, endPoint y: 157, distance: 69.3
copy div "Izlasiet diskusijas dalībnieku domas par rakstnieka, sabiedrības un indivīda mi…"
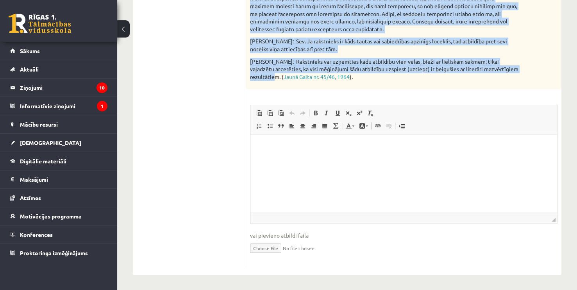
scroll to position [426, 0]
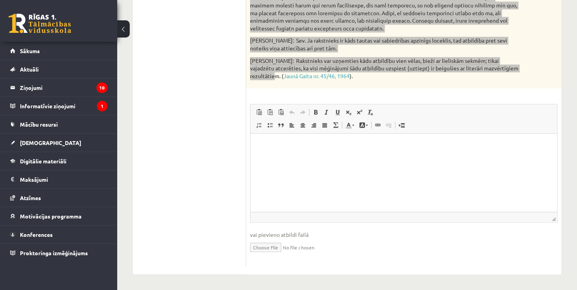
click at [334, 157] on html at bounding box center [403, 146] width 307 height 24
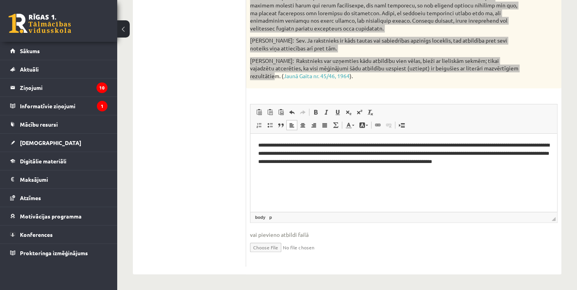
click at [256, 145] on html "**********" at bounding box center [403, 158] width 307 height 48
click at [284, 171] on p "**********" at bounding box center [403, 157] width 291 height 32
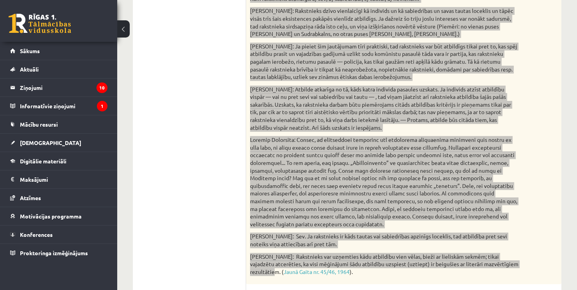
scroll to position [75, 0]
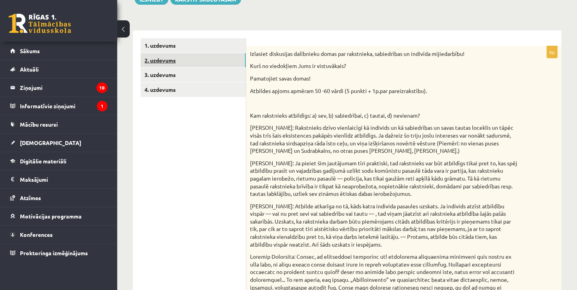
click at [232, 62] on link "2. uzdevums" at bounding box center [193, 60] width 105 height 14
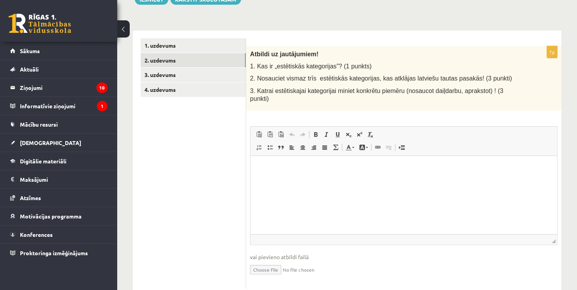
scroll to position [0, 0]
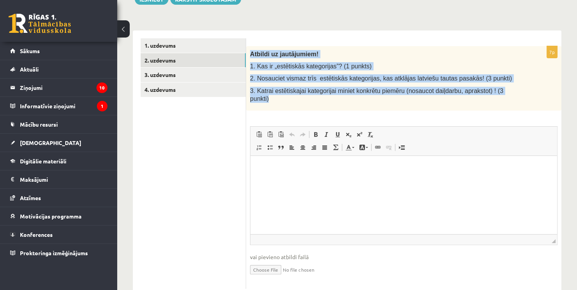
drag, startPoint x: 249, startPoint y: 51, endPoint x: 504, endPoint y: 95, distance: 258.8
click at [504, 95] on div "Atbildi uz jautājumiem! 1. Kas ir „estētiskās kategorijas”? (1 punkts) 2. Nosau…" at bounding box center [403, 78] width 315 height 65
copy div "Atbildi uz jautājumiem! 1. Kas ir „estētiskās kategorijas”? (1 punkts) 2. Nosau…"
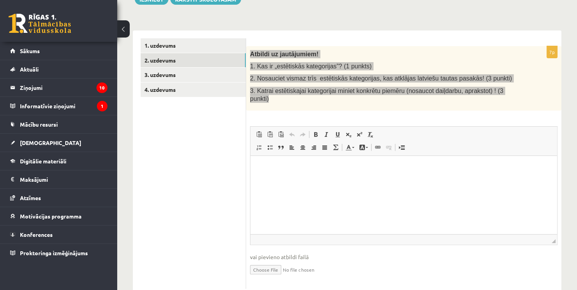
click at [277, 174] on html at bounding box center [403, 168] width 307 height 24
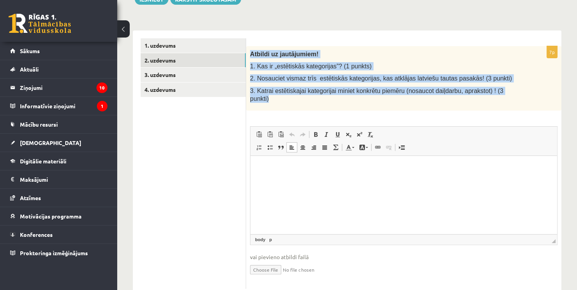
drag, startPoint x: 334, startPoint y: 43, endPoint x: 308, endPoint y: 55, distance: 29.0
click at [334, 44] on form "7p Atbildi uz jautājumiem! 1. Kas ir „estētiskās kategorijas”? (1 punkts) 2. No…" at bounding box center [404, 163] width 300 height 251
click at [339, 36] on div "7p Atbildi uz jautājumiem! 1. Kas ir „estētiskās kategorijas”? (1 punkts) 2. No…" at bounding box center [403, 163] width 315 height 266
click at [382, 49] on div "Atbildi uz jautājumiem! 1. Kas ir „estētiskās kategorijas”? (1 punkts) 2. Nosau…" at bounding box center [403, 78] width 315 height 65
click at [389, 59] on div "Atbildi uz jautājumiem! 1. Kas ir „estētiskās kategorijas”? (1 punkts) 2. Nosau…" at bounding box center [403, 78] width 315 height 65
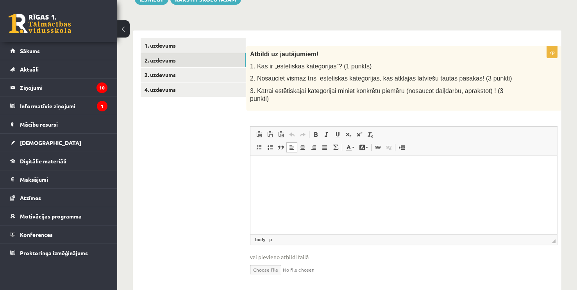
click at [389, 59] on div "Atbildi uz jautājumiem! 1. Kas ir „estētiskās kategorijas”? (1 punkts) 2. Nosau…" at bounding box center [403, 78] width 315 height 65
click at [266, 173] on html at bounding box center [403, 168] width 307 height 24
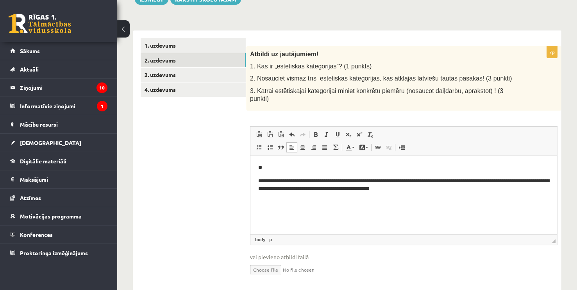
click at [257, 175] on html "**********" at bounding box center [403, 178] width 307 height 45
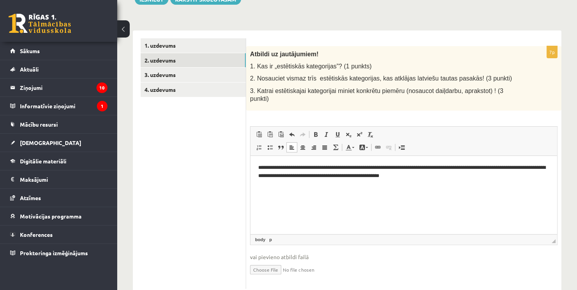
click at [461, 182] on html "**********" at bounding box center [403, 172] width 307 height 32
click at [259, 169] on p "**********" at bounding box center [403, 172] width 291 height 16
drag, startPoint x: 262, startPoint y: 171, endPoint x: 259, endPoint y: 171, distance: 3.9
click at [259, 171] on p "**********" at bounding box center [403, 172] width 291 height 16
click at [317, 131] on span at bounding box center [315, 134] width 6 height 6
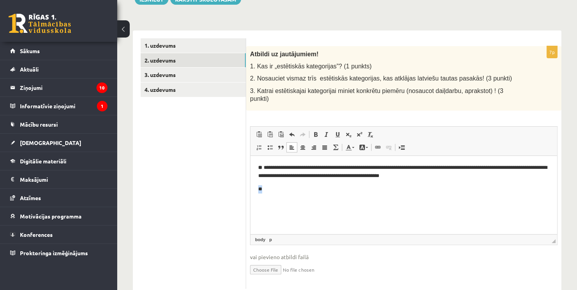
drag, startPoint x: 265, startPoint y: 193, endPoint x: 256, endPoint y: 193, distance: 8.6
click at [256, 193] on html "**********" at bounding box center [403, 178] width 307 height 45
click at [313, 131] on span at bounding box center [315, 134] width 6 height 6
click at [277, 192] on p "**" at bounding box center [403, 189] width 291 height 8
click at [271, 143] on link "Вставить / удалить маркированный список" at bounding box center [269, 147] width 11 height 10
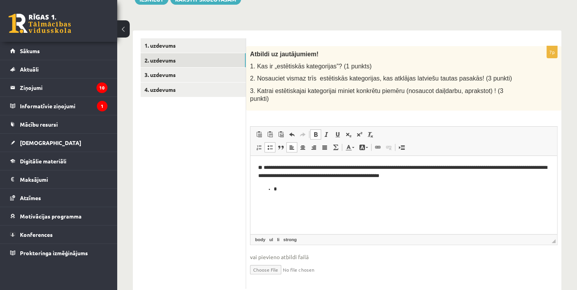
click at [269, 144] on span at bounding box center [270, 147] width 6 height 6
click at [316, 131] on span at bounding box center [315, 134] width 6 height 6
click at [268, 144] on span at bounding box center [270, 147] width 6 height 6
click at [271, 144] on span at bounding box center [270, 147] width 6 height 6
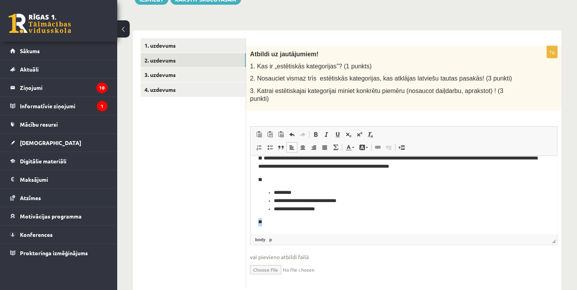
drag, startPoint x: 264, startPoint y: 231, endPoint x: 257, endPoint y: 232, distance: 6.4
click at [257, 232] on html "**********" at bounding box center [403, 189] width 307 height 87
click at [317, 131] on span at bounding box center [315, 134] width 6 height 6
click at [271, 222] on p "**" at bounding box center [400, 222] width 285 height 8
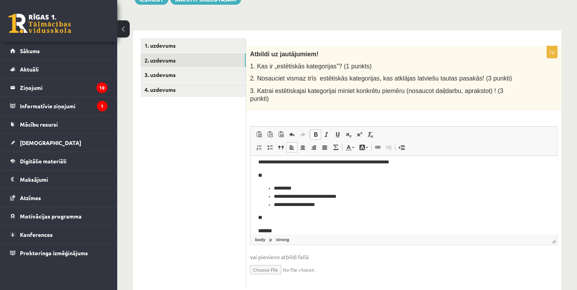
click at [316, 131] on span at bounding box center [315, 134] width 6 height 6
click at [267, 142] on link "Вставить / удалить маркированный список" at bounding box center [269, 147] width 11 height 10
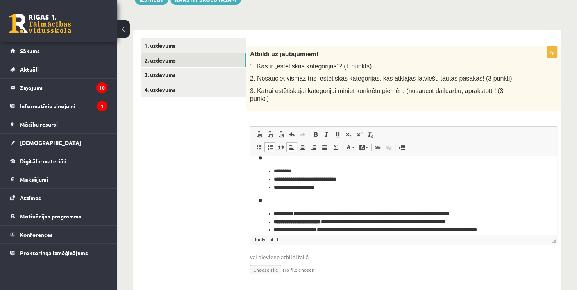
scroll to position [38, 0]
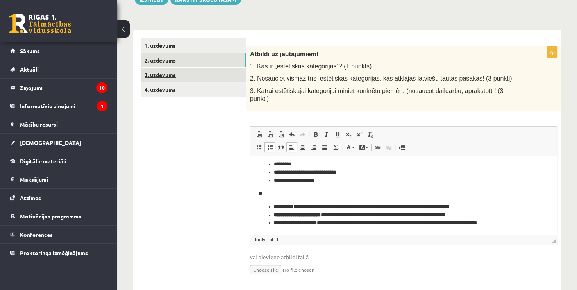
click at [179, 70] on link "3. uzdevums" at bounding box center [193, 75] width 105 height 14
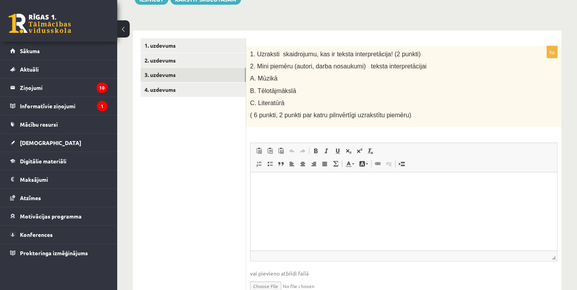
scroll to position [0, 0]
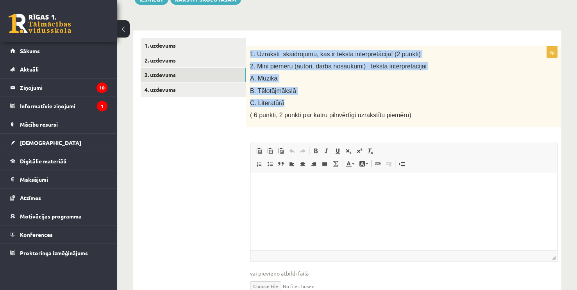
drag, startPoint x: 250, startPoint y: 49, endPoint x: 384, endPoint y: 104, distance: 144.8
click at [384, 104] on div "1. Uzraksti skaidrojumu, kas ir teksta interpretācija! (2 punkti) 2. Mini piemē…" at bounding box center [403, 86] width 315 height 81
copy div "1. Uzraksti skaidrojumu, kas ir teksta interpretācija! (2 punkti) 2. Mini piemē…"
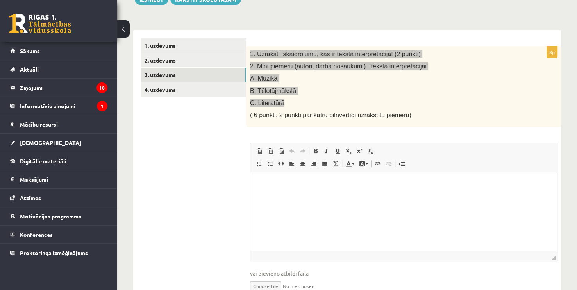
click at [272, 193] on html at bounding box center [403, 184] width 307 height 24
drag, startPoint x: 270, startPoint y: 180, endPoint x: 256, endPoint y: 186, distance: 15.4
click at [256, 186] on html "**" at bounding box center [403, 184] width 307 height 24
click at [317, 150] on span at bounding box center [315, 151] width 6 height 6
click at [290, 187] on p "**" at bounding box center [403, 184] width 291 height 8
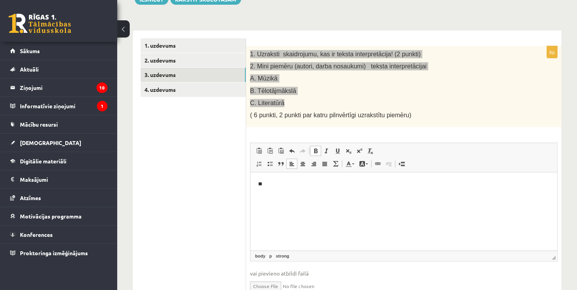
click at [314, 151] on span at bounding box center [315, 151] width 6 height 6
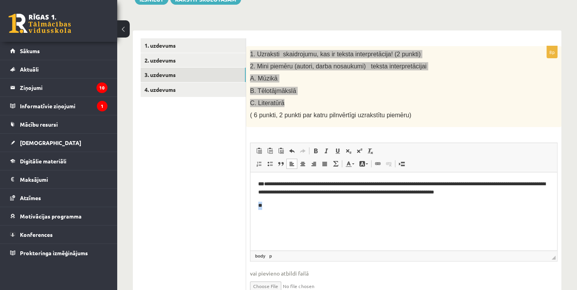
drag, startPoint x: 264, startPoint y: 209, endPoint x: 255, endPoint y: 209, distance: 9.0
click at [255, 209] on html "**********" at bounding box center [403, 194] width 307 height 45
click at [315, 153] on span at bounding box center [315, 151] width 6 height 6
click at [275, 209] on p "**" at bounding box center [403, 205] width 291 height 8
click at [315, 150] on span at bounding box center [315, 151] width 6 height 6
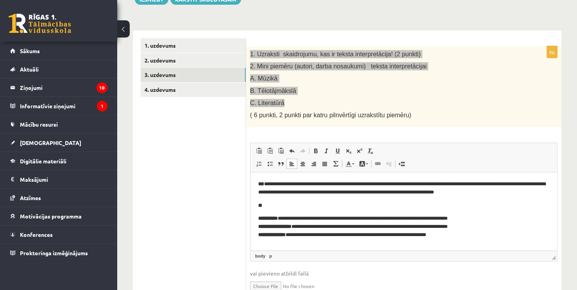
click at [265, 210] on body "**********" at bounding box center [403, 209] width 291 height 59
click at [253, 215] on html "**********" at bounding box center [403, 209] width 307 height 74
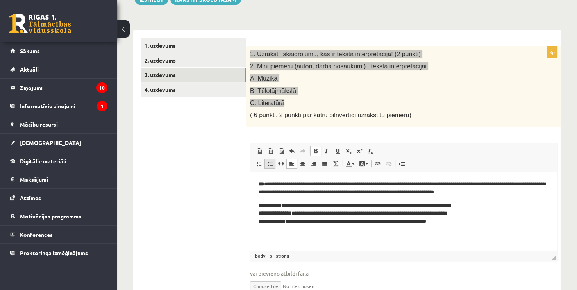
click at [267, 163] on span at bounding box center [270, 163] width 6 height 6
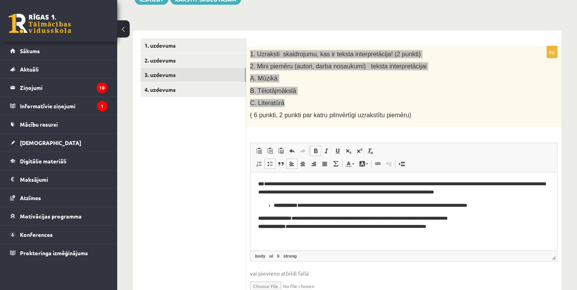
click at [267, 165] on span at bounding box center [270, 163] width 6 height 6
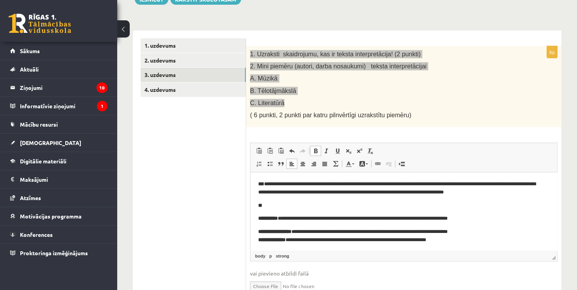
click at [256, 222] on html "**********" at bounding box center [403, 211] width 307 height 79
click at [256, 226] on html "**********" at bounding box center [403, 211] width 307 height 79
click at [502, 219] on p "**********" at bounding box center [400, 218] width 285 height 8
click at [278, 228] on p "**********" at bounding box center [400, 236] width 285 height 16
click at [278, 225] on body "**********" at bounding box center [403, 212] width 291 height 64
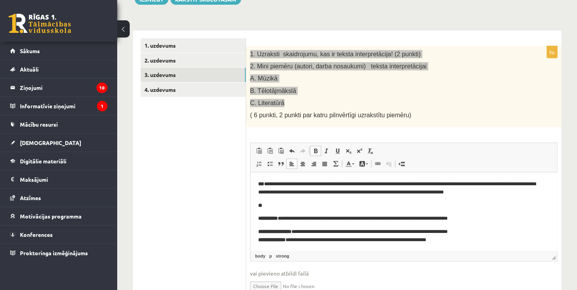
click at [257, 229] on html "**********" at bounding box center [403, 211] width 307 height 79
click at [295, 151] on link "Отменить Комбинация клавиш Ctrl+Z" at bounding box center [291, 151] width 11 height 10
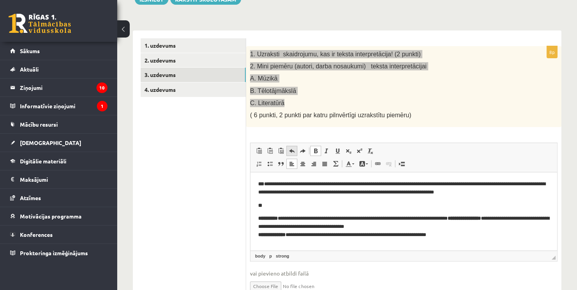
click at [295, 151] on link "Отменить Комбинация клавиш Ctrl+Z" at bounding box center [291, 151] width 11 height 10
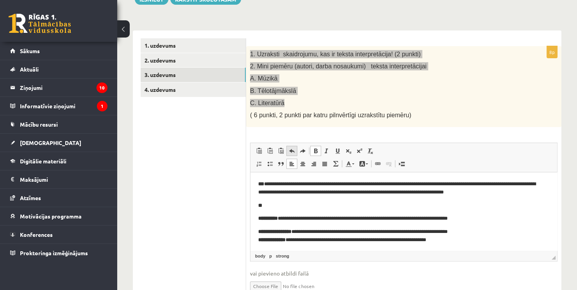
click at [295, 151] on link "Отменить Комбинация клавиш Ctrl+Z" at bounding box center [291, 151] width 11 height 10
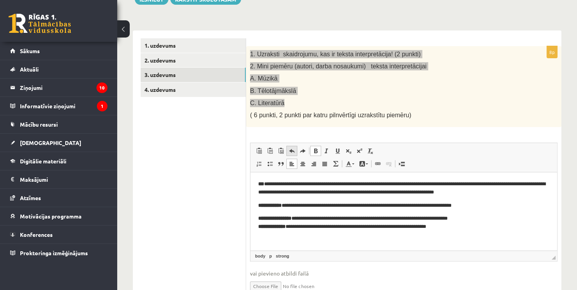
click at [295, 151] on link "Отменить Комбинация клавиш Ctrl+Z" at bounding box center [291, 151] width 11 height 10
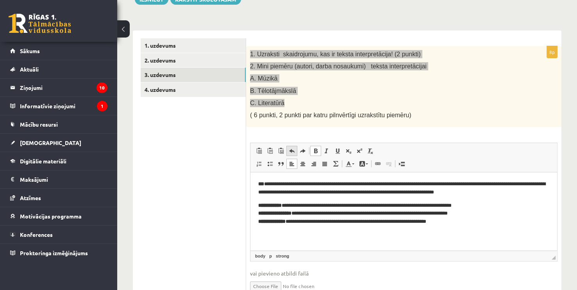
click at [295, 151] on link "Отменить Комбинация клавиш Ctrl+Z" at bounding box center [291, 151] width 11 height 10
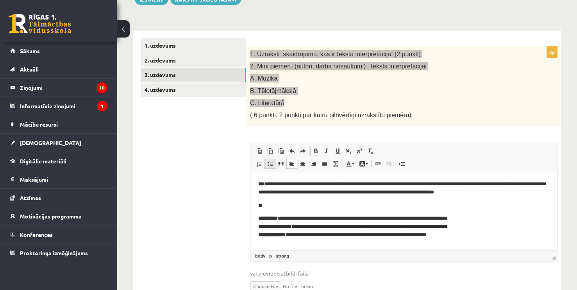
click at [271, 162] on span at bounding box center [270, 163] width 6 height 6
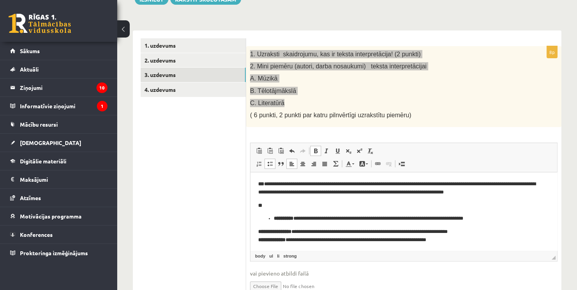
click at [256, 235] on html "**********" at bounding box center [403, 211] width 307 height 79
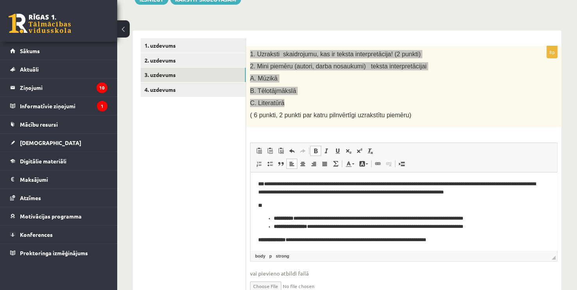
click at [253, 240] on html "**********" at bounding box center [403, 211] width 307 height 79
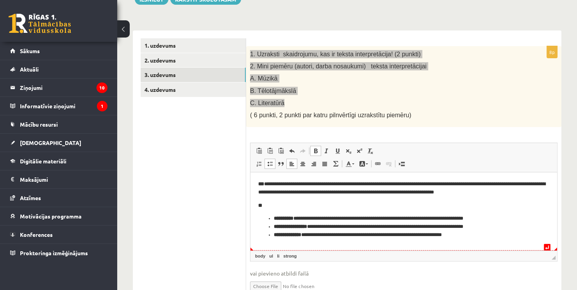
click at [476, 234] on li "**********" at bounding box center [404, 235] width 260 height 8
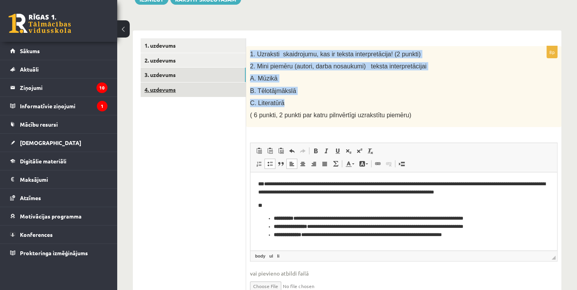
click at [196, 89] on link "4. uzdevums" at bounding box center [193, 89] width 105 height 14
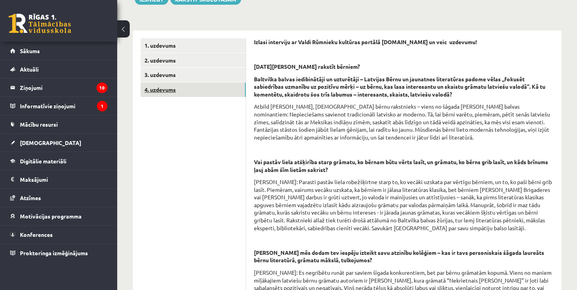
click at [219, 82] on link "4. uzdevums" at bounding box center [193, 89] width 105 height 14
click at [221, 77] on link "3. uzdevums" at bounding box center [193, 75] width 105 height 14
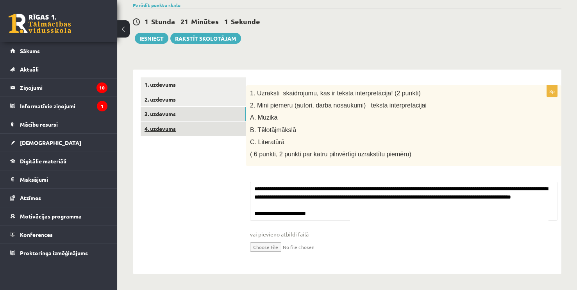
scroll to position [114, 0]
click at [206, 134] on ul "1. uzdevums 2. uzdevums 3. uzdevums 4. uzdevums" at bounding box center [193, 171] width 105 height 189
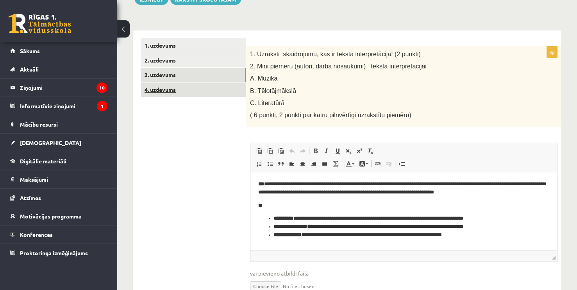
scroll to position [0, 0]
click at [211, 76] on link "3. uzdevums" at bounding box center [193, 75] width 105 height 14
click at [215, 91] on link "4. uzdevums" at bounding box center [193, 89] width 105 height 14
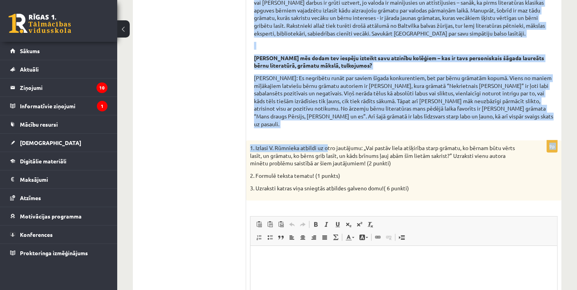
scroll to position [309, 0]
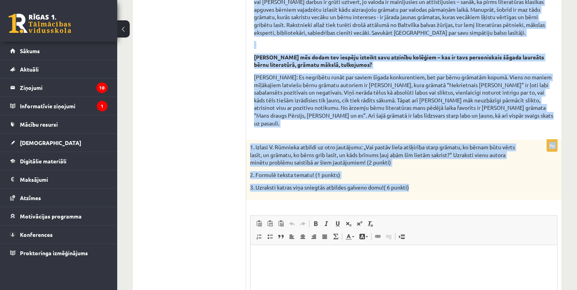
drag, startPoint x: 254, startPoint y: 44, endPoint x: 411, endPoint y: 184, distance: 210.2
click at [411, 184] on form "Izlasi interviju ar Valdi Rūmnieku kultūras portālā www.satori.lv un veic uzdev…" at bounding box center [404, 110] width 300 height 535
copy form "Izlasi interviju ar Valdi Rūmnieku kultūras portālā www.satori.lv un veic uzdev…"
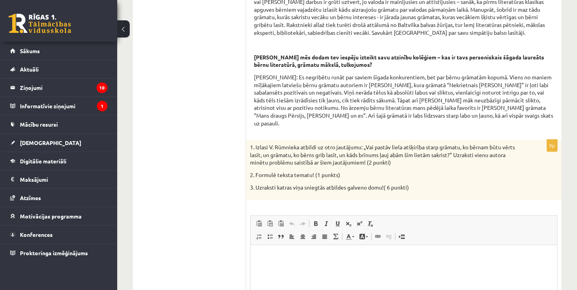
click at [425, 192] on div "9p 1. Izlasi V. Rūmnieka atbildi uz otro jautājumu: „Vai pastāv liela atšķirība…" at bounding box center [403, 258] width 315 height 238
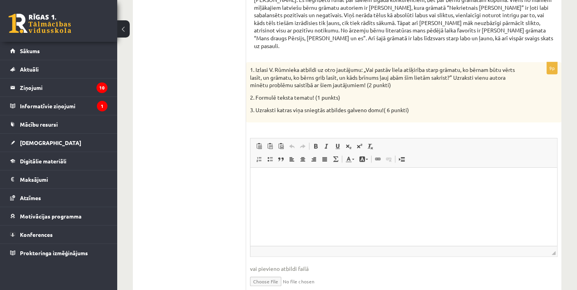
scroll to position [387, 0]
click at [353, 182] on p "Визуальный текстовый редактор, wiswyg-editor-user-answer-47024865574620" at bounding box center [403, 179] width 291 height 8
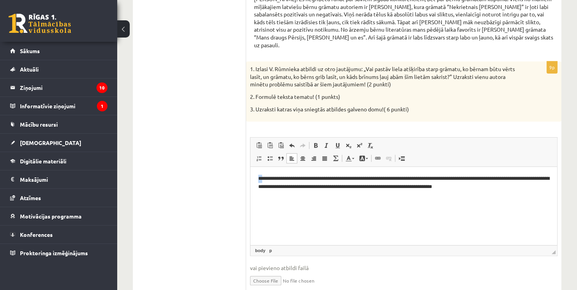
drag, startPoint x: 262, startPoint y: 178, endPoint x: 255, endPoint y: 182, distance: 7.5
click at [255, 182] on html "**********" at bounding box center [403, 183] width 307 height 32
click at [313, 142] on span at bounding box center [315, 145] width 6 height 6
drag, startPoint x: 291, startPoint y: 205, endPoint x: 295, endPoint y: 200, distance: 6.6
click at [291, 199] on html "**********" at bounding box center [403, 183] width 307 height 32
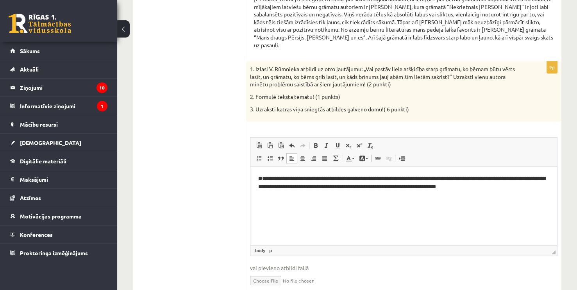
click at [499, 183] on p "**********" at bounding box center [403, 183] width 291 height 16
click at [257, 202] on html "**********" at bounding box center [403, 189] width 307 height 45
click at [316, 142] on span at bounding box center [315, 145] width 6 height 6
click at [276, 199] on p "**" at bounding box center [403, 200] width 291 height 8
click at [262, 200] on p "**********" at bounding box center [403, 200] width 291 height 8
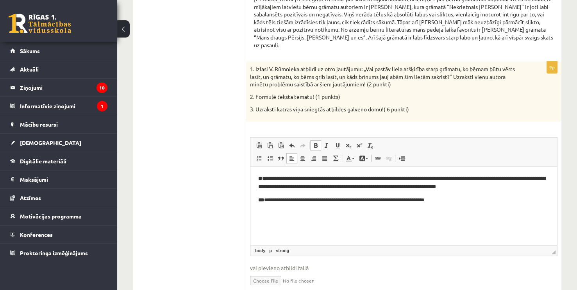
click at [451, 200] on p "**********" at bounding box center [403, 200] width 291 height 8
click at [257, 216] on html "**********" at bounding box center [403, 196] width 307 height 58
click at [312, 140] on link "Полужирный Комбинация клавиш Ctrl+B" at bounding box center [315, 145] width 11 height 10
click at [272, 216] on p "**" at bounding box center [403, 213] width 291 height 8
click at [299, 223] on html "**********" at bounding box center [403, 196] width 307 height 58
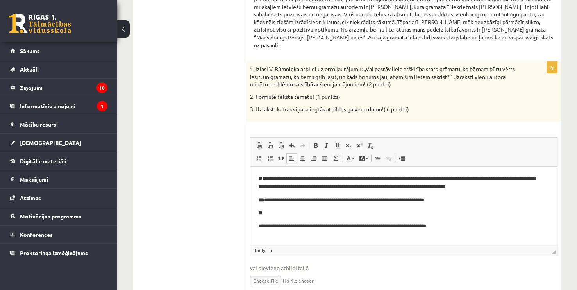
scroll to position [39, 0]
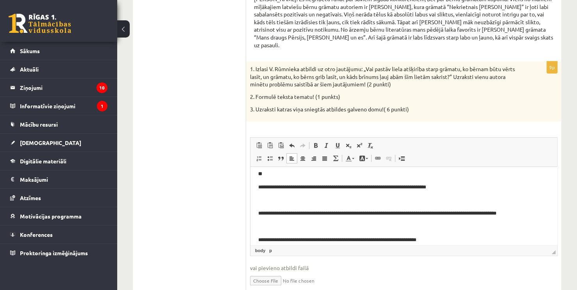
click at [258, 189] on html "**********" at bounding box center [403, 229] width 307 height 203
click at [272, 155] on span at bounding box center [270, 158] width 6 height 6
click at [255, 211] on html "**********" at bounding box center [403, 229] width 307 height 203
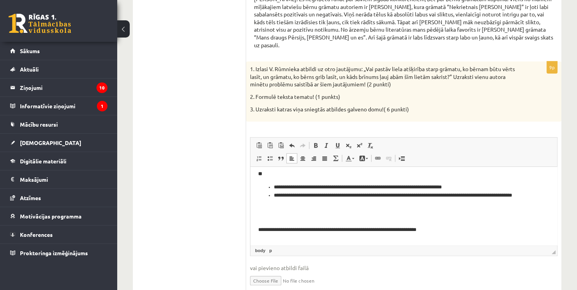
click at [257, 226] on html "**********" at bounding box center [403, 224] width 307 height 193
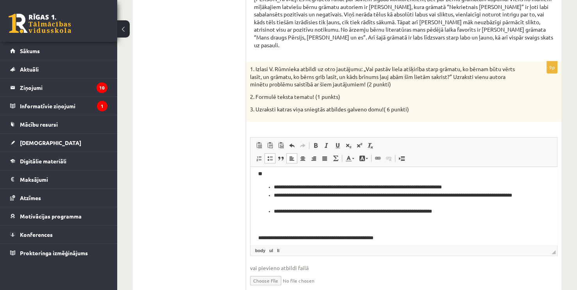
click at [256, 239] on html "**********" at bounding box center [403, 215] width 307 height 175
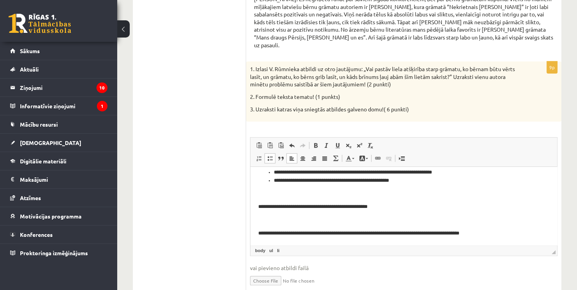
click at [257, 207] on html "**********" at bounding box center [403, 167] width 307 height 156
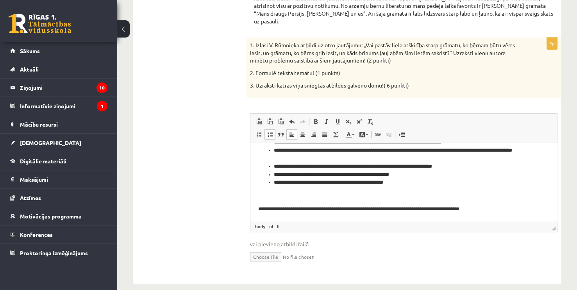
scroll to position [412, 0]
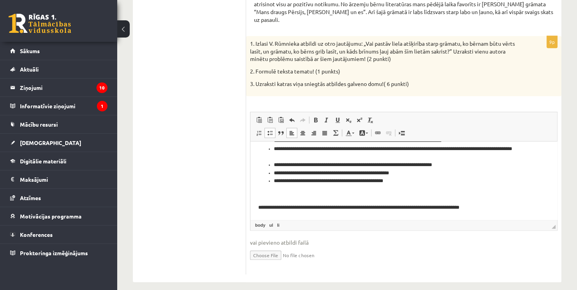
click at [258, 209] on p "**********" at bounding box center [400, 207] width 285 height 8
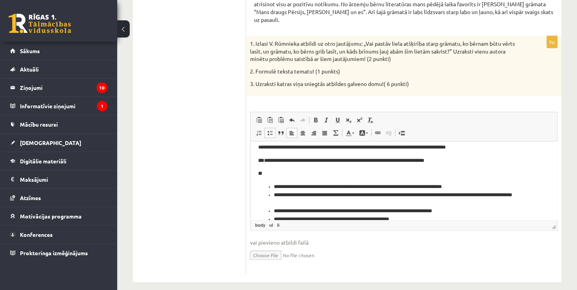
scroll to position [42, 0]
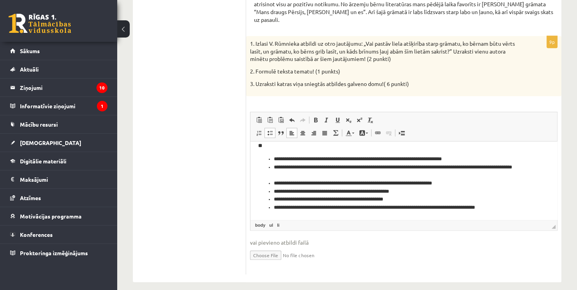
click at [392, 200] on li "**********" at bounding box center [401, 199] width 254 height 8
click at [395, 199] on li "**********" at bounding box center [401, 199] width 254 height 8
click at [286, 198] on li "**********" at bounding box center [401, 199] width 254 height 8
click at [430, 196] on li "**********" at bounding box center [401, 199] width 254 height 8
click at [300, 176] on li "**********" at bounding box center [401, 171] width 254 height 16
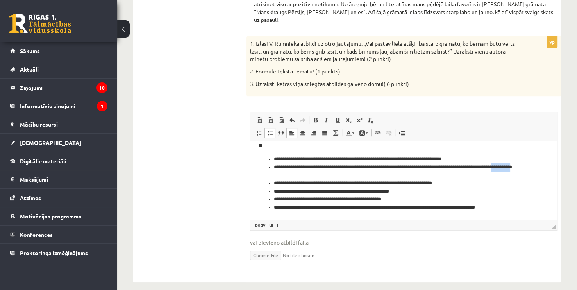
drag, startPoint x: 300, startPoint y: 176, endPoint x: 275, endPoint y: 177, distance: 25.4
click at [275, 177] on li "**********" at bounding box center [401, 171] width 254 height 16
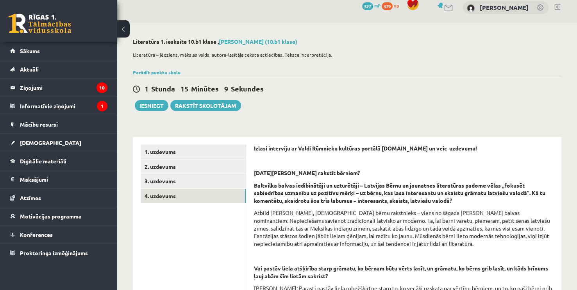
scroll to position [0, 0]
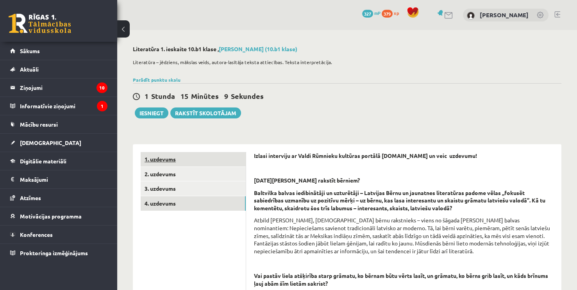
click at [194, 161] on link "1. uzdevums" at bounding box center [193, 159] width 105 height 14
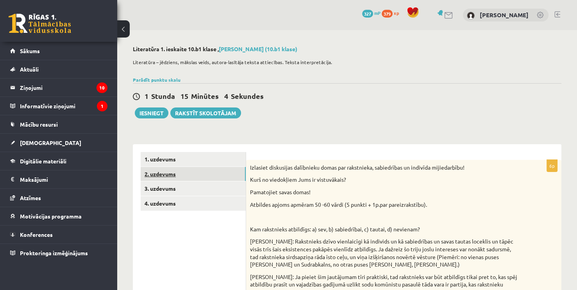
click at [214, 173] on link "2. uzdevums" at bounding box center [193, 174] width 105 height 14
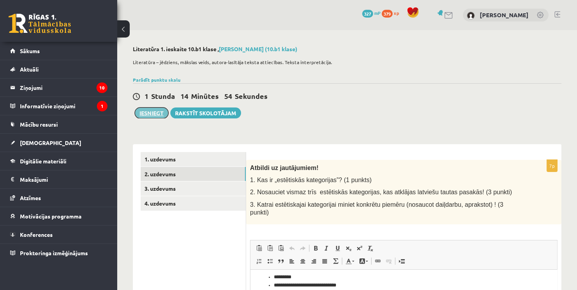
click at [155, 113] on button "Iesniegt" at bounding box center [152, 112] width 34 height 11
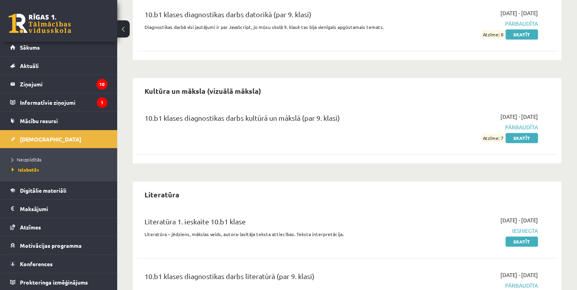
scroll to position [649, 0]
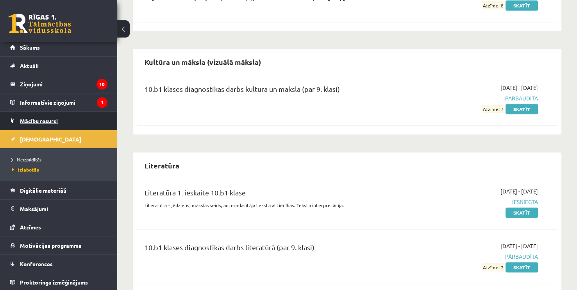
click at [36, 125] on link "Mācību resursi" at bounding box center [58, 121] width 97 height 18
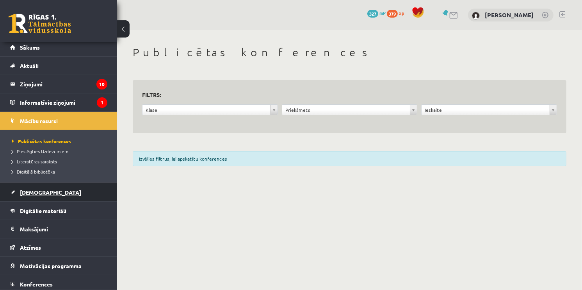
click at [47, 193] on link "[DEMOGRAPHIC_DATA]" at bounding box center [58, 192] width 97 height 18
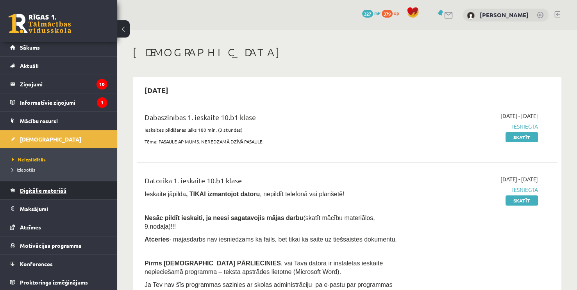
click at [49, 191] on span "Digitālie materiāli" at bounding box center [43, 190] width 46 height 7
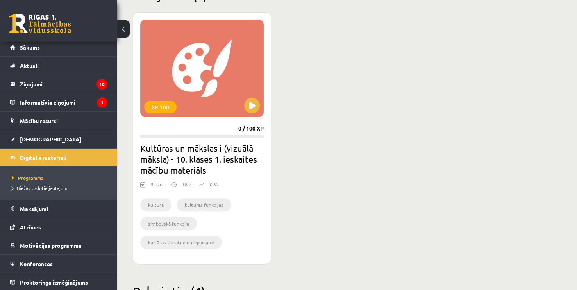
scroll to position [209, 0]
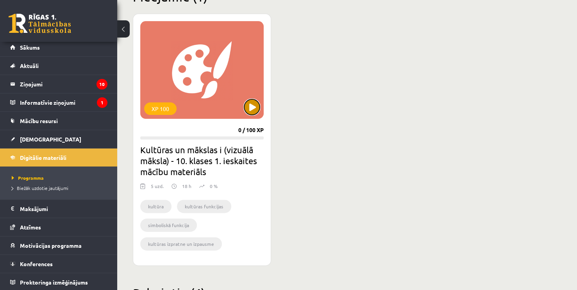
click at [254, 105] on button at bounding box center [252, 107] width 16 height 16
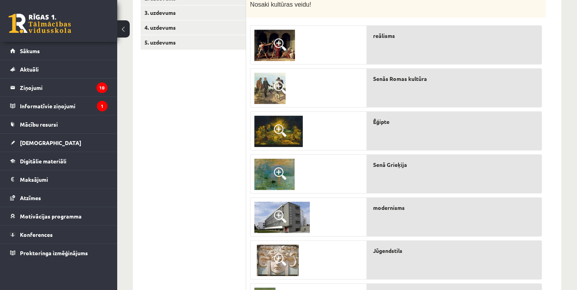
scroll to position [157, 0]
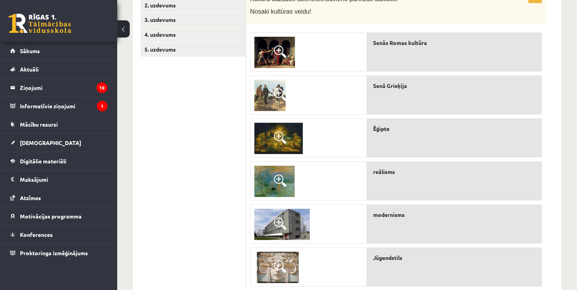
click at [294, 142] on img at bounding box center [278, 138] width 48 height 31
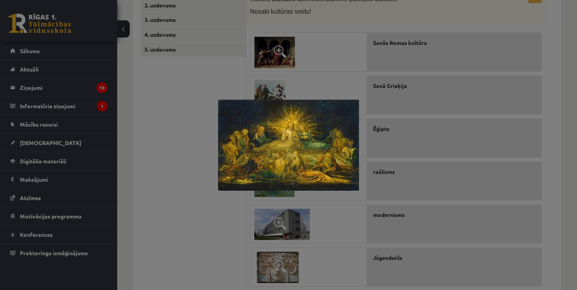
click at [318, 73] on div at bounding box center [288, 145] width 577 height 290
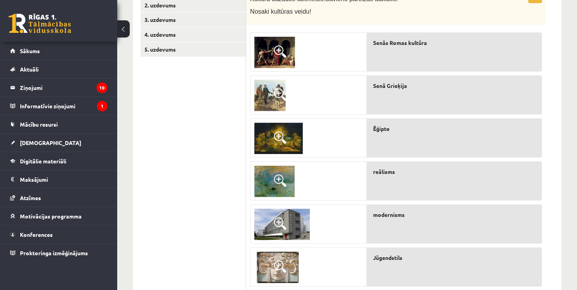
click at [273, 84] on img at bounding box center [269, 95] width 31 height 31
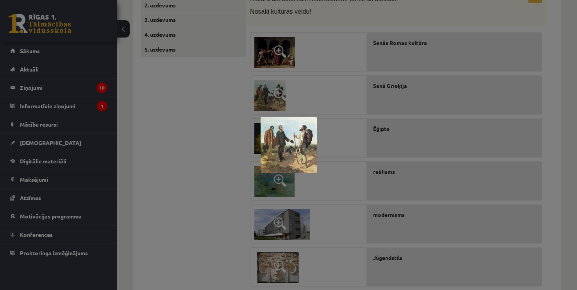
click at [313, 97] on div at bounding box center [288, 145] width 577 height 290
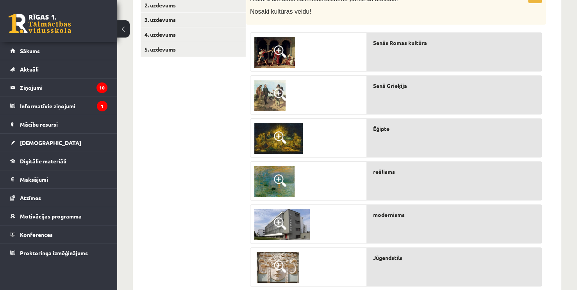
click at [282, 60] on img at bounding box center [274, 52] width 41 height 31
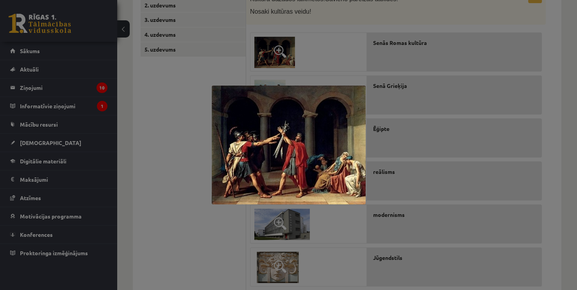
click at [310, 53] on div at bounding box center [288, 145] width 577 height 290
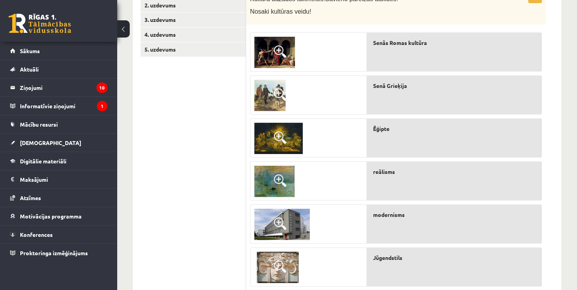
click at [276, 141] on span at bounding box center [280, 137] width 12 height 12
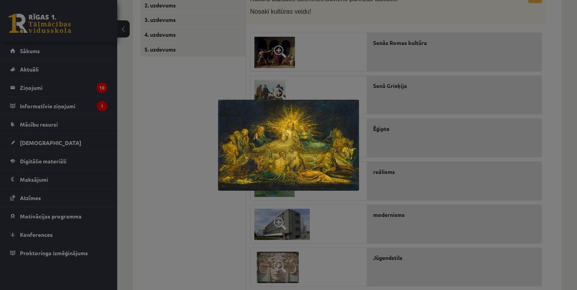
drag, startPoint x: 344, startPoint y: 63, endPoint x: 344, endPoint y: 70, distance: 7.0
click at [344, 65] on div at bounding box center [288, 145] width 577 height 290
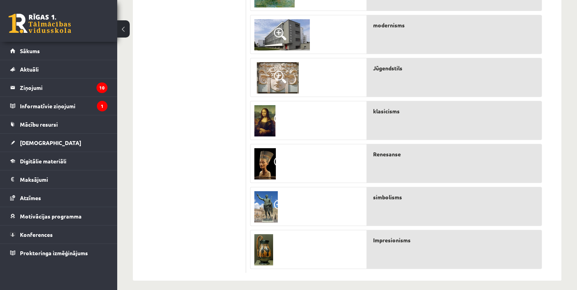
scroll to position [352, 0]
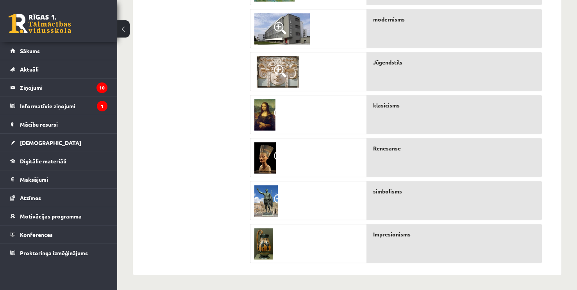
click at [268, 245] on img at bounding box center [263, 243] width 19 height 31
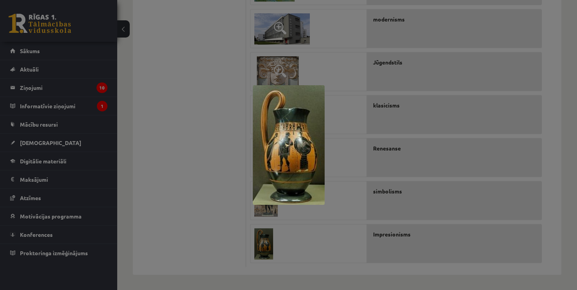
click at [270, 242] on div at bounding box center [288, 145] width 577 height 290
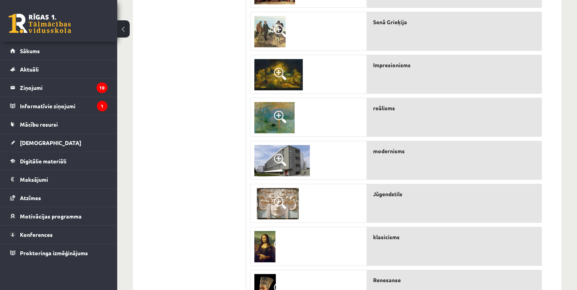
scroll to position [196, 0]
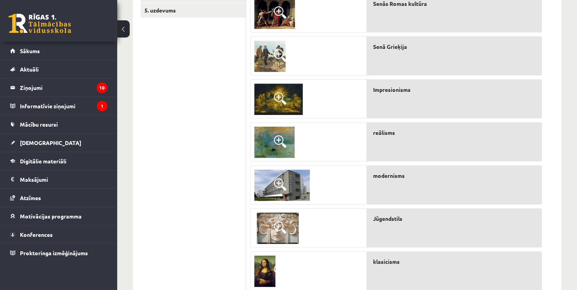
click at [270, 105] on img at bounding box center [278, 99] width 48 height 31
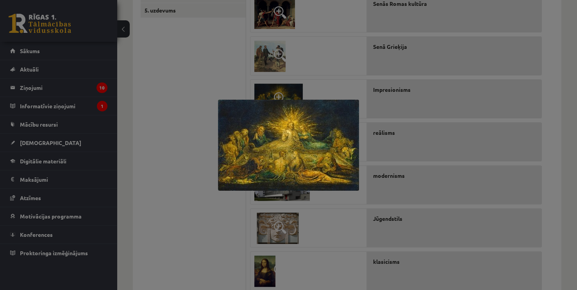
click at [332, 66] on div at bounding box center [288, 145] width 577 height 290
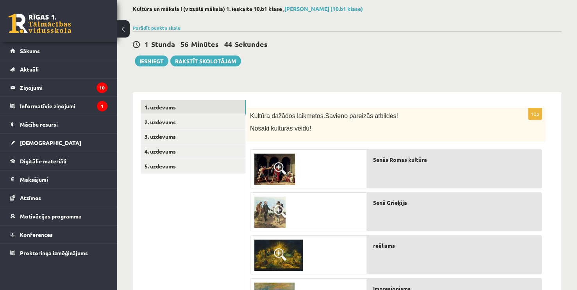
scroll to position [1, 0]
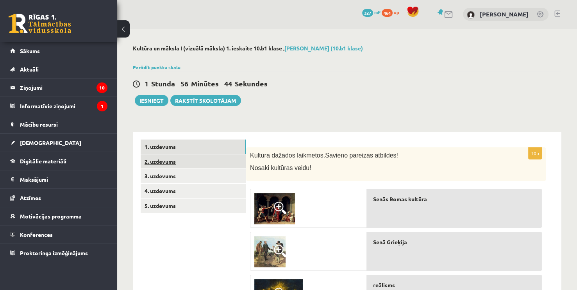
click at [190, 166] on link "2. uzdevums" at bounding box center [193, 161] width 105 height 14
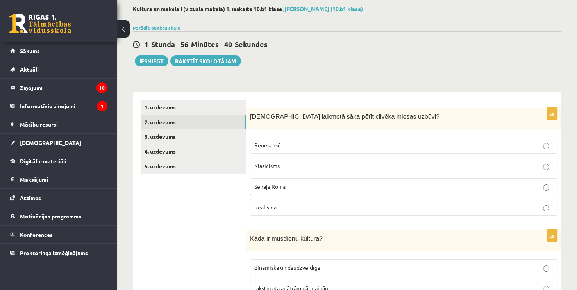
scroll to position [40, 0]
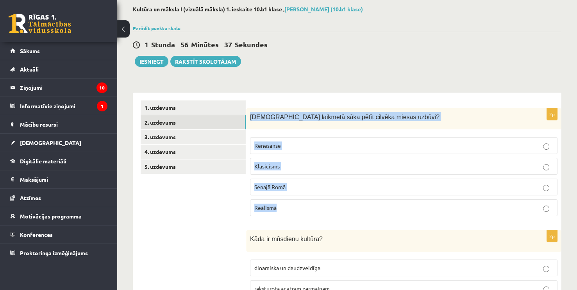
drag, startPoint x: 249, startPoint y: 115, endPoint x: 300, endPoint y: 204, distance: 102.6
click at [300, 204] on div "2p Kurā laikmetā sāka pētīt cilvēka miesas uzbūvi? Renesansē Klasicisms Senajā …" at bounding box center [403, 165] width 315 height 114
copy div "Kurā laikmetā sāka pētīt cilvēka miesas uzbūvi? Renesansē Klasicisms Senajā Rom…"
click at [331, 146] on p "Renesansē" at bounding box center [403, 145] width 299 height 8
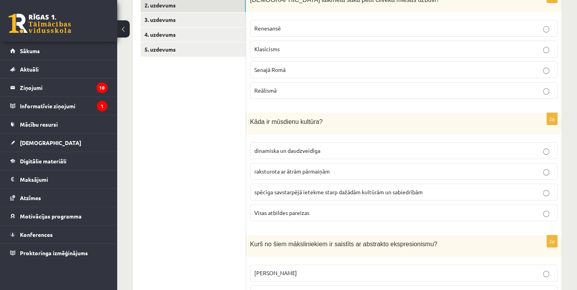
scroll to position [196, 0]
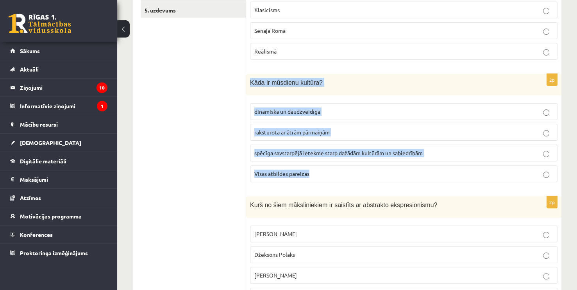
drag, startPoint x: 257, startPoint y: 95, endPoint x: 316, endPoint y: 173, distance: 98.5
click at [316, 173] on div "2p Kāda ir mūsdienu kultūra? dinamiska un daudzveidīga raksturota ar ātrām pārm…" at bounding box center [403, 131] width 315 height 114
copy div "Kāda ir mūsdienu kultūra? dinamiska un daudzveidīga raksturota ar ātrām pārmaiņ…"
click at [298, 169] on p "Visas atbildes pareizas" at bounding box center [403, 173] width 299 height 8
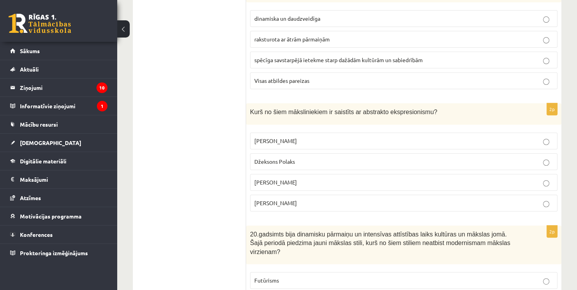
scroll to position [313, 0]
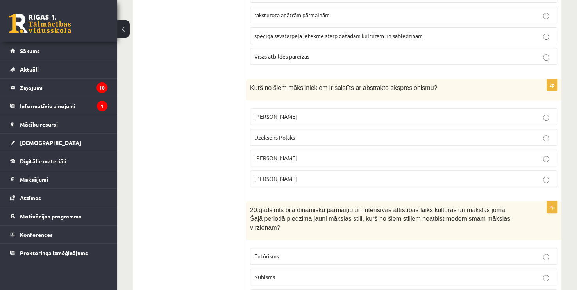
drag, startPoint x: 261, startPoint y: 97, endPoint x: 313, endPoint y: 173, distance: 91.5
click at [313, 173] on div "2p Kurš no šiem māksliniekiem ir saistīts ar abstrakto ekspresionismu? Pablo Pi…" at bounding box center [403, 136] width 315 height 114
copy div "Kurš no šiem māksliniekiem ir saistīts ar abstrakto ekspresionismu? Pablo Pikas…"
click at [335, 139] on p "Džeksons Polaks" at bounding box center [403, 137] width 299 height 8
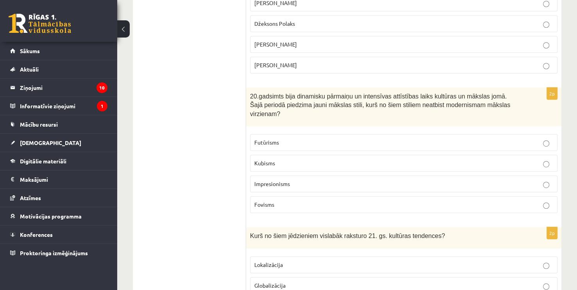
scroll to position [430, 0]
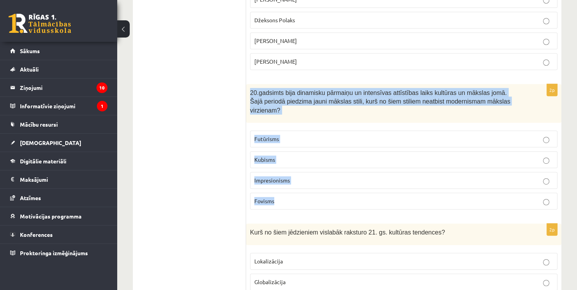
drag, startPoint x: 250, startPoint y: 92, endPoint x: 297, endPoint y: 184, distance: 103.2
click at [297, 184] on div "2p 20.gadsimts bija dinamisku pārmaiņu un intensīvas attīstības laiks kultūras …" at bounding box center [403, 150] width 315 height 132
copy div "20.gadsimts bija dinamisku pārmaiņu un intensīvas attīstības laiks kultūras un …"
click at [309, 176] on p "Impresionisms" at bounding box center [403, 180] width 299 height 8
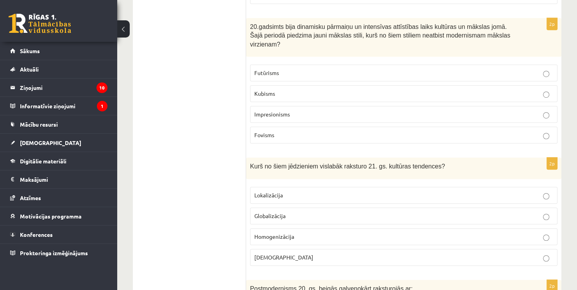
scroll to position [547, 0]
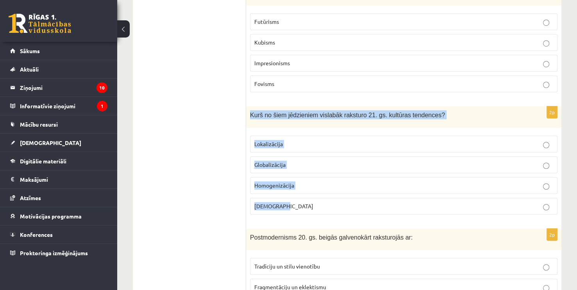
drag, startPoint x: 250, startPoint y: 102, endPoint x: 299, endPoint y: 187, distance: 98.0
click at [299, 187] on div "2p Kurš no šiem jēdzieniem vislabāk raksturo 21. gs. kultūras tendences? Lokali…" at bounding box center [403, 163] width 315 height 114
copy div "Kurš no šiem jēdzieniem vislabāk raksturo 21. gs. kultūras tendences? Lokalizāc…"
click at [315, 158] on label "Globalizācija" at bounding box center [403, 164] width 307 height 17
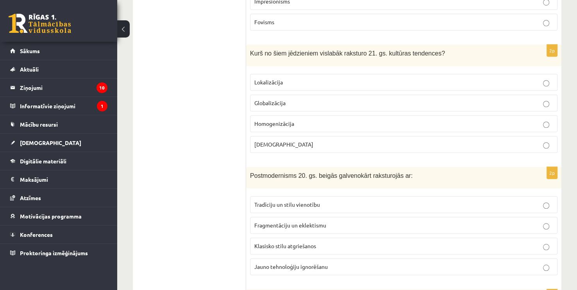
scroll to position [626, 0]
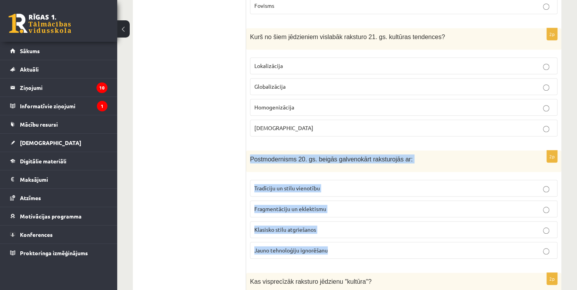
drag, startPoint x: 248, startPoint y: 143, endPoint x: 333, endPoint y: 235, distance: 125.5
click at [333, 235] on div "2p Postmodernisms 20. gs. beigās galvenokārt raksturojās ar: Tradīciju un stilu…" at bounding box center [403, 207] width 315 height 114
copy div "Postmodernisms 20. gs. beigās galvenokārt raksturojās ar: Tradīciju un stilu vi…"
click at [318, 201] on label "Fragmentāciju un eklektismu" at bounding box center [403, 208] width 307 height 17
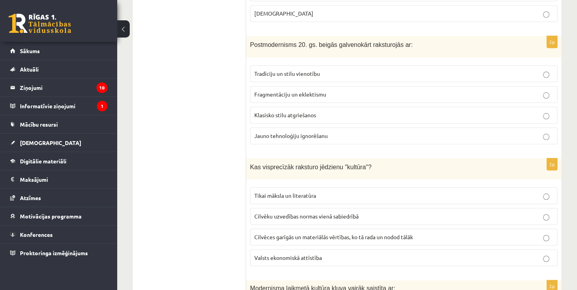
scroll to position [743, 0]
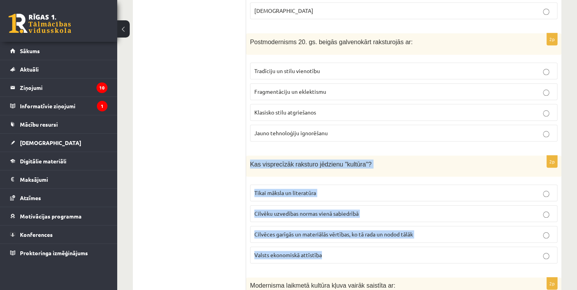
drag, startPoint x: 251, startPoint y: 150, endPoint x: 329, endPoint y: 232, distance: 113.2
click at [329, 232] on div "2p Kas visprecīzāk raksturo jēdzienu "kultūra"? Tikai māksla un literatūra Cilv…" at bounding box center [403, 212] width 315 height 114
copy div "Kas visprecīzāk raksturo jēdzienu "kultūra"? Tikai māksla un literatūra Cilvēku…"
click at [376, 230] on span "Cilvēces garīgās un materiālās vērtības, ko tā rada un nodod tālāk" at bounding box center [333, 233] width 159 height 7
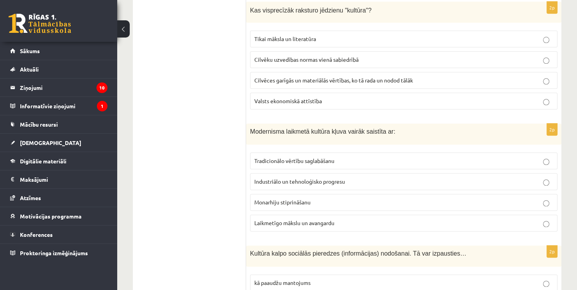
scroll to position [899, 0]
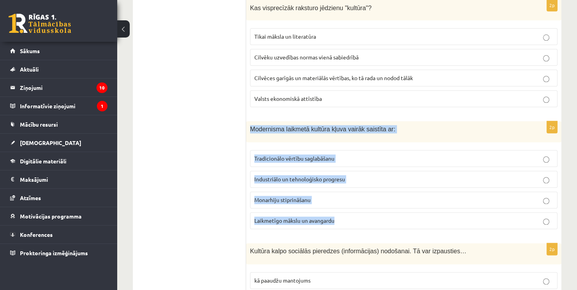
drag, startPoint x: 251, startPoint y: 113, endPoint x: 349, endPoint y: 207, distance: 135.3
click at [349, 207] on div "2p Modernisma laikmetā kultūra kļuva vairāk saistīta ar: Tradicionālo vērtību s…" at bounding box center [403, 178] width 315 height 114
copy div "Modernisma laikmetā kultūra kļuva vairāk saistīta ar: Tradicionālo vērtību sagl…"
click at [345, 216] on p "Laikmetīgo mākslu un avangardu" at bounding box center [403, 220] width 299 height 8
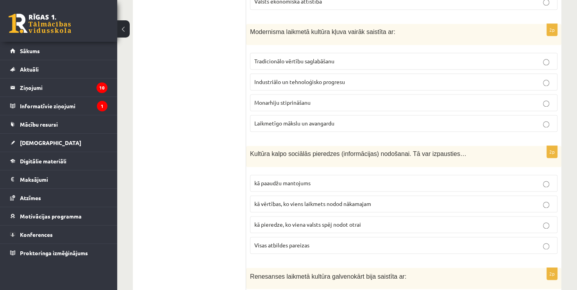
scroll to position [1055, 0]
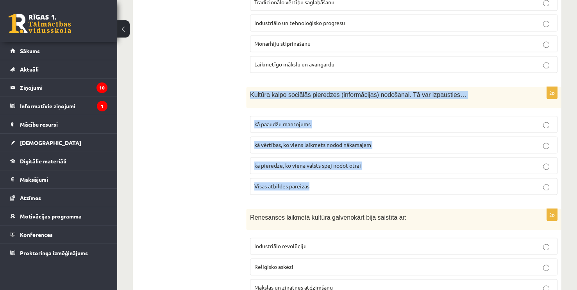
drag, startPoint x: 251, startPoint y: 83, endPoint x: 317, endPoint y: 171, distance: 110.1
click at [317, 171] on div "2p Kultūra kalpo sociālās pieredzes (informācijas) nodošanai. Tā var izpausties…" at bounding box center [403, 144] width 315 height 114
copy div "Kultūra kalpo sociālās pieredzes (informācijas) nodošanai. Tā var izpausties… k…"
drag, startPoint x: 332, startPoint y: 170, endPoint x: 331, endPoint y: 165, distance: 5.3
click at [332, 182] on p "Visas atbildes pareizas" at bounding box center [403, 186] width 299 height 8
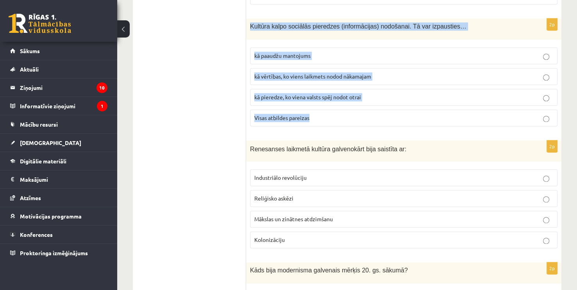
scroll to position [1172, 0]
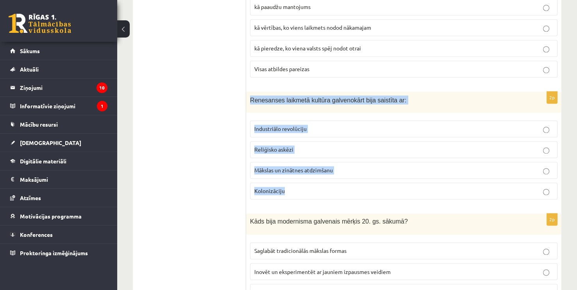
drag, startPoint x: 250, startPoint y: 81, endPoint x: 314, endPoint y: 171, distance: 109.9
click at [314, 171] on div "2p Renesanses laikmetā kultūra galvenokārt bija saistīta ar: Industriālo revolū…" at bounding box center [403, 148] width 315 height 114
copy div "Renesanses laikmetā kultūra galvenokārt bija saistīta ar: Industriālo revolūcij…"
click at [323, 166] on span "Mākslas un zinātnes atdzimšanu" at bounding box center [293, 169] width 78 height 7
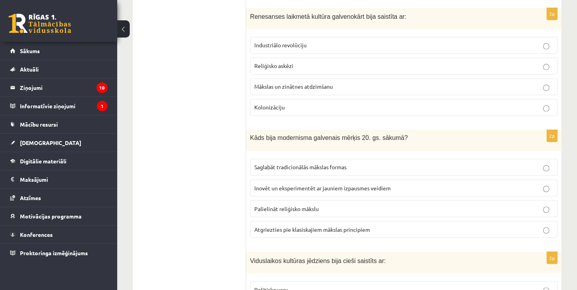
scroll to position [1289, 0]
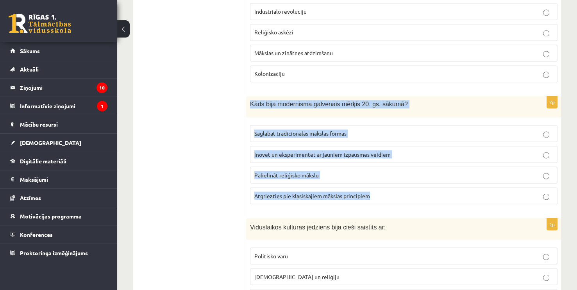
drag, startPoint x: 249, startPoint y: 87, endPoint x: 368, endPoint y: 182, distance: 153.1
click at [368, 182] on div "2p Kāds bija modernisma galvenais mērķis 20. gs. sākumā? Saglabāt tradicionālās…" at bounding box center [403, 153] width 315 height 114
click at [355, 150] on span "Inovēt un eksperimentēt ar jauniem izpausmes veidiem" at bounding box center [322, 153] width 136 height 7
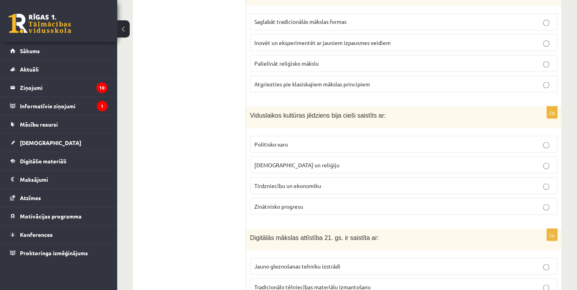
scroll to position [1407, 0]
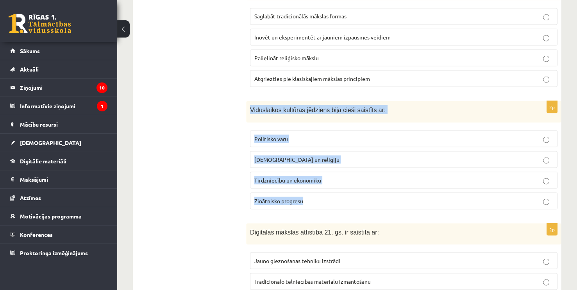
drag, startPoint x: 251, startPoint y: 94, endPoint x: 324, endPoint y: 180, distance: 113.0
click at [324, 180] on div "2p Viduslaikos kultūras jēdziens bija cieši saistīts ar: Politisko varu Baznīcu…" at bounding box center [403, 158] width 315 height 114
click at [284, 155] on span "Baznīcu un reliģiju" at bounding box center [296, 158] width 85 height 7
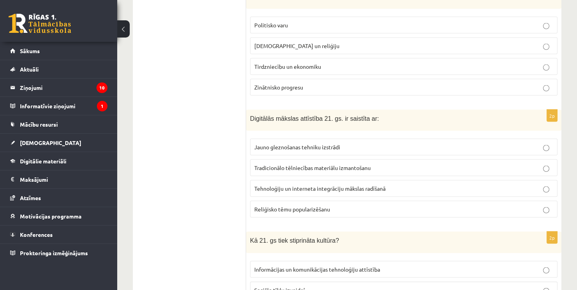
scroll to position [1524, 0]
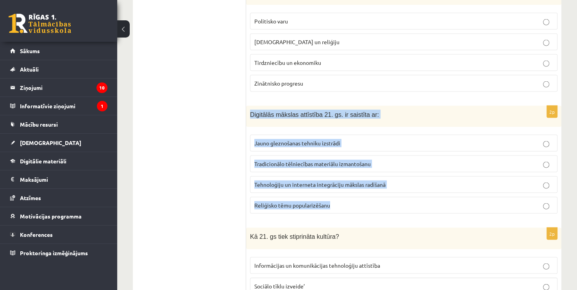
drag, startPoint x: 250, startPoint y: 98, endPoint x: 351, endPoint y: 190, distance: 136.8
click at [351, 190] on div "2p Digitālās mākslas attīstība 21. gs. ir saistīta ar: Jauno gleznošanas tehnik…" at bounding box center [403, 163] width 315 height 114
click at [389, 180] on p "Tehnoloģiju un interneta integrāciju mākslas radīšanā" at bounding box center [403, 184] width 299 height 8
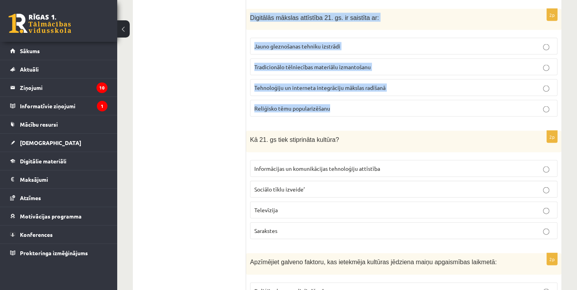
scroll to position [1641, 0]
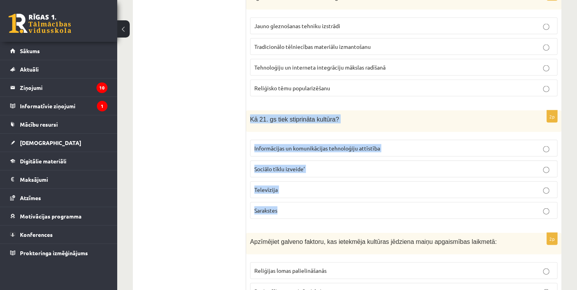
drag, startPoint x: 246, startPoint y: 101, endPoint x: 294, endPoint y: 192, distance: 102.5
click at [294, 192] on div "2p Kā 21. gs tiek stiprināta kultūra? Informācijas un komunikācijas tehnoloģiju…" at bounding box center [403, 168] width 315 height 114
click at [321, 140] on label "Informācijas un komunikācijas tehnoloģiju attīstība" at bounding box center [403, 148] width 307 height 17
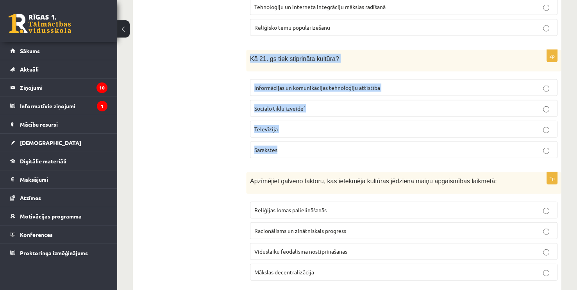
scroll to position [1702, 0]
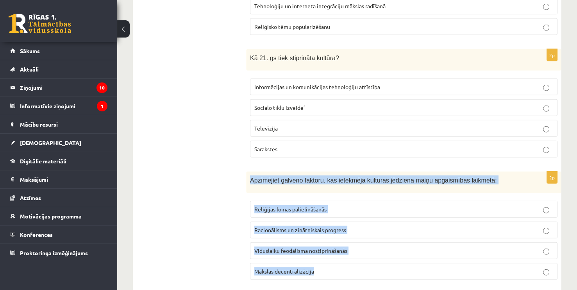
drag, startPoint x: 249, startPoint y: 163, endPoint x: 322, endPoint y: 248, distance: 111.9
click at [322, 248] on div "2p Apzīmējiet galveno faktoru, kas ietekmēja kultūras jēdziena maiņu apgaismība…" at bounding box center [403, 228] width 315 height 114
click at [340, 221] on label "Racionālisms un zinātniskais progress" at bounding box center [403, 229] width 307 height 17
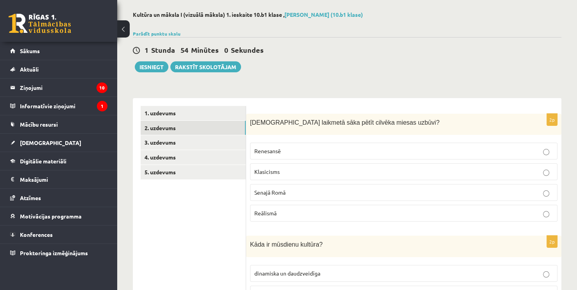
scroll to position [0, 0]
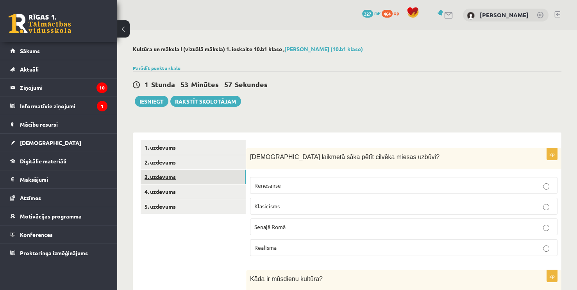
click at [199, 177] on link "3. uzdevums" at bounding box center [193, 176] width 105 height 14
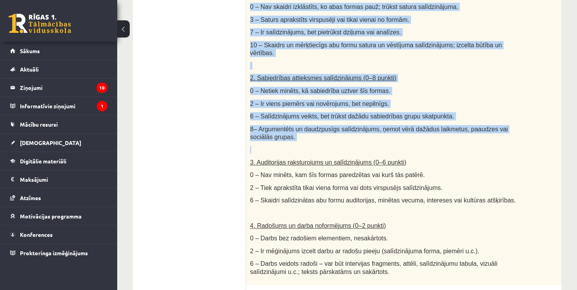
scroll to position [351, 0]
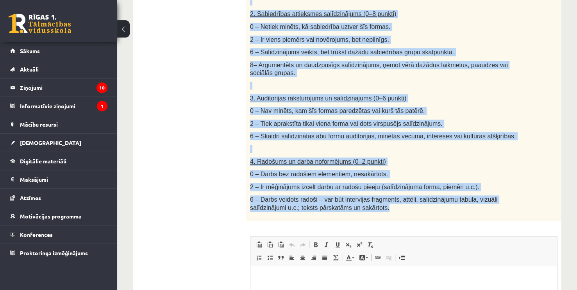
drag, startPoint x: 250, startPoint y: 35, endPoint x: 343, endPoint y: 196, distance: 186.2
click at [343, 196] on div "Salīdzini divas kultūras izpausmes formas - Izvēlies vienu tradicionālu kultūra…" at bounding box center [403, 9] width 315 height 424
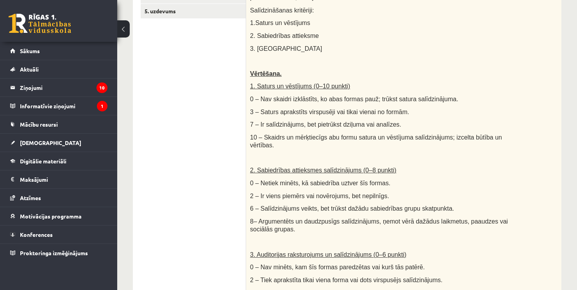
click at [216, 108] on ul "1. uzdevums 2. uzdevums 3. uzdevums 4. uzdevums 5. uzdevums" at bounding box center [193, 250] width 105 height 610
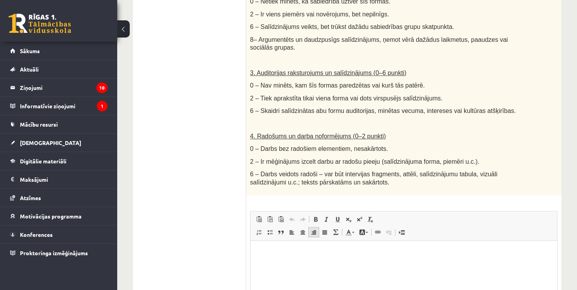
scroll to position [474, 0]
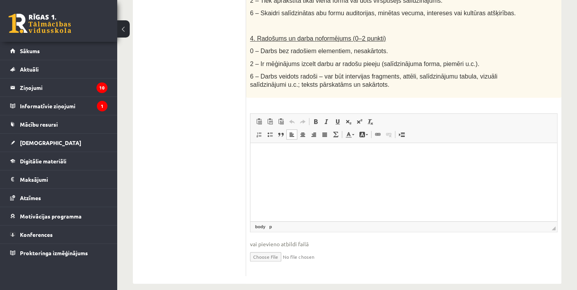
click at [285, 166] on html at bounding box center [403, 155] width 307 height 24
drag, startPoint x: 258, startPoint y: 156, endPoint x: 253, endPoint y: 158, distance: 5.4
click at [253, 158] on html "**" at bounding box center [403, 155] width 307 height 24
click at [267, 157] on p "**" at bounding box center [403, 154] width 291 height 8
click at [316, 162] on html "**********" at bounding box center [403, 155] width 307 height 24
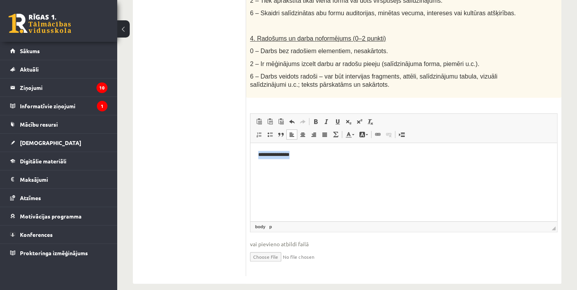
drag, startPoint x: 302, startPoint y: 155, endPoint x: 517, endPoint y: 275, distance: 245.2
click at [257, 151] on html "**********" at bounding box center [403, 155] width 307 height 24
click at [317, 118] on span at bounding box center [315, 121] width 6 height 6
click at [304, 158] on p "**********" at bounding box center [403, 154] width 291 height 8
click at [259, 131] on span at bounding box center [259, 134] width 6 height 6
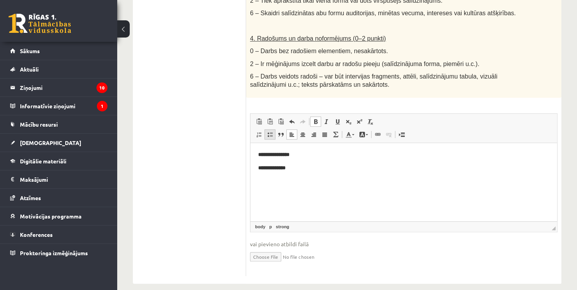
click at [273, 129] on link "Вставить / удалить маркированный список" at bounding box center [269, 134] width 11 height 10
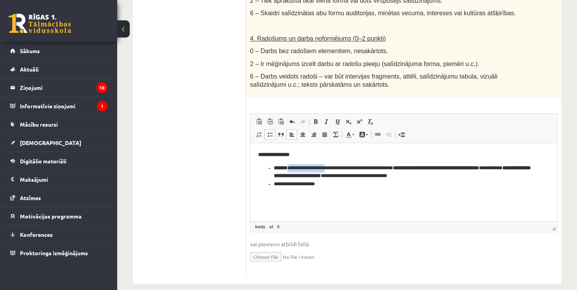
drag, startPoint x: 319, startPoint y: 168, endPoint x: 291, endPoint y: 144, distance: 36.3
click at [275, 169] on li "**********" at bounding box center [404, 172] width 260 height 16
click at [312, 116] on link "Полужирный Комбинация клавиш Ctrl+B" at bounding box center [315, 121] width 11 height 10
drag, startPoint x: 325, startPoint y: 185, endPoint x: 273, endPoint y: 185, distance: 51.9
click at [273, 185] on ul "**********" at bounding box center [403, 176] width 291 height 24
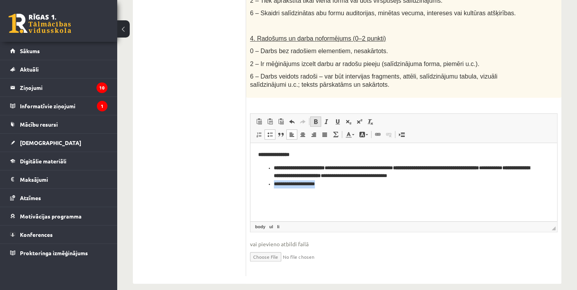
click at [313, 118] on span at bounding box center [315, 121] width 6 height 6
click at [333, 185] on li "**********" at bounding box center [404, 184] width 260 height 8
click at [315, 118] on span at bounding box center [315, 121] width 6 height 6
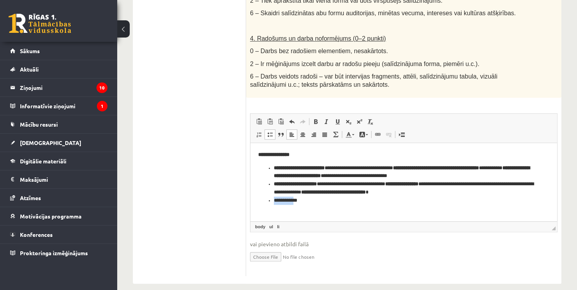
drag, startPoint x: 294, startPoint y: 200, endPoint x: 279, endPoint y: 195, distance: 16.1
click at [274, 201] on li "**********" at bounding box center [404, 200] width 260 height 8
click at [313, 118] on span at bounding box center [315, 121] width 6 height 6
click at [305, 196] on li "**********" at bounding box center [404, 188] width 260 height 16
click at [303, 204] on html "**********" at bounding box center [403, 177] width 307 height 69
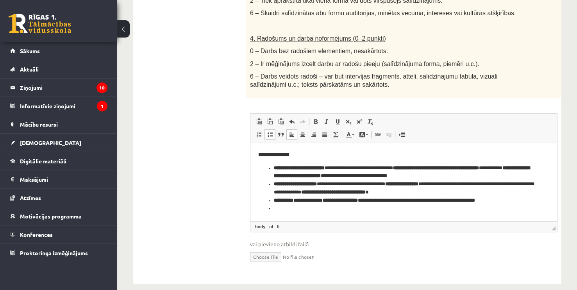
click at [269, 131] on span at bounding box center [270, 134] width 6 height 6
drag, startPoint x: 278, startPoint y: 212, endPoint x: 256, endPoint y: 210, distance: 21.6
click at [256, 210] on html "**********" at bounding box center [403, 184] width 307 height 82
click at [313, 118] on span at bounding box center [315, 121] width 6 height 6
click at [285, 214] on p "******" at bounding box center [400, 213] width 285 height 8
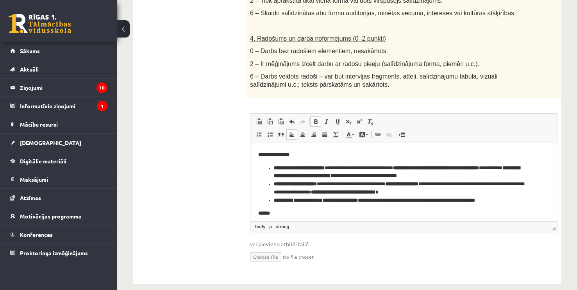
scroll to position [8, 0]
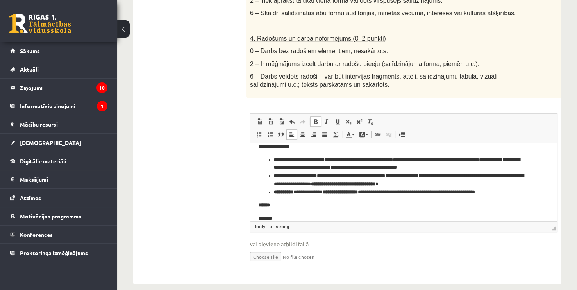
click at [261, 203] on strong "******" at bounding box center [264, 204] width 12 height 5
click at [263, 205] on strong "******" at bounding box center [264, 204] width 12 height 5
click at [262, 145] on strong "**********" at bounding box center [273, 145] width 31 height 5
click at [280, 208] on p "*******" at bounding box center [400, 205] width 285 height 8
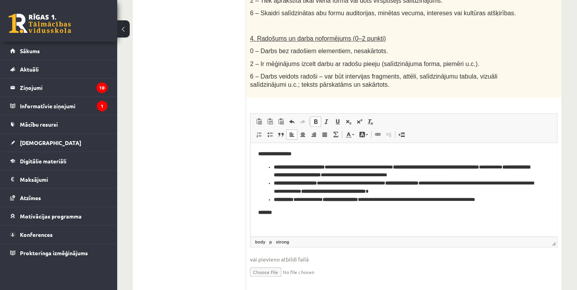
scroll to position [0, 0]
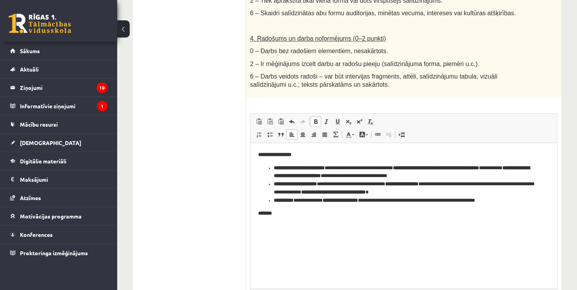
drag, startPoint x: 554, startPoint y: 220, endPoint x: 553, endPoint y: 287, distance: 67.2
click at [553, 289] on span "◢" at bounding box center [553, 295] width 4 height 4
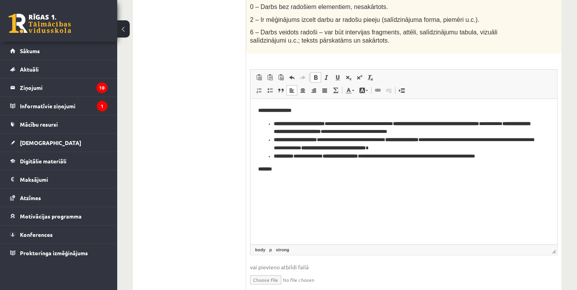
scroll to position [542, 0]
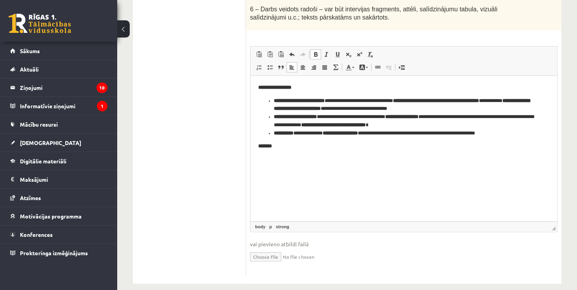
click at [279, 162] on p "Визуальный текстовый редактор, wiswyg-editor-user-answer-47024754453280" at bounding box center [403, 159] width 291 height 8
click at [267, 64] on span at bounding box center [270, 67] width 6 height 6
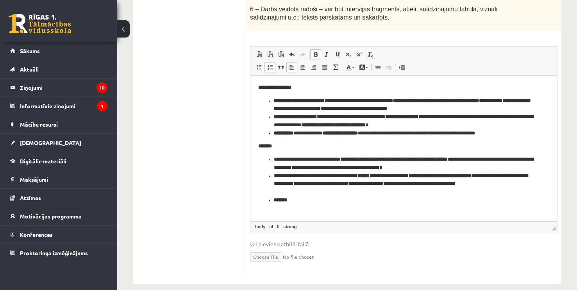
click at [366, 193] on li "**********" at bounding box center [404, 183] width 260 height 24
click at [322, 200] on li "Визуальный текстовый редактор, wiswyg-editor-user-answer-47024754453280" at bounding box center [404, 200] width 260 height 8
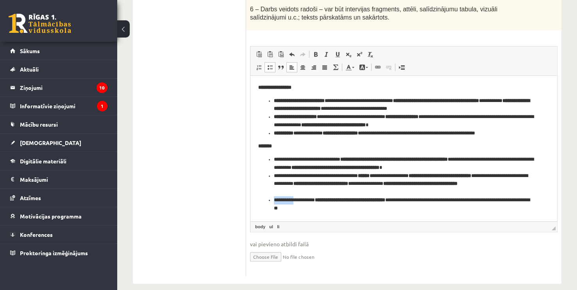
drag, startPoint x: 293, startPoint y: 199, endPoint x: 274, endPoint y: 203, distance: 19.5
click at [274, 203] on li "**********" at bounding box center [404, 204] width 260 height 16
click at [315, 49] on link "Полужирный Комбинация клавиш Ctrl+B" at bounding box center [315, 54] width 11 height 10
drag, startPoint x: 323, startPoint y: 175, endPoint x: 275, endPoint y: 176, distance: 48.0
click at [275, 176] on li "**********" at bounding box center [404, 183] width 260 height 24
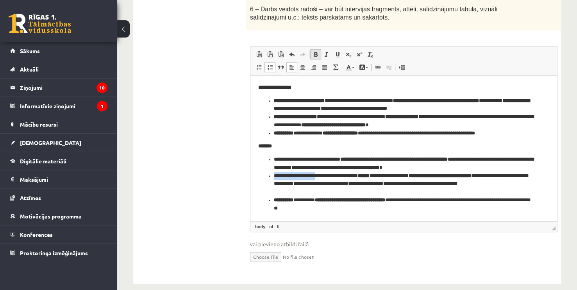
click at [316, 51] on span at bounding box center [315, 54] width 6 height 6
drag, startPoint x: 317, startPoint y: 158, endPoint x: 273, endPoint y: 160, distance: 44.2
click at [273, 160] on ul "**********" at bounding box center [403, 183] width 291 height 57
click at [312, 51] on span at bounding box center [315, 54] width 6 height 6
click at [298, 141] on body "**********" at bounding box center [403, 147] width 291 height 128
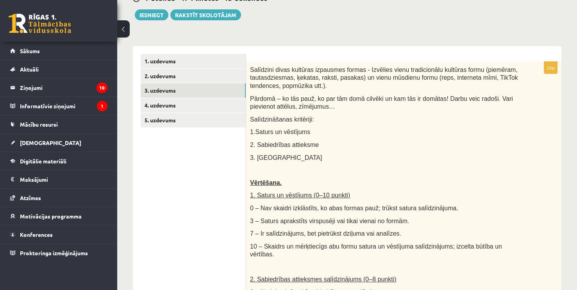
scroll to position [73, 0]
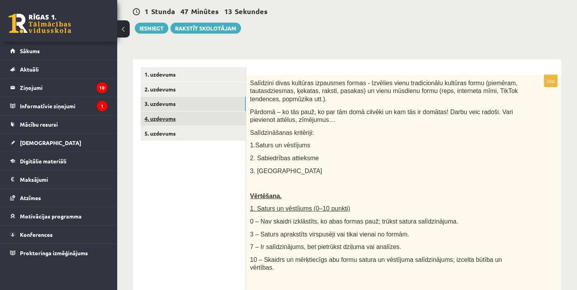
click at [207, 121] on link "4. uzdevums" at bounding box center [193, 118] width 105 height 14
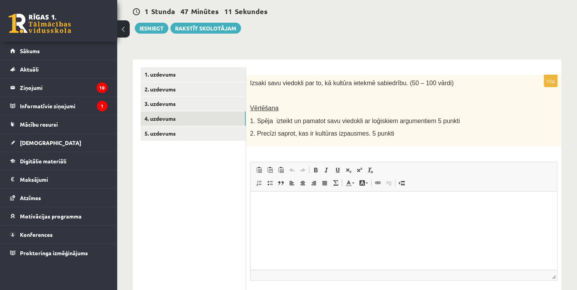
scroll to position [0, 0]
drag, startPoint x: 251, startPoint y: 82, endPoint x: 280, endPoint y: 99, distance: 33.1
click at [298, 108] on div "Izsaki savu viedokli par to, kā kultūra ietekmē sabiedrību. (50 – 100 vārdi) Vē…" at bounding box center [403, 110] width 315 height 71
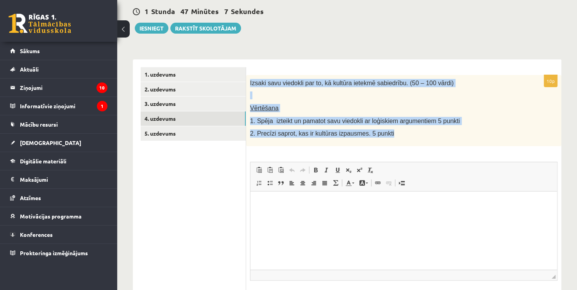
drag, startPoint x: 249, startPoint y: 81, endPoint x: 390, endPoint y: 133, distance: 150.2
click at [390, 133] on div "Izsaki savu viedokli par to, kā kultūra ietekmē sabiedrību. (50 – 100 vārdi) Vē…" at bounding box center [403, 110] width 315 height 71
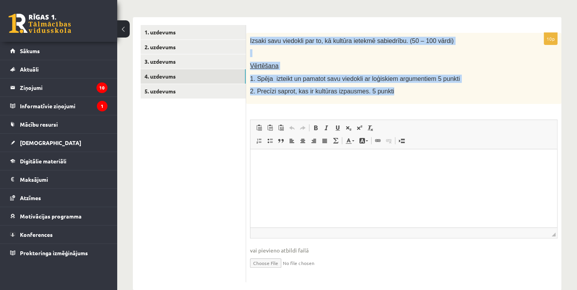
scroll to position [130, 0]
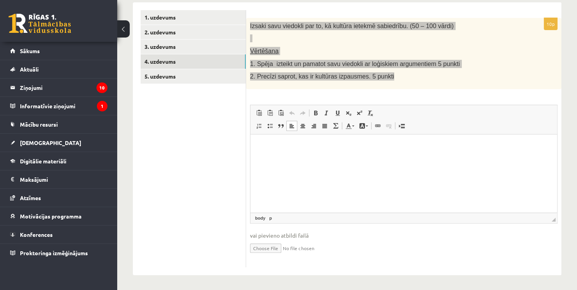
click at [305, 158] on html at bounding box center [403, 146] width 307 height 24
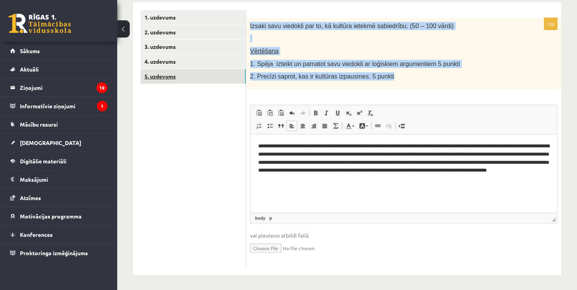
click at [202, 78] on link "5. uzdevums" at bounding box center [193, 76] width 105 height 14
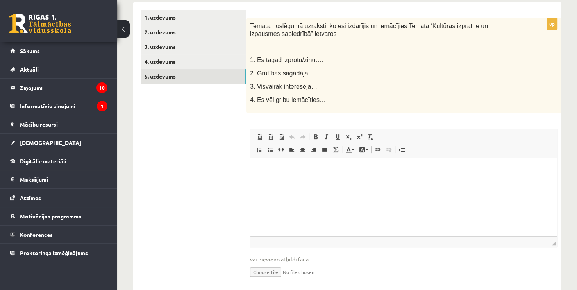
scroll to position [0, 0]
click at [299, 172] on p "Визуальный текстовый редактор, wiswyg-editor-user-answer-47024985493560" at bounding box center [403, 170] width 291 height 8
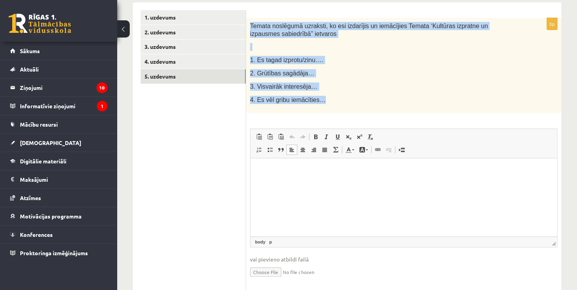
drag, startPoint x: 250, startPoint y: 24, endPoint x: 319, endPoint y: 97, distance: 100.0
click at [319, 97] on div "Temata noslēgumā uzraksti, ko esi izdarījis un iemācījies Temata ‘Kultūras izpr…" at bounding box center [403, 65] width 315 height 95
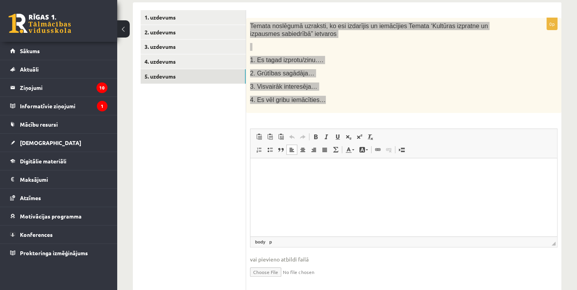
click at [342, 181] on html at bounding box center [403, 170] width 307 height 24
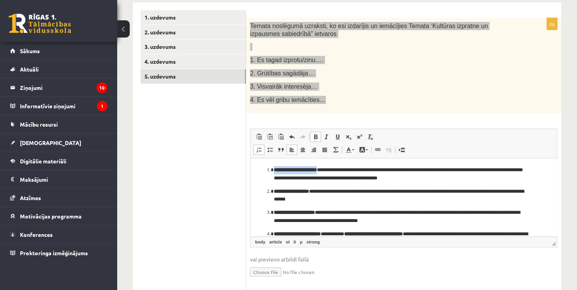
drag, startPoint x: 330, startPoint y: 170, endPoint x: 271, endPoint y: 171, distance: 58.2
click at [274, 171] on li "**********" at bounding box center [404, 174] width 260 height 16
drag, startPoint x: 319, startPoint y: 191, endPoint x: 273, endPoint y: 191, distance: 46.1
click at [274, 191] on p "**********" at bounding box center [401, 195] width 254 height 16
drag, startPoint x: 326, startPoint y: 212, endPoint x: 274, endPoint y: 209, distance: 52.4
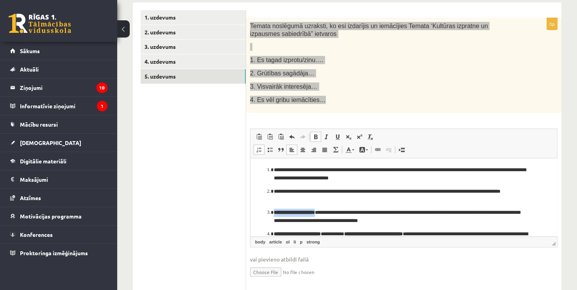
click at [274, 209] on p "**********" at bounding box center [401, 216] width 254 height 16
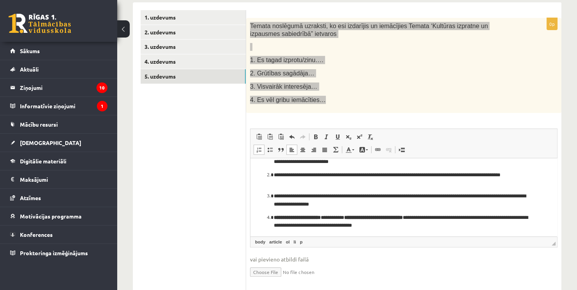
scroll to position [18, 0]
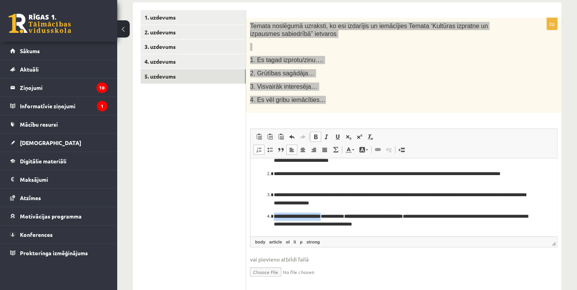
drag, startPoint x: 333, startPoint y: 217, endPoint x: 274, endPoint y: 217, distance: 59.0
click at [274, 217] on p "**********" at bounding box center [401, 220] width 254 height 16
click at [267, 215] on ol "**********" at bounding box center [403, 188] width 291 height 80
drag, startPoint x: 267, startPoint y: 215, endPoint x: 271, endPoint y: 217, distance: 4.6
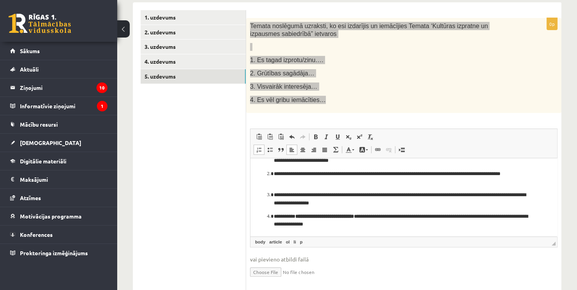
click at [271, 217] on ol "**********" at bounding box center [403, 188] width 291 height 80
click at [274, 217] on li "**********" at bounding box center [404, 220] width 260 height 16
click at [266, 216] on ol "**********" at bounding box center [403, 188] width 291 height 80
click at [262, 211] on ol "**********" at bounding box center [403, 188] width 291 height 80
drag, startPoint x: 264, startPoint y: 213, endPoint x: 273, endPoint y: 216, distance: 9.1
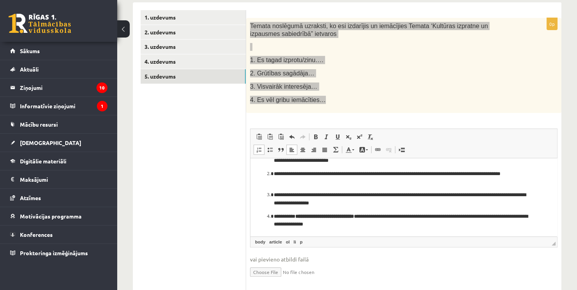
click at [272, 217] on ol "**********" at bounding box center [403, 188] width 291 height 80
drag, startPoint x: 273, startPoint y: 215, endPoint x: 264, endPoint y: 217, distance: 8.3
click at [264, 217] on ol "**********" at bounding box center [403, 188] width 291 height 80
click at [257, 151] on span at bounding box center [259, 149] width 6 height 6
click at [256, 151] on span at bounding box center [259, 149] width 6 height 6
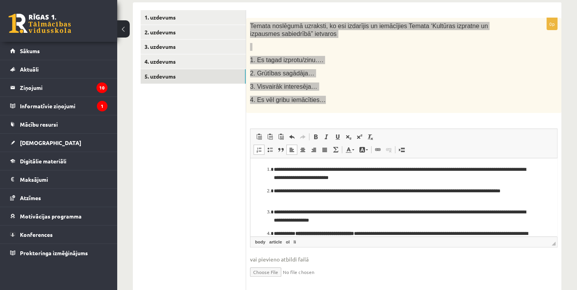
scroll to position [0, 0]
drag, startPoint x: 265, startPoint y: 212, endPoint x: 272, endPoint y: 213, distance: 6.7
click at [272, 213] on ol "**********" at bounding box center [403, 206] width 291 height 80
drag, startPoint x: 270, startPoint y: 212, endPoint x: 265, endPoint y: 207, distance: 7.7
click at [264, 212] on ol "**********" at bounding box center [403, 206] width 291 height 80
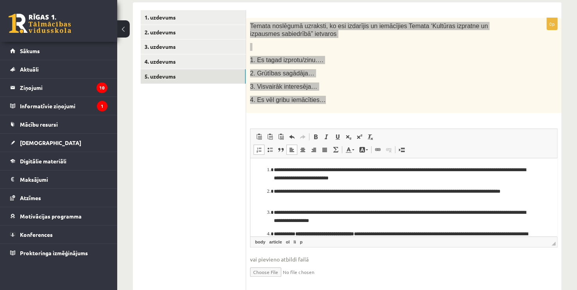
click at [271, 200] on ol "**********" at bounding box center [403, 206] width 291 height 80
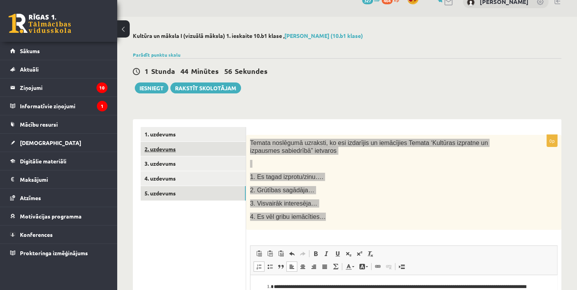
scroll to position [13, 0]
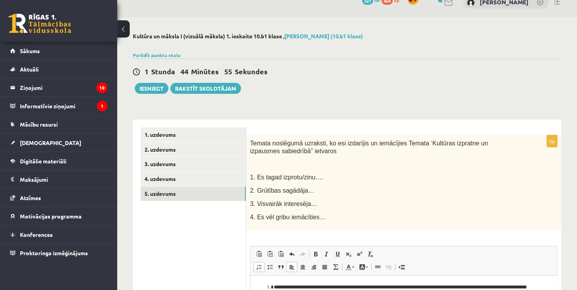
click at [201, 232] on ul "1. uzdevums 2. uzdevums 3. uzdevums 4. uzdevums 5. uzdevums" at bounding box center [193, 267] width 105 height 281
click at [156, 84] on button "Iesniegt" at bounding box center [152, 88] width 34 height 11
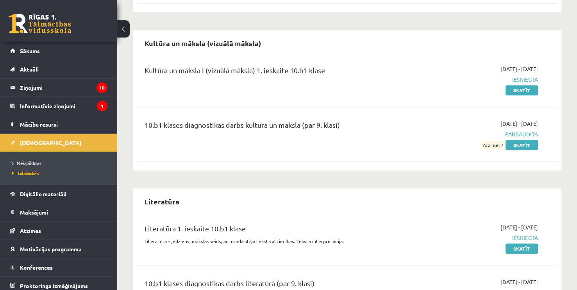
scroll to position [665, 0]
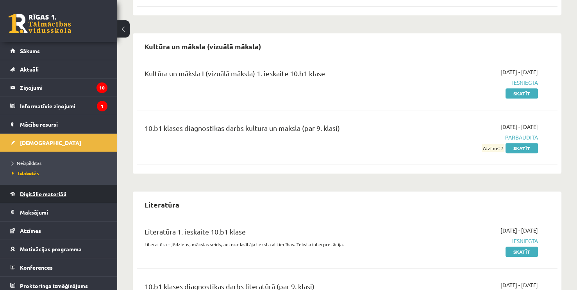
click at [40, 191] on span "Digitālie materiāli" at bounding box center [43, 193] width 46 height 7
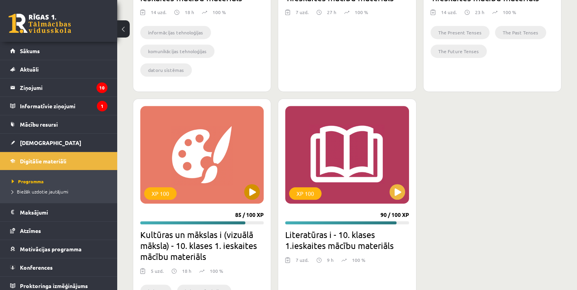
scroll to position [453, 0]
